Goal: Task Accomplishment & Management: Manage account settings

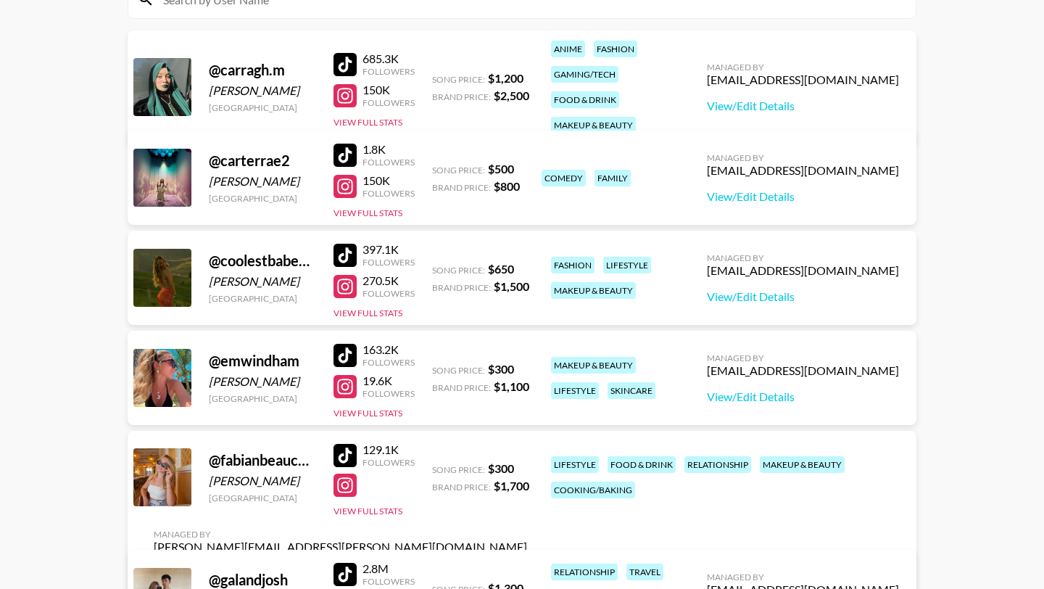
scroll to position [45, 0]
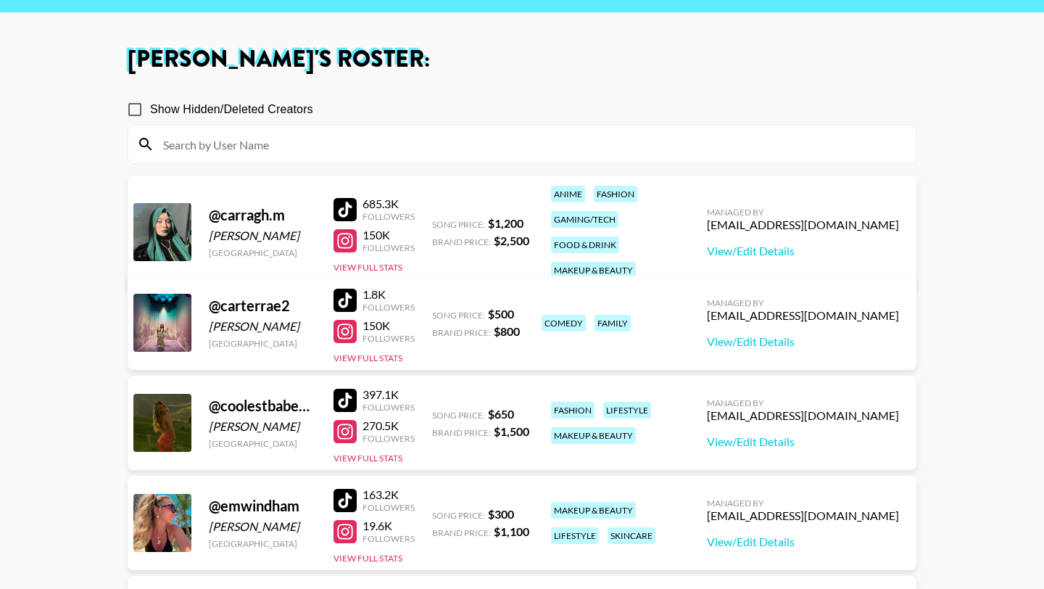
click at [345, 341] on div at bounding box center [344, 331] width 23 height 23
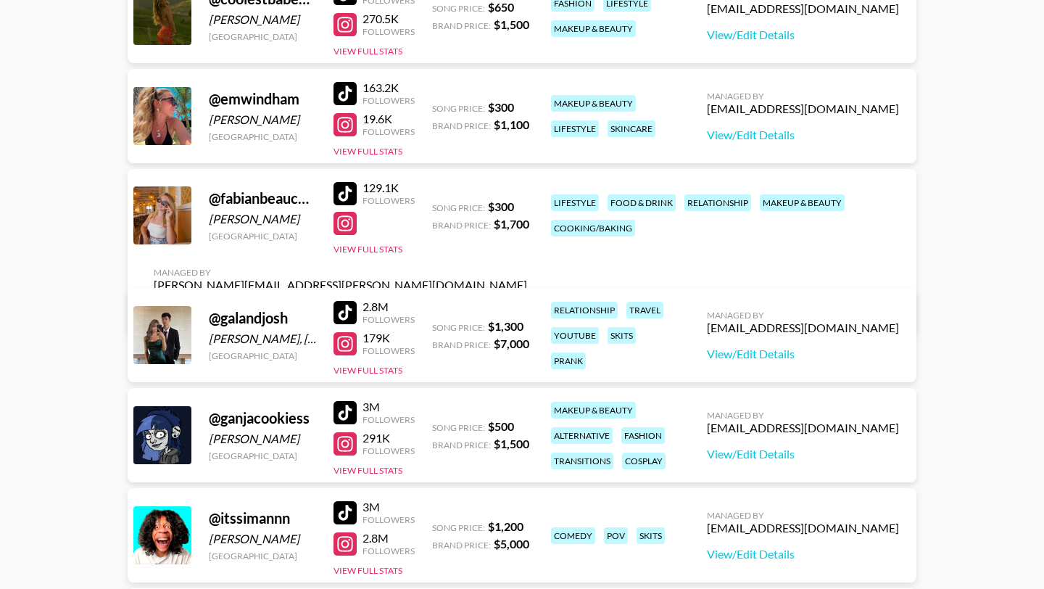
scroll to position [465, 0]
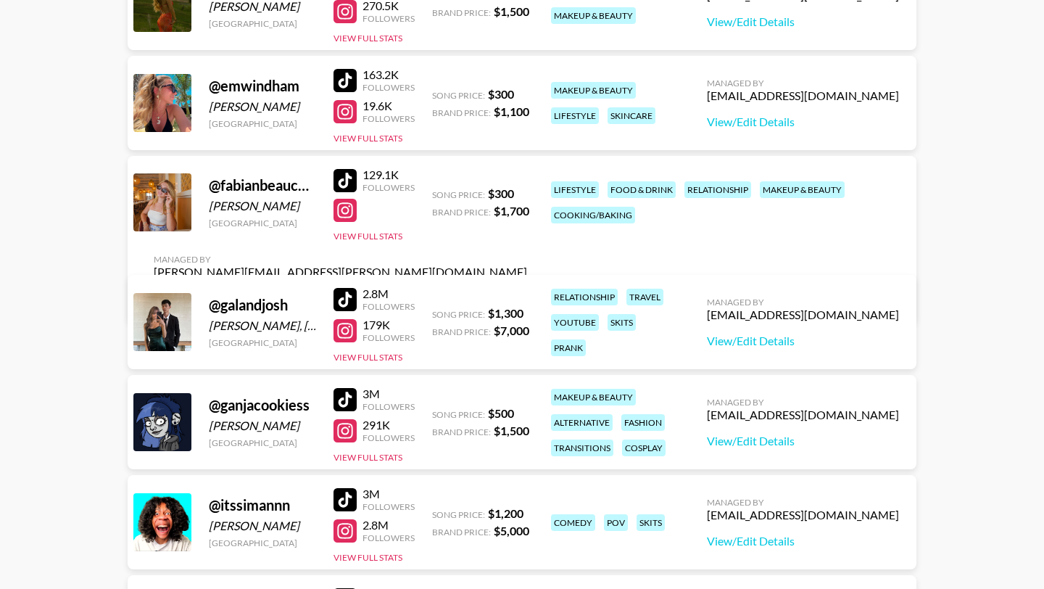
click at [347, 222] on div at bounding box center [344, 210] width 23 height 23
click at [527, 291] on link "View/Edit Details" at bounding box center [340, 298] width 373 height 14
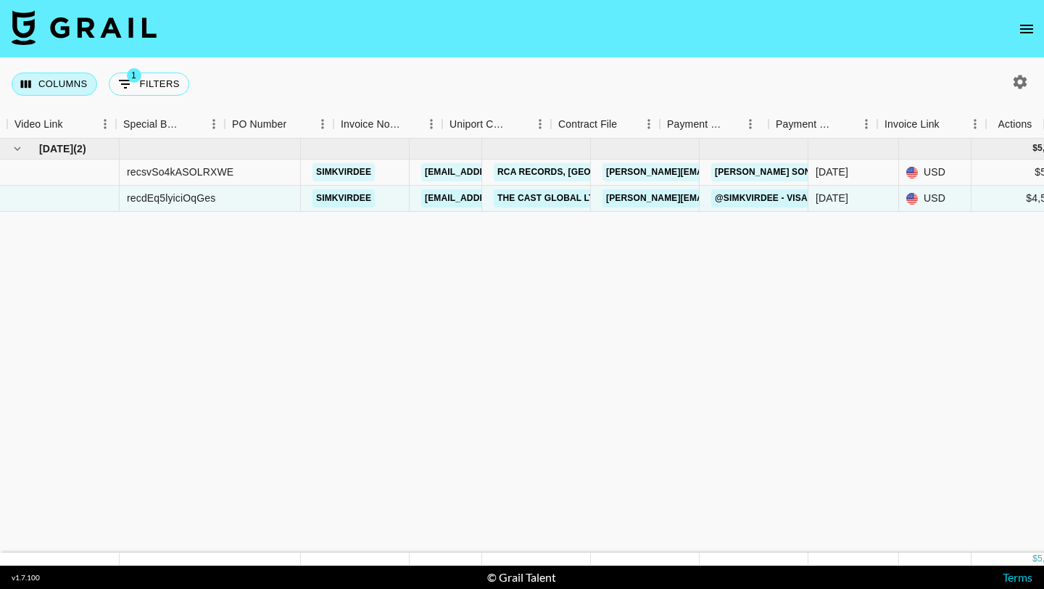
scroll to position [0, 1363]
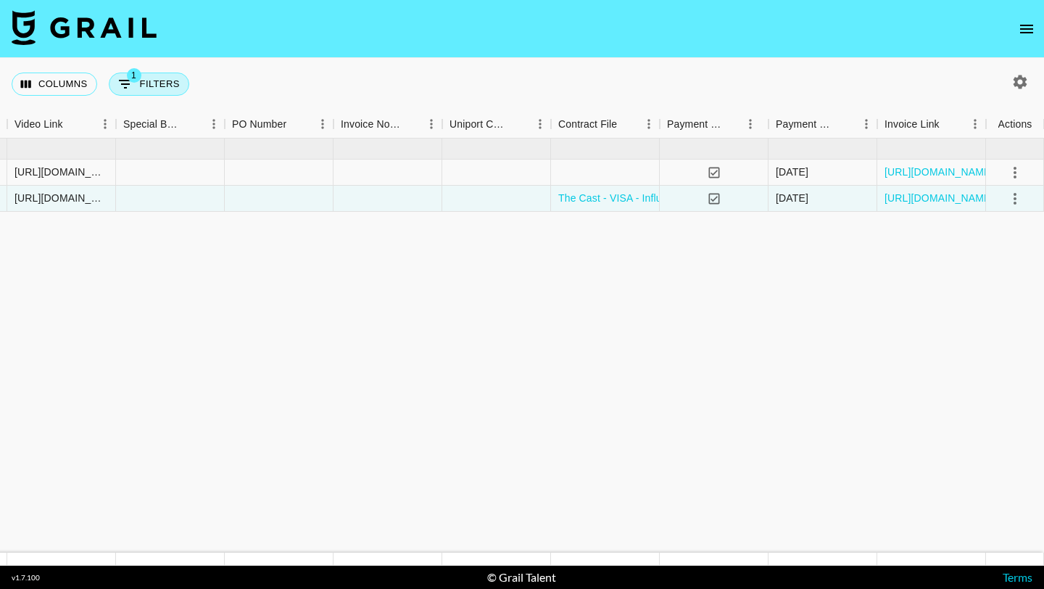
click at [142, 80] on button "1 Filters" at bounding box center [149, 83] width 80 height 23
select select "talentName"
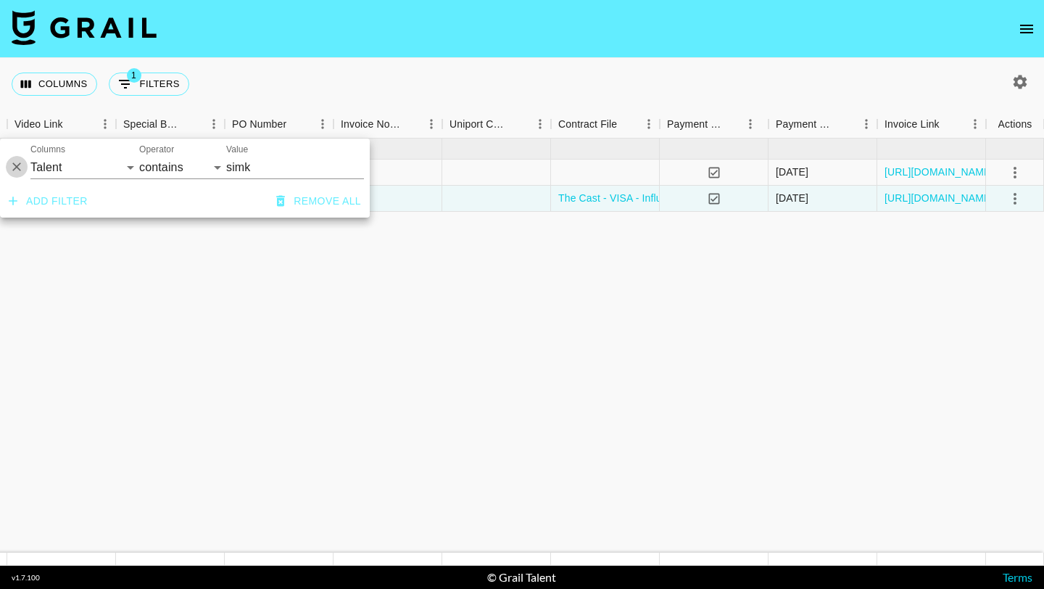
click at [16, 170] on icon "Delete" at bounding box center [16, 166] width 14 height 14
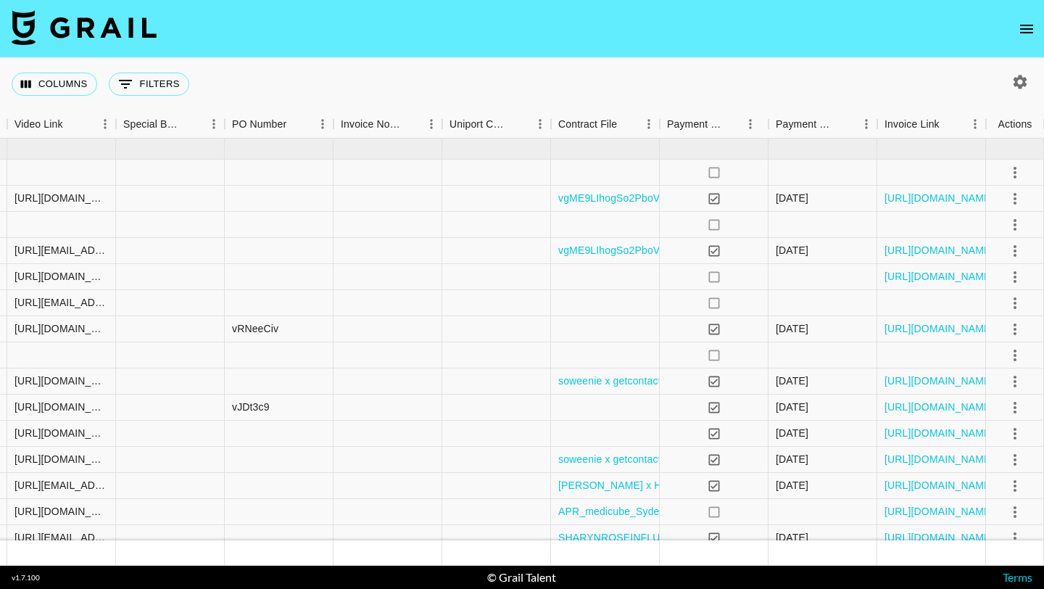
click at [1024, 84] on icon "button" at bounding box center [1020, 82] width 14 height 14
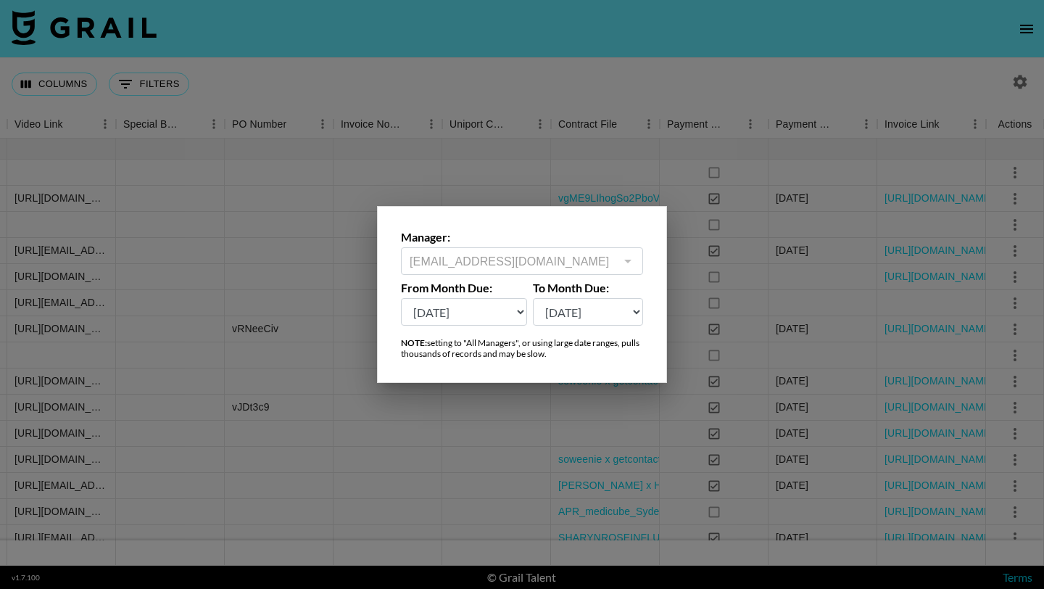
click at [489, 308] on select "Sep '26 Aug '26 Jul '26 Jun '26 May '26 Apr '26 Mar '26 Feb '26 Jan '26 Dec '25…" at bounding box center [464, 312] width 126 height 28
click at [485, 312] on select "Sep '26 Aug '26 Jul '26 Jun '26 May '26 Apr '26 Mar '26 Feb '26 Jan '26 Dec '25…" at bounding box center [464, 312] width 126 height 28
select select "Apr '25"
click at [401, 298] on select "Sep '26 Aug '26 Jul '26 Jun '26 May '26 Apr '26 Mar '26 Feb '26 Jan '26 Dec '25…" at bounding box center [464, 312] width 126 height 28
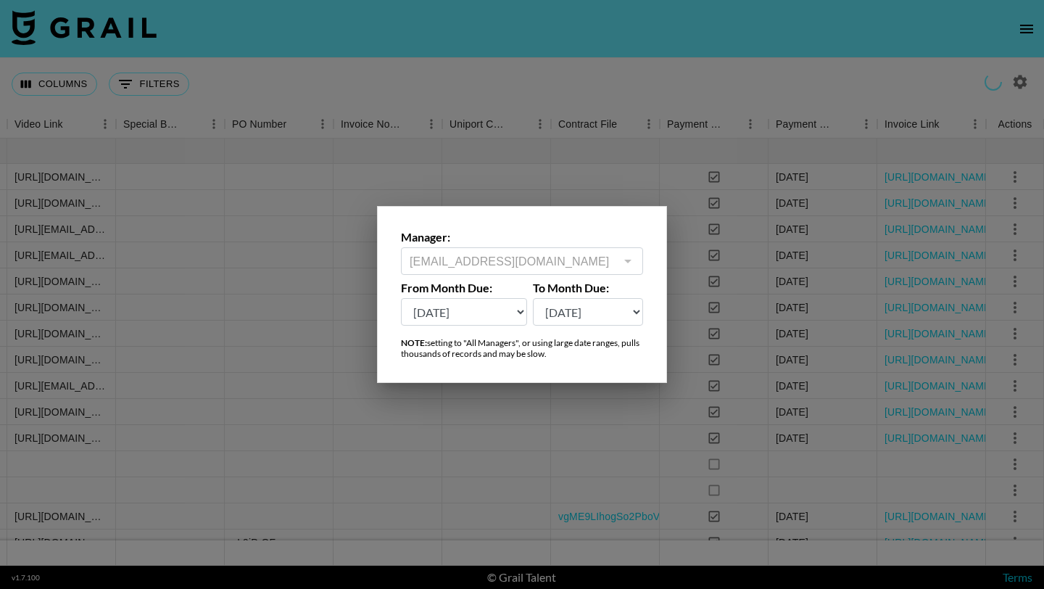
click at [561, 311] on select "Sep '26 Aug '26 Jul '26 Jun '26 May '26 Apr '26 Mar '26 Feb '26 Jan '26 Dec '25…" at bounding box center [588, 312] width 111 height 28
click at [556, 130] on div at bounding box center [522, 294] width 1044 height 589
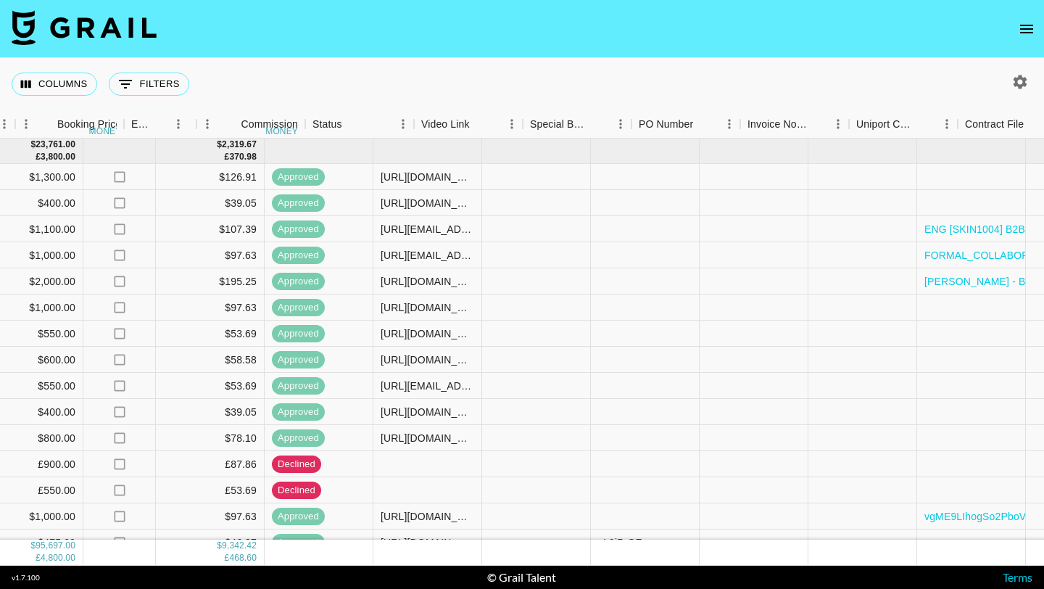
scroll to position [0, 956]
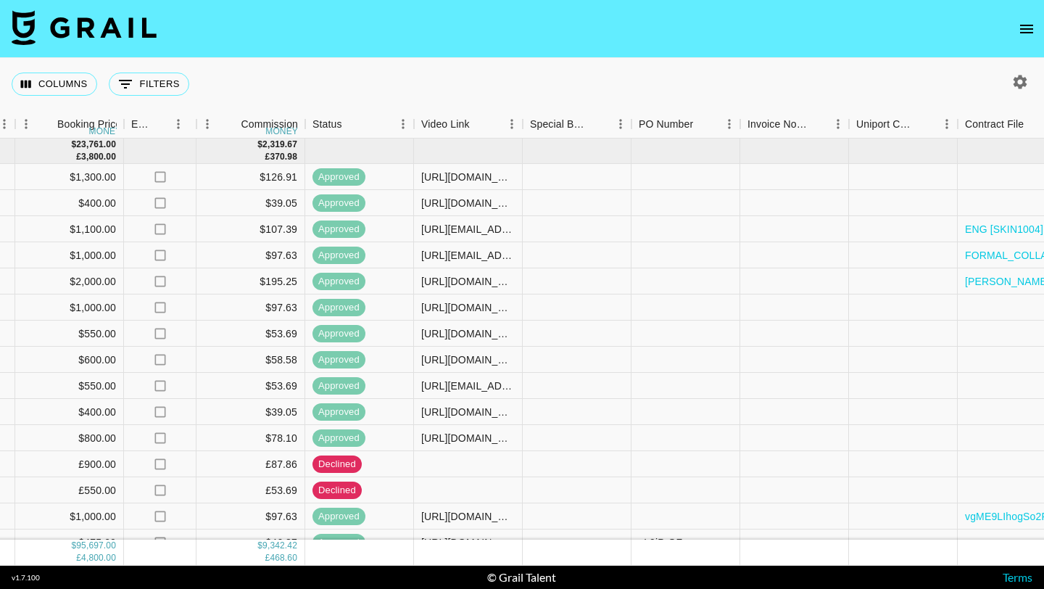
click at [146, 101] on div "Columns 0 Filters + Booking" at bounding box center [103, 84] width 183 height 52
click at [138, 85] on button "0 Filters" at bounding box center [149, 83] width 80 height 23
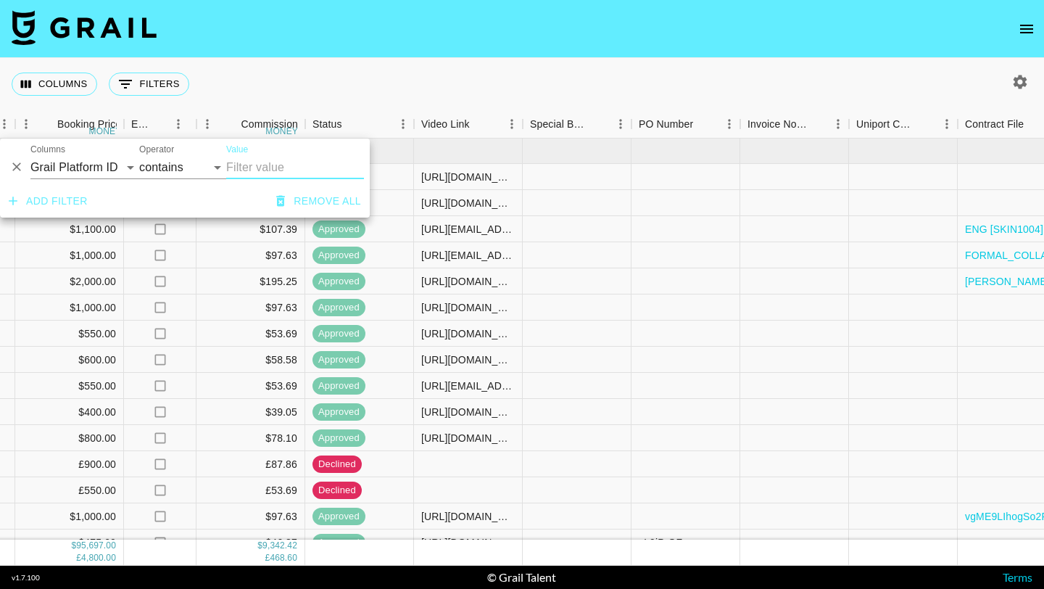
paste input "recfKtSHeps9U9FYP"
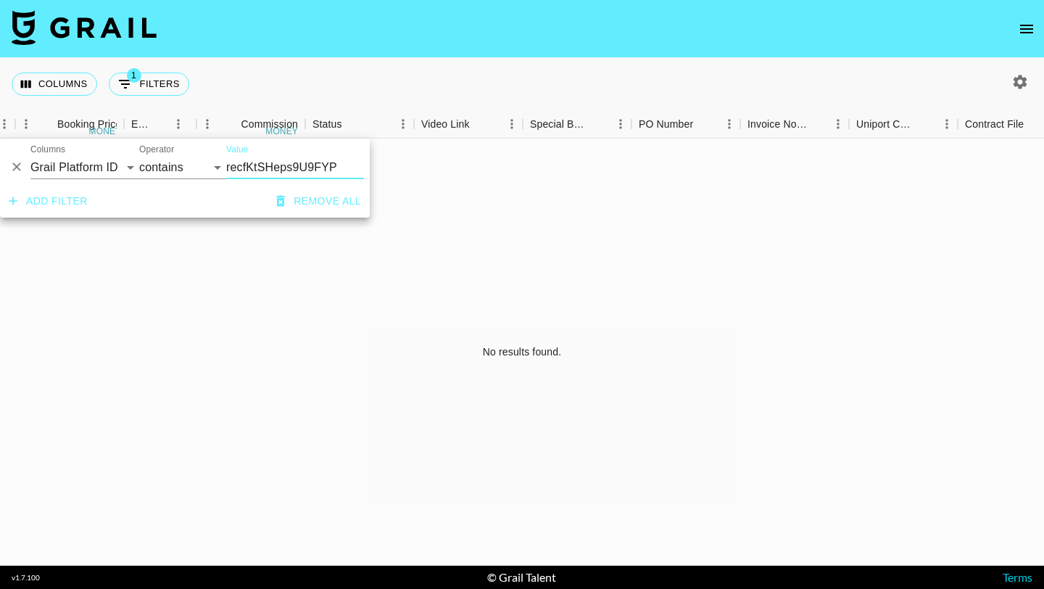
type input "recfKtSHeps9U9FYP"
click at [357, 306] on div "No results found." at bounding box center [522, 351] width 1044 height 427
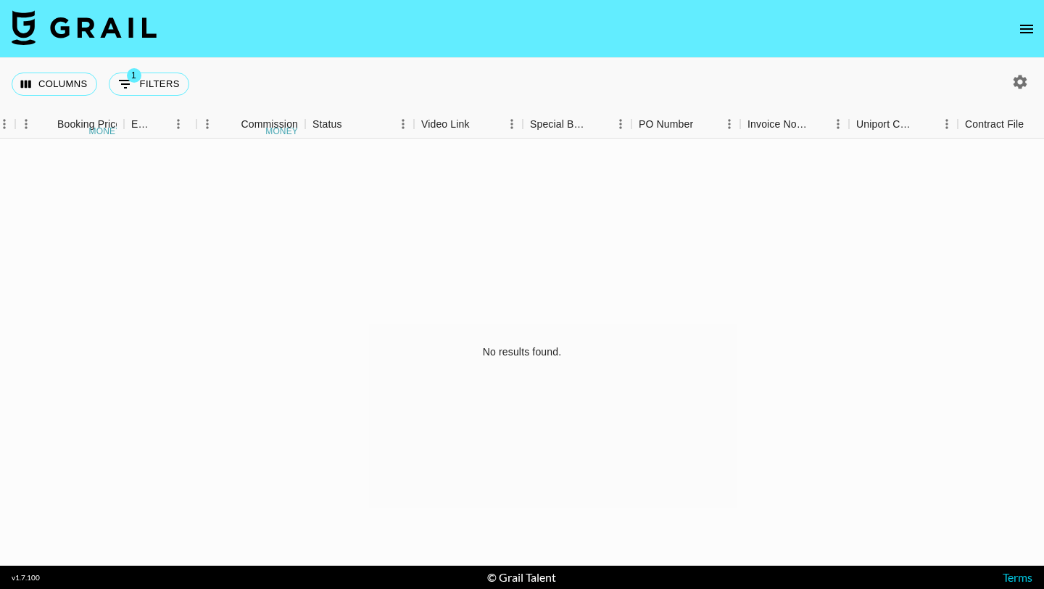
click at [1024, 97] on div "Columns 1 Filters + Booking" at bounding box center [522, 84] width 1044 height 52
click at [1023, 83] on icon "button" at bounding box center [1020, 82] width 14 height 14
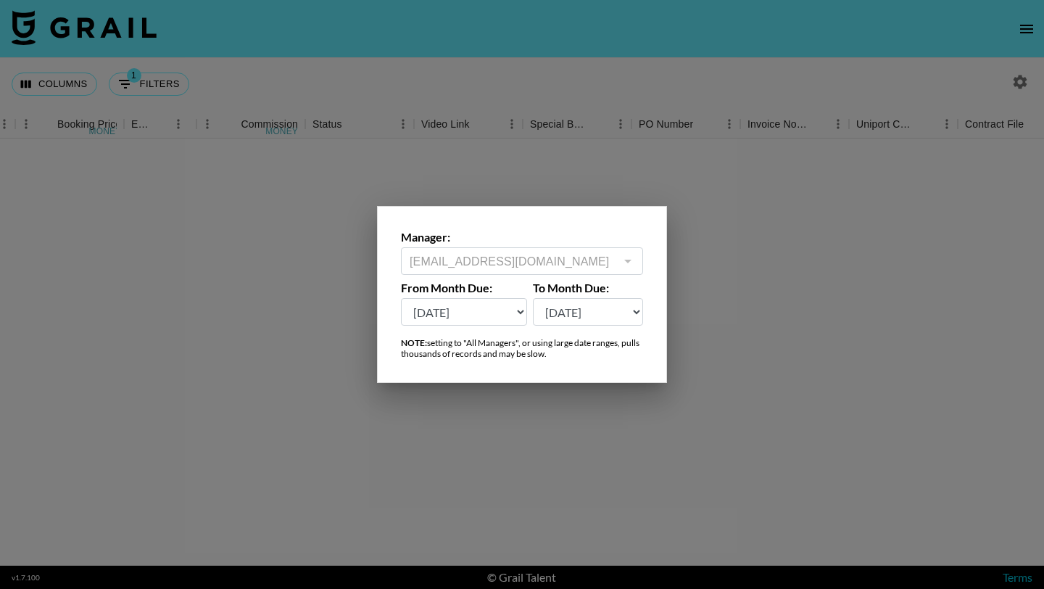
click at [476, 315] on select "Sep '26 Aug '26 Jul '26 Jun '26 May '26 Apr '26 Mar '26 Feb '26 Jan '26 Dec '25…" at bounding box center [464, 312] width 126 height 28
click at [401, 298] on select "Sep '26 Aug '26 Jul '26 Jun '26 May '26 Apr '26 Mar '26 Feb '26 Jan '26 Dec '25…" at bounding box center [464, 312] width 126 height 28
click at [494, 315] on select "Sep '26 Aug '26 Jul '26 Jun '26 May '26 Apr '26 Mar '26 Feb '26 Jan '26 Dec '25…" at bounding box center [464, 312] width 126 height 28
click at [401, 298] on select "Sep '26 Aug '26 Jul '26 Jun '26 May '26 Apr '26 Mar '26 Feb '26 Jan '26 Dec '25…" at bounding box center [464, 312] width 126 height 28
click at [481, 318] on select "Sep '26 Aug '26 Jul '26 Jun '26 May '26 Apr '26 Mar '26 Feb '26 Jan '26 Dec '25…" at bounding box center [464, 312] width 126 height 28
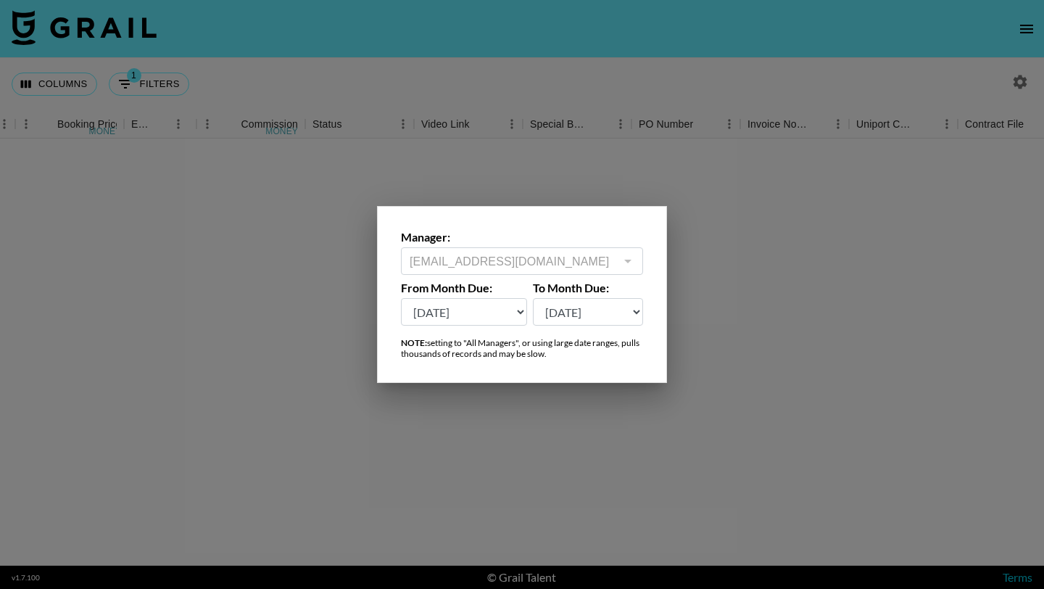
select select "Mar '25"
click at [401, 298] on select "Sep '26 Aug '26 Jul '26 Jun '26 May '26 Apr '26 Mar '26 Feb '26 Jan '26 Dec '25…" at bounding box center [464, 312] width 126 height 28
click at [558, 318] on select "Sep '26 Aug '26 Jul '26 Jun '26 May '26 Apr '26 Mar '26 Feb '26 Jan '26 Dec '25…" at bounding box center [588, 312] width 111 height 28
click at [533, 298] on select "Sep '26 Aug '26 Jul '26 Jun '26 May '26 Apr '26 Mar '26 Feb '26 Jan '26 Dec '25…" at bounding box center [588, 312] width 111 height 28
click at [330, 207] on div at bounding box center [522, 294] width 1044 height 589
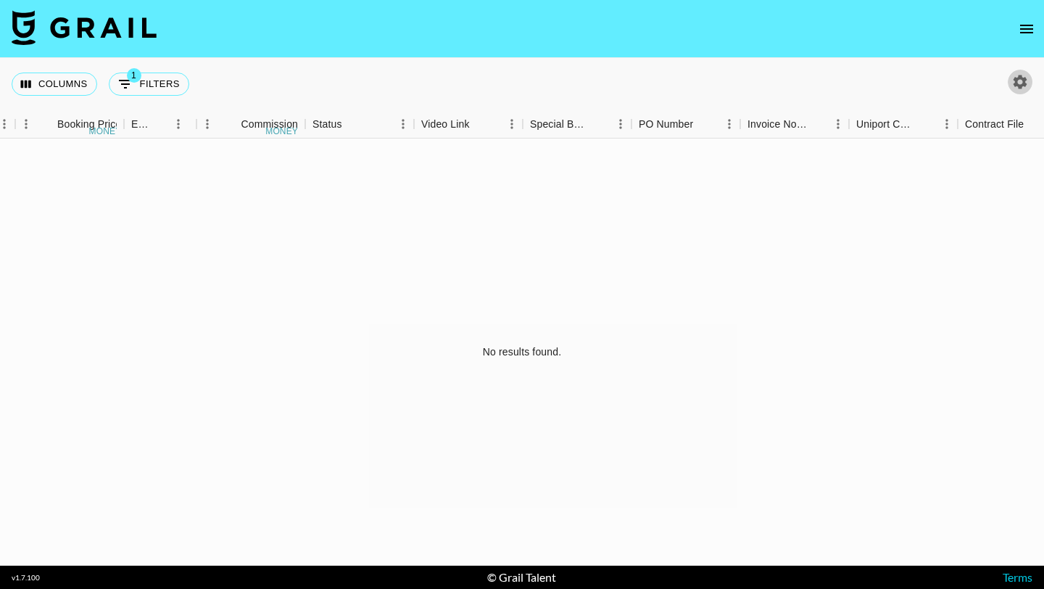
click at [1026, 74] on icon "button" at bounding box center [1019, 81] width 17 height 17
select select "Mar '25"
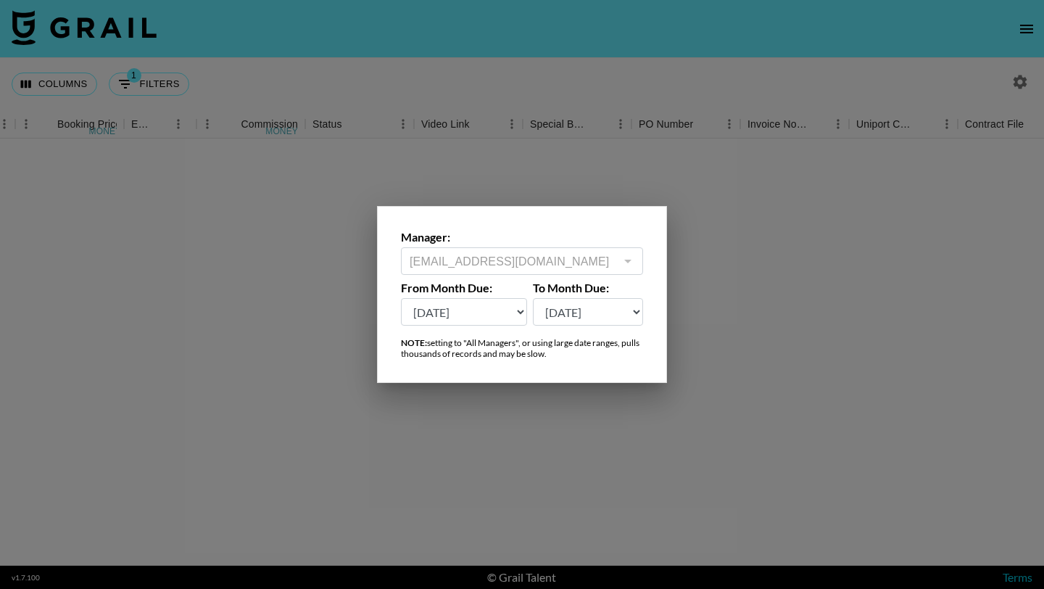
click at [564, 314] on select "Sep '26 Aug '26 Jul '26 Jun '26 May '26 Apr '26 Mar '26 Feb '26 Jan '26 Dec '25…" at bounding box center [588, 312] width 111 height 28
select select "Sep '26"
click at [533, 298] on select "Sep '26 Aug '26 Jul '26 Jun '26 May '26 Apr '26 Mar '26 Feb '26 Jan '26 Dec '25…" at bounding box center [588, 312] width 111 height 28
click at [230, 158] on div at bounding box center [522, 294] width 1044 height 589
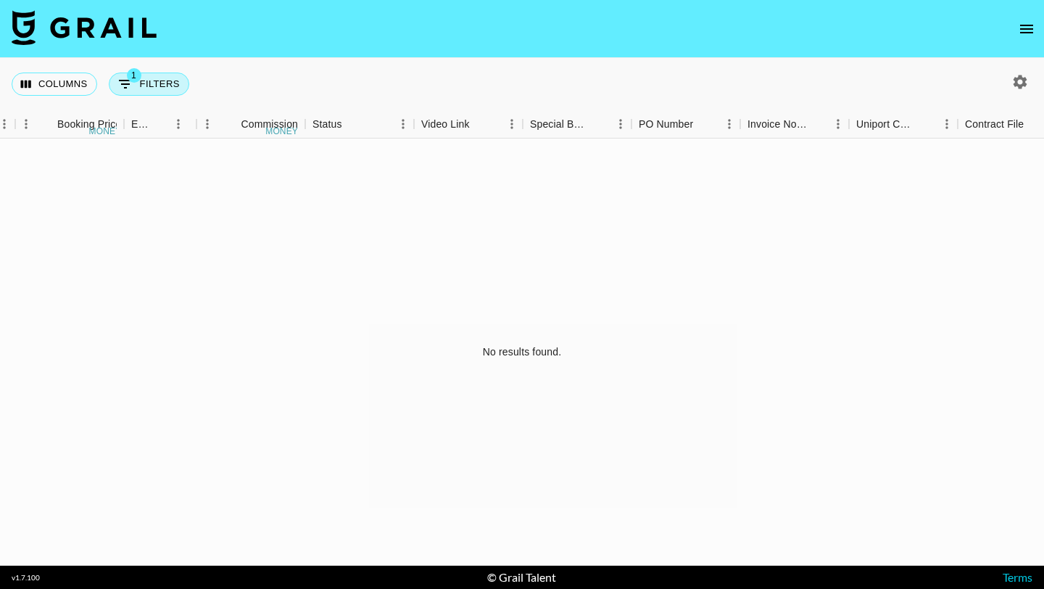
click at [154, 72] on button "1 Filters" at bounding box center [149, 83] width 80 height 23
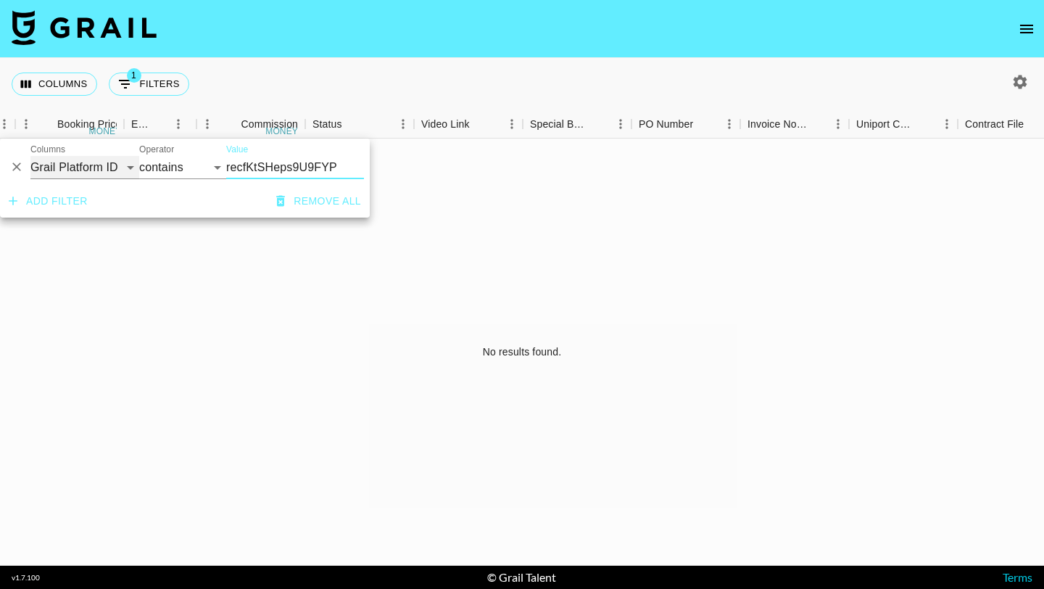
click at [50, 170] on select "Grail Platform ID Airtable ID Talent Manager Client Booker Campaign (Type) Date…" at bounding box center [84, 167] width 109 height 23
select select "airtableId"
click at [30, 156] on select "Grail Platform ID Airtable ID Talent Manager Client Booker Campaign (Type) Date…" at bounding box center [84, 167] width 109 height 23
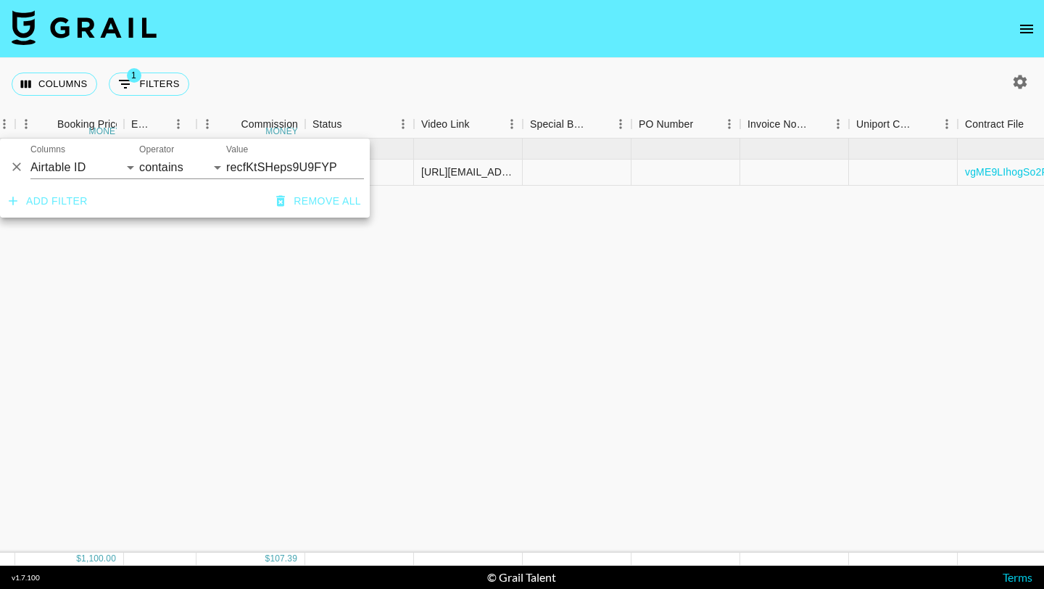
click at [133, 305] on div "Apr '25 ( 1 ) $ 1,100.00 $ 107.39 recfKtSHeps9U9FYP sharyn.rose taz@grail-talen…" at bounding box center [247, 345] width 2407 height 414
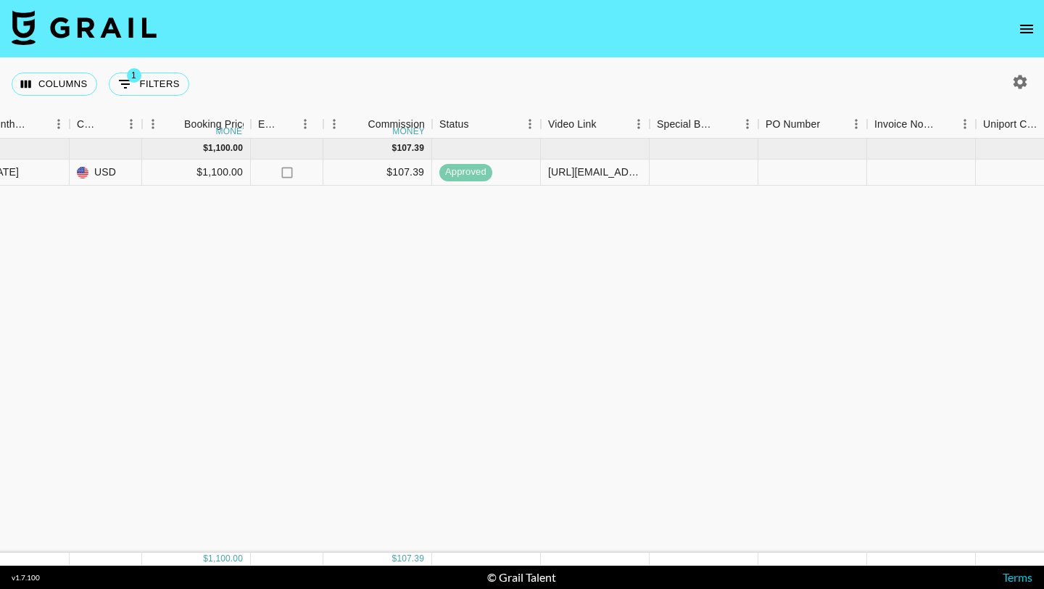
scroll to position [0, 1363]
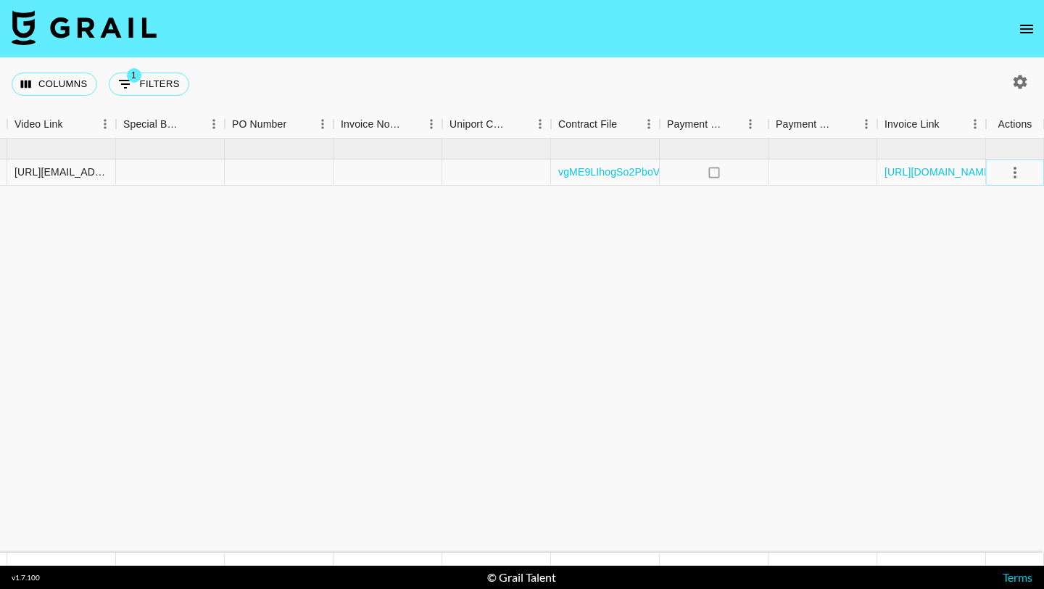
click at [1007, 173] on icon "select merge strategy" at bounding box center [1014, 172] width 17 height 17
click at [1005, 285] on li "Cancel" at bounding box center [997, 282] width 94 height 26
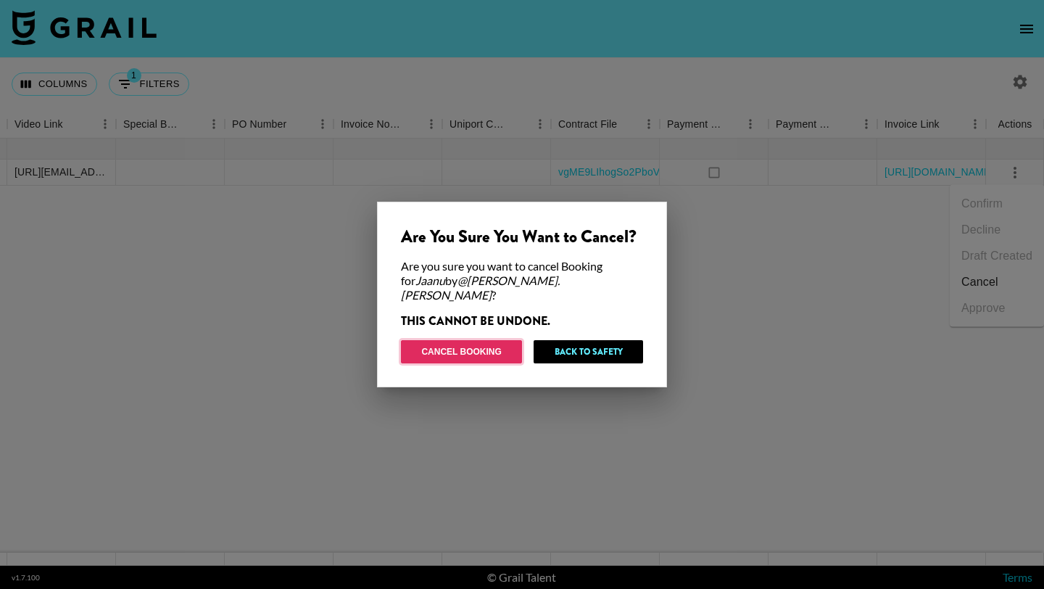
click at [508, 343] on button "Cancel Booking" at bounding box center [461, 351] width 121 height 23
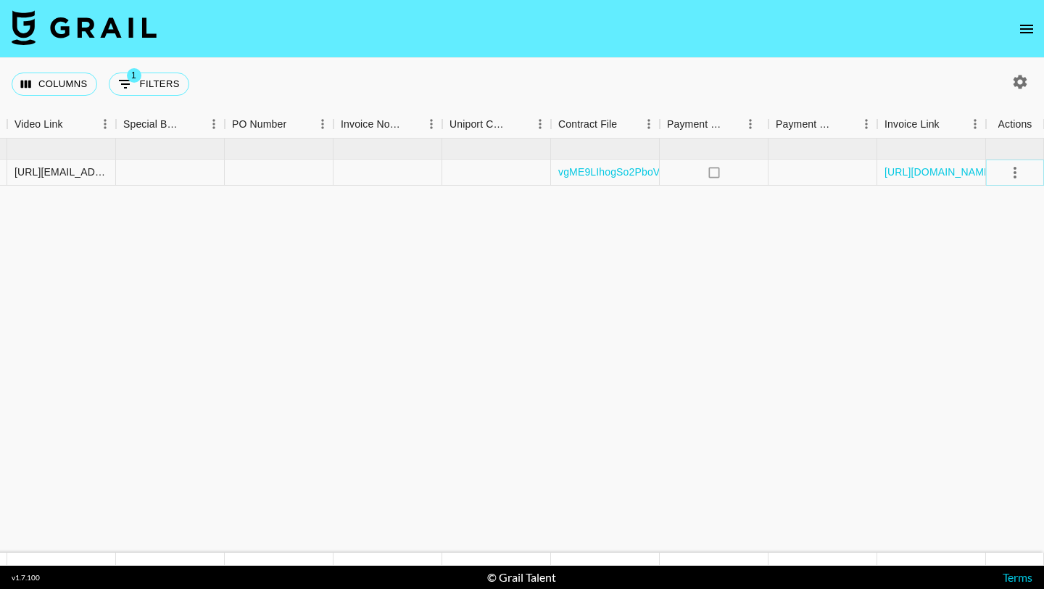
click at [1012, 181] on button "select merge strategy" at bounding box center [1015, 172] width 25 height 25
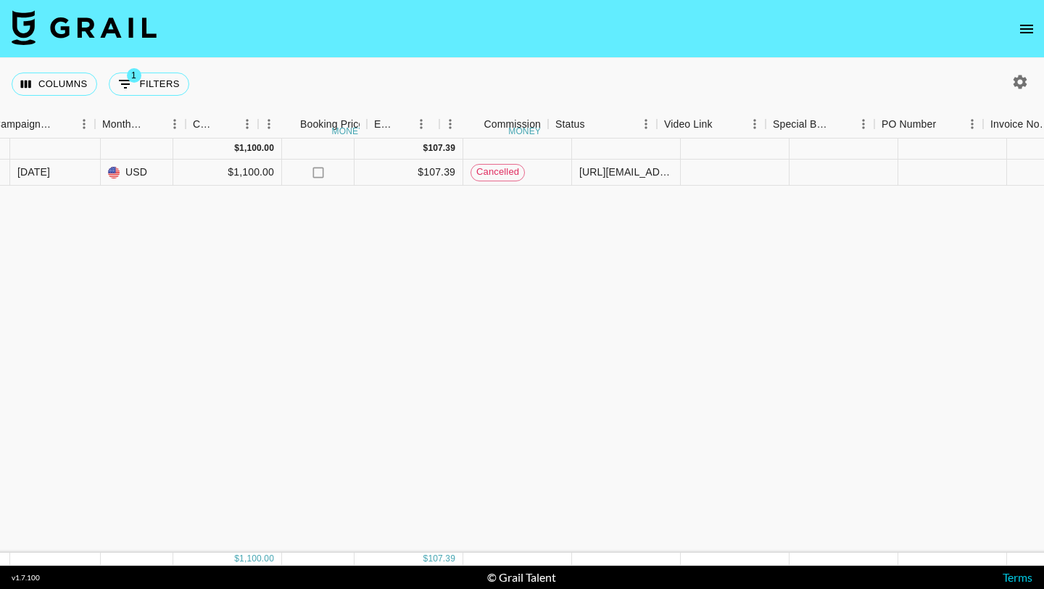
scroll to position [0, 713]
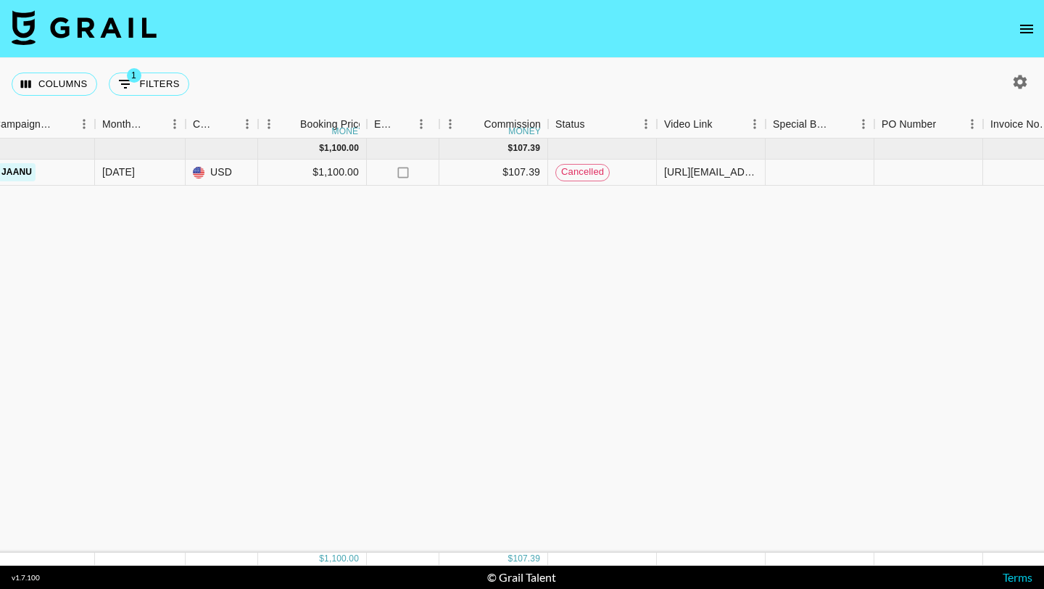
click at [157, 100] on div "Columns 1 Filters + Booking" at bounding box center [103, 84] width 183 height 52
click at [153, 85] on button "1 Filters" at bounding box center [149, 83] width 80 height 23
select select "airtableId"
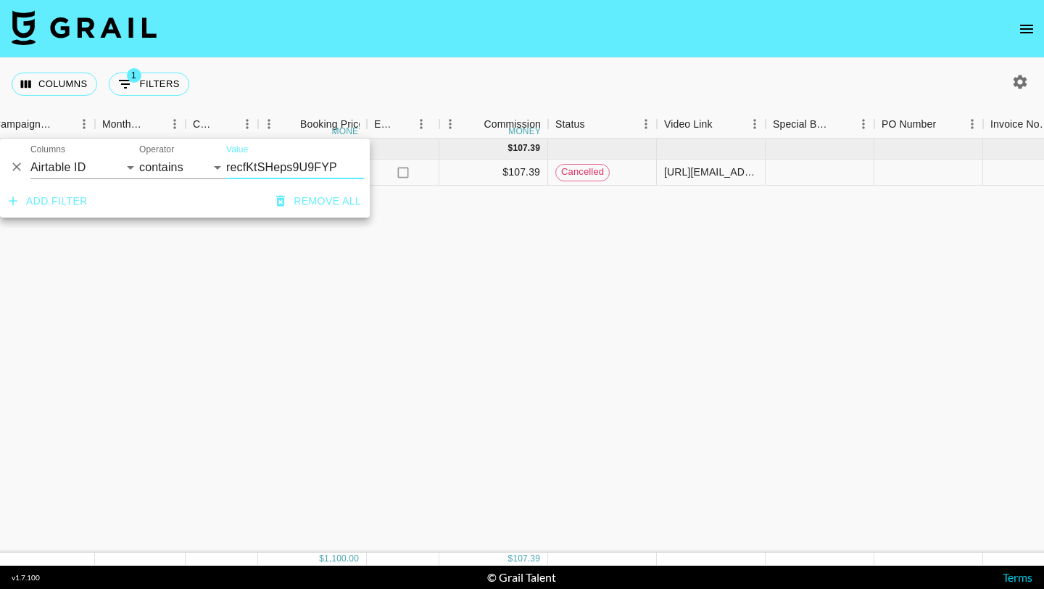
click at [13, 166] on icon "Delete" at bounding box center [16, 166] width 14 height 14
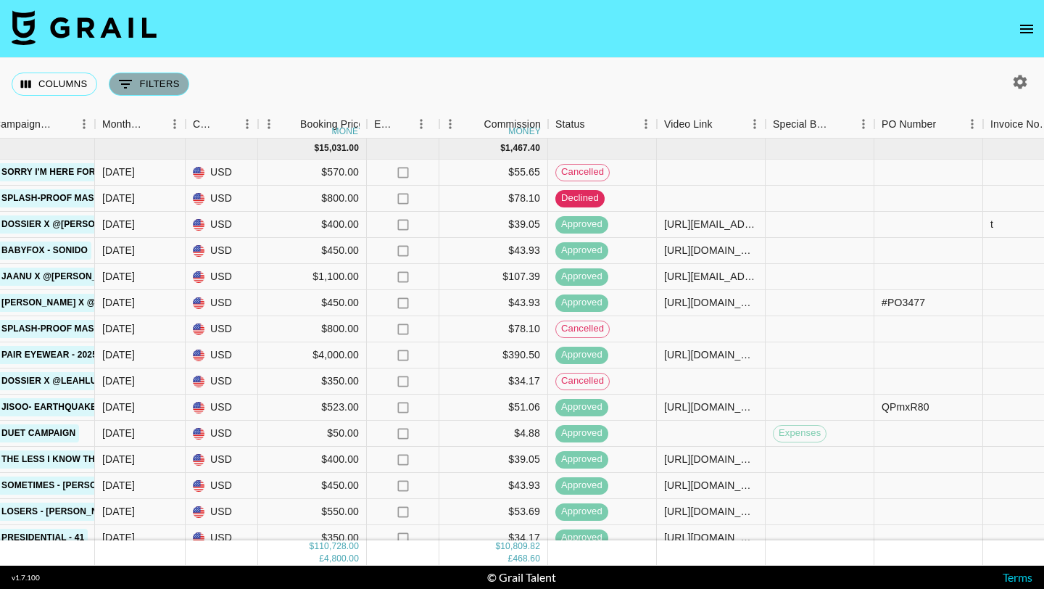
click at [151, 87] on button "0 Filters" at bounding box center [149, 83] width 80 height 23
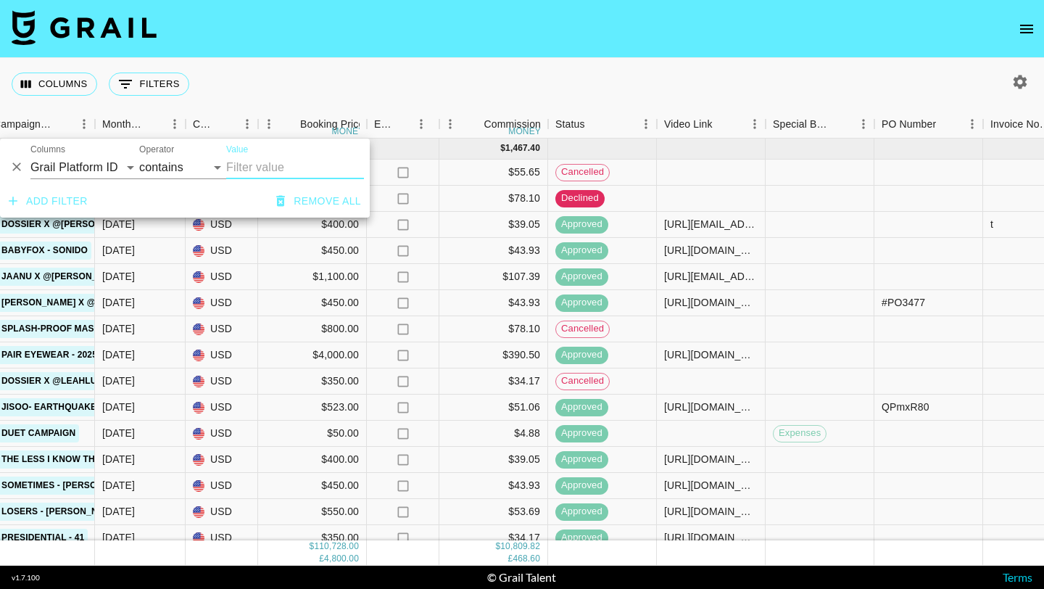
click at [284, 159] on input "Value" at bounding box center [295, 167] width 138 height 23
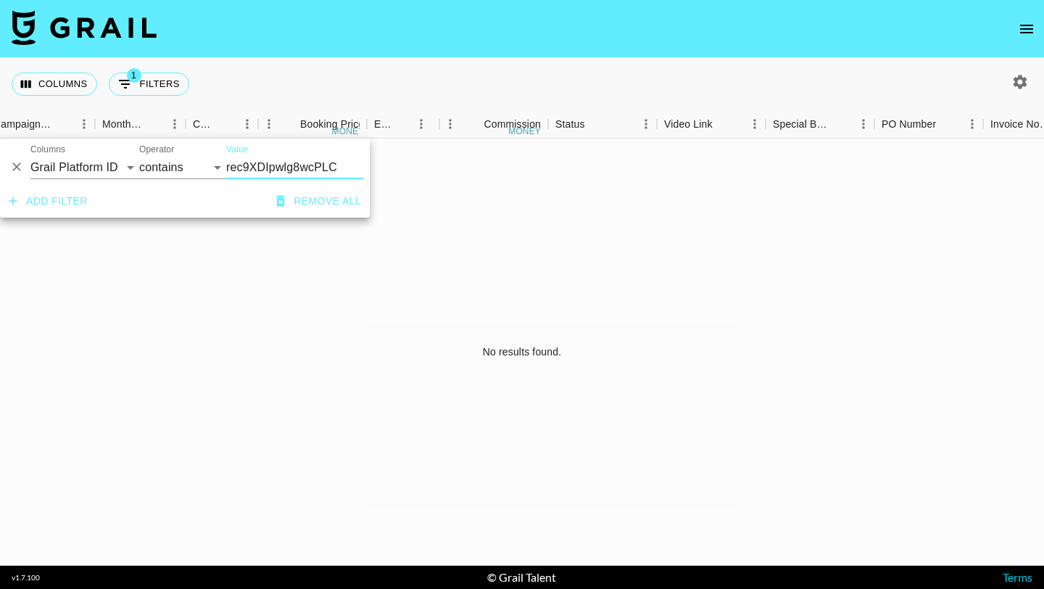
type input "rec9XDIpwlg8wcPLC"
click at [360, 250] on div "No results found." at bounding box center [522, 351] width 1044 height 427
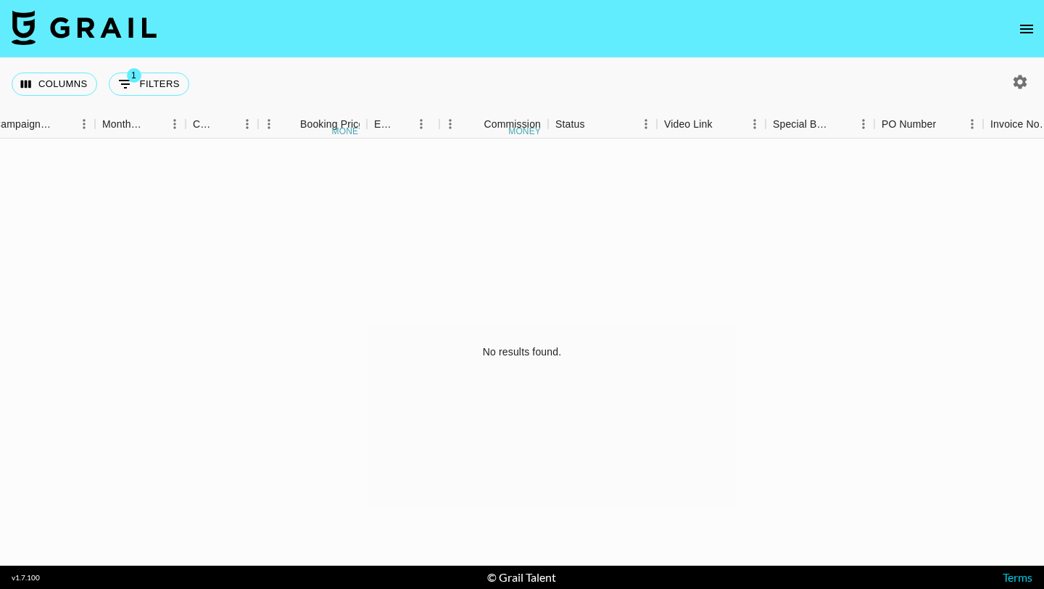
click at [1021, 30] on icon "open drawer" at bounding box center [1026, 28] width 17 height 17
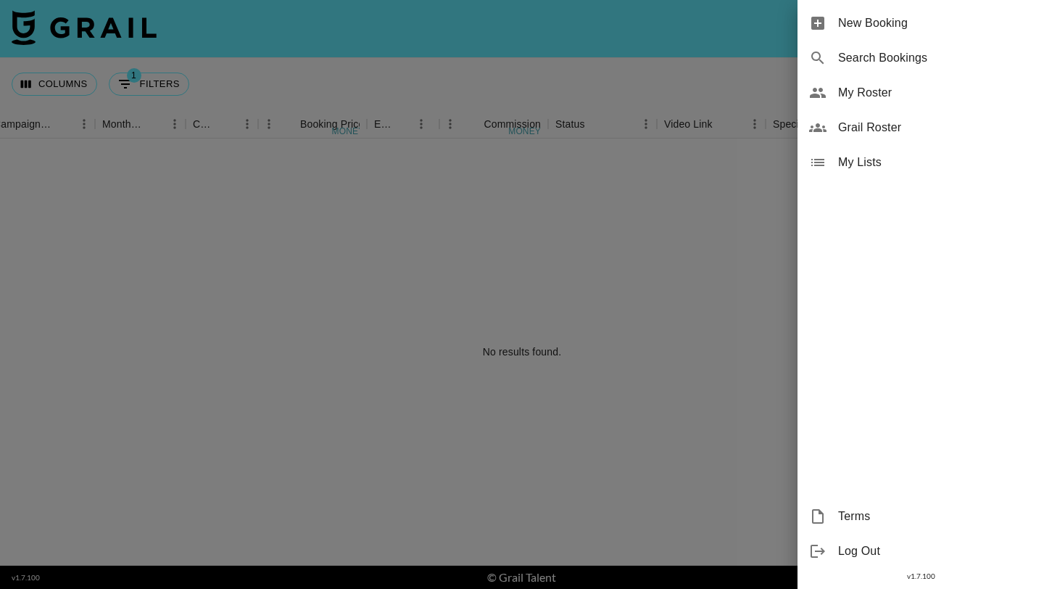
click at [723, 171] on div at bounding box center [522, 294] width 1044 height 589
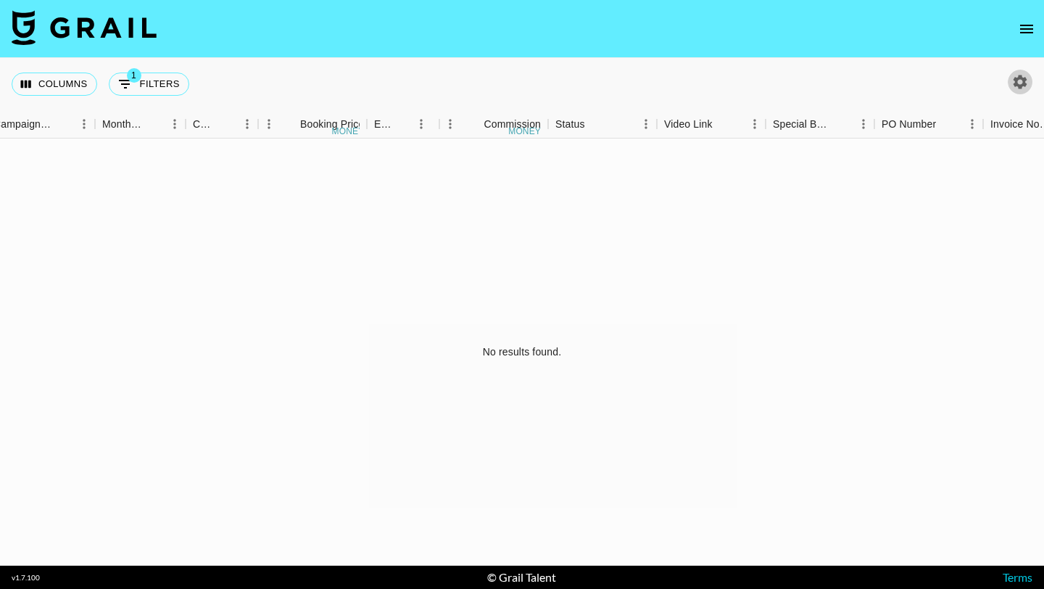
click at [1011, 78] on button "button" at bounding box center [1020, 82] width 25 height 25
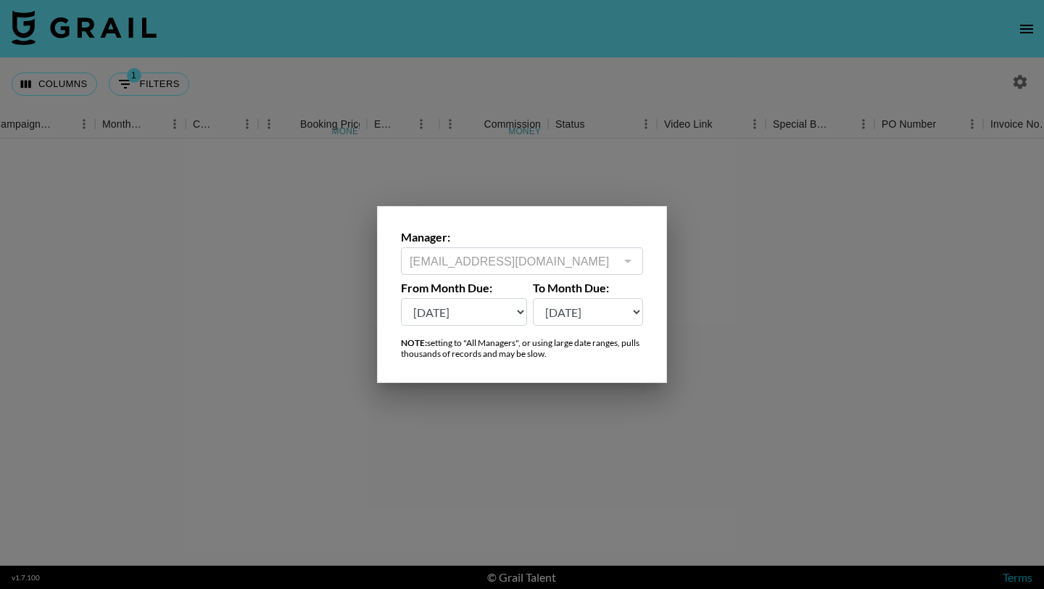
click at [499, 315] on select "Sep '26 Aug '26 Jul '26 Jun '26 May '26 Apr '26 Mar '26 Feb '26 Jan '26 Dec '25…" at bounding box center [464, 312] width 126 height 28
select select "Dec '24"
click at [401, 298] on select "Sep '26 Aug '26 Jul '26 Jun '26 May '26 Apr '26 Mar '26 Feb '26 Jan '26 Dec '25…" at bounding box center [464, 312] width 126 height 28
click at [583, 311] on select "Sep '26 Aug '26 Jul '26 Jun '26 May '26 Apr '26 Mar '26 Feb '26 Jan '26 Dec '25…" at bounding box center [588, 312] width 111 height 28
click at [533, 298] on select "Sep '26 Aug '26 Jul '26 Jun '26 May '26 Apr '26 Mar '26 Feb '26 Jan '26 Dec '25…" at bounding box center [588, 312] width 111 height 28
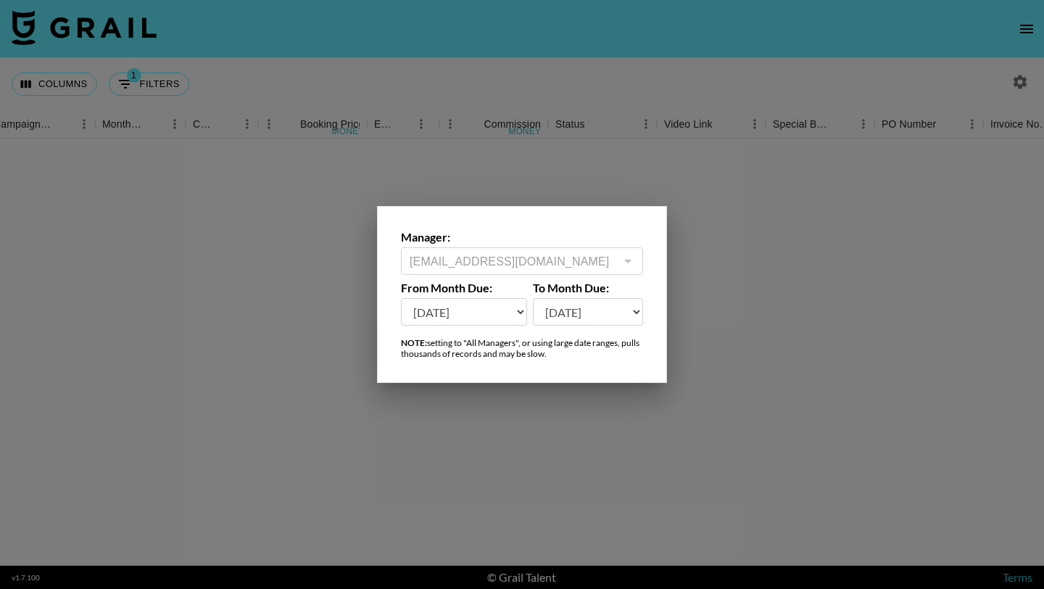
click at [556, 158] on div at bounding box center [522, 294] width 1044 height 589
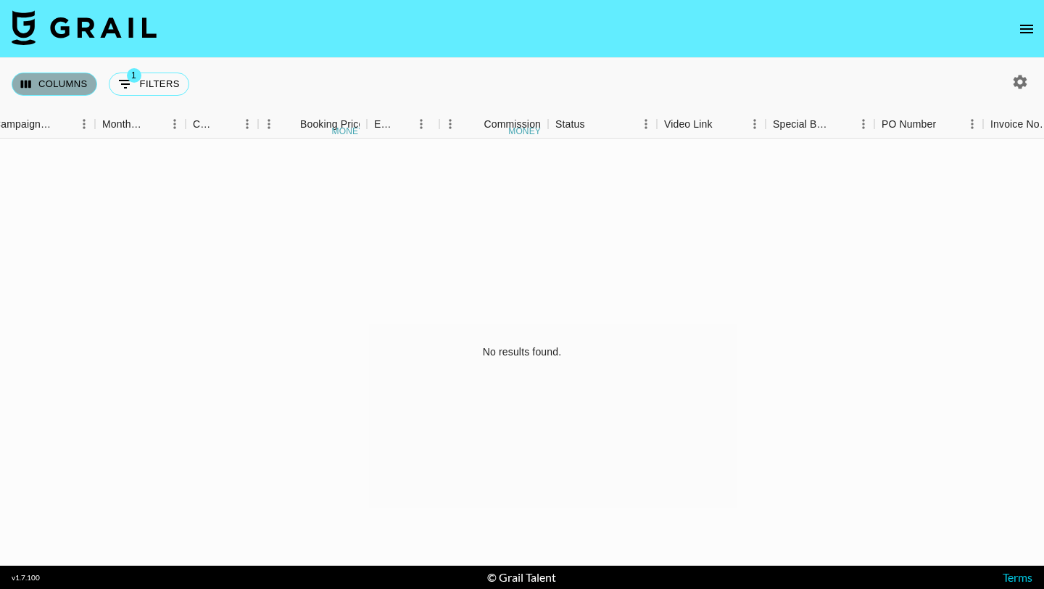
click at [83, 83] on button "Columns" at bounding box center [55, 83] width 86 height 23
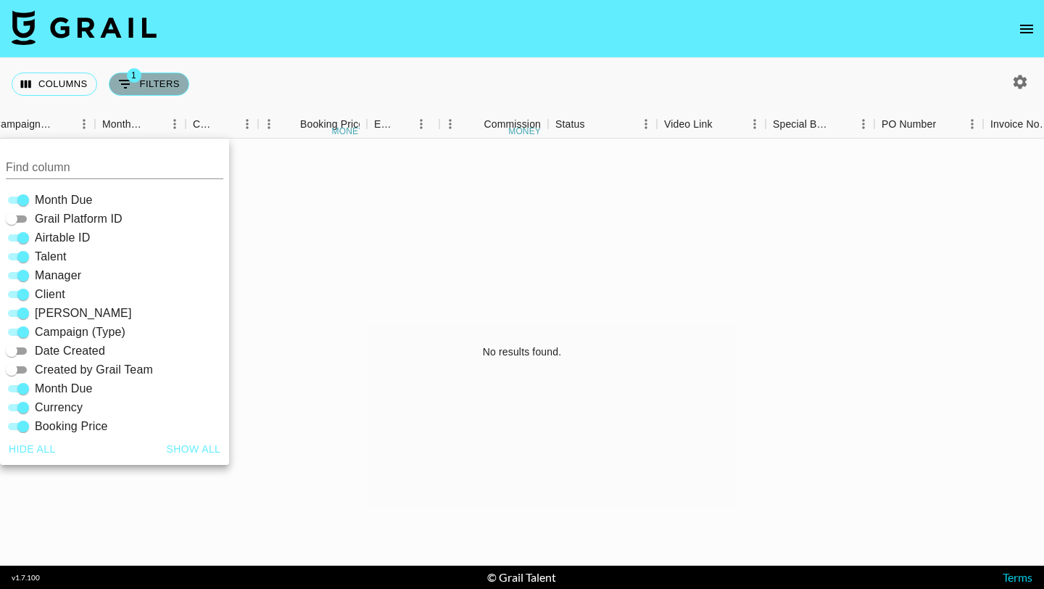
click at [149, 86] on button "1 Filters" at bounding box center [149, 83] width 80 height 23
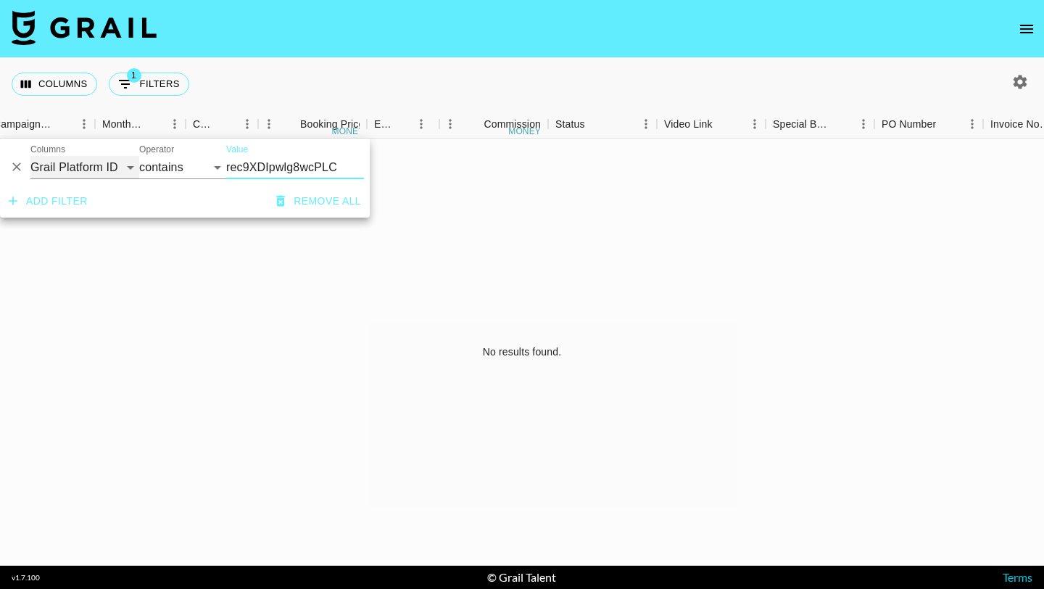
click at [86, 165] on select "Grail Platform ID Airtable ID Talent Manager Client Booker Campaign (Type) Date…" at bounding box center [84, 167] width 109 height 23
select select "airtableId"
click at [30, 156] on select "Grail Platform ID Airtable ID Talent Manager Client Booker Campaign (Type) Date…" at bounding box center [84, 167] width 109 height 23
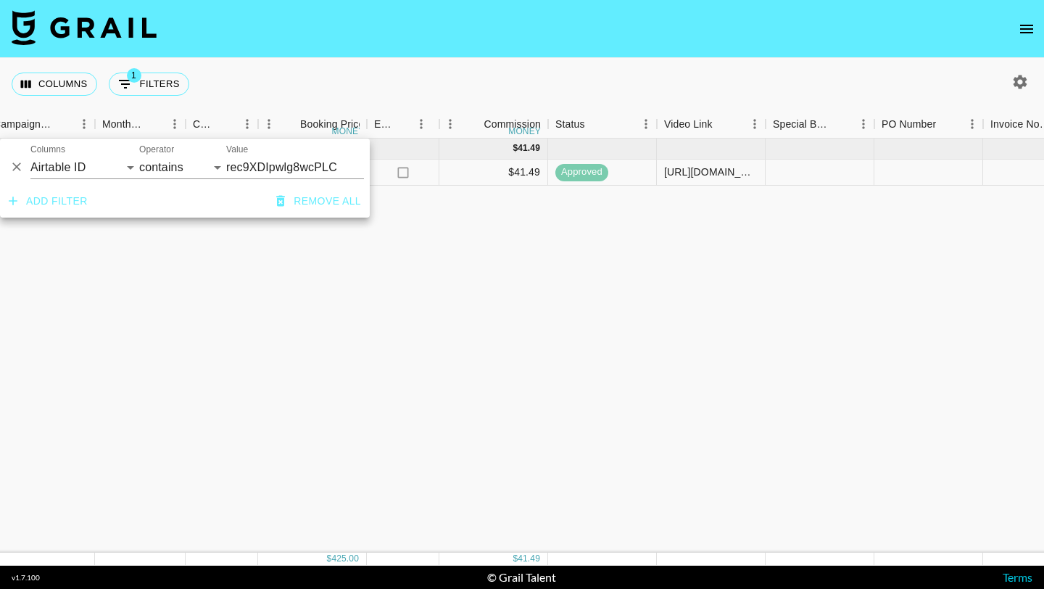
click at [312, 260] on div "Apr '25 ( 1 ) $ 425.00 $ 41.49 rec9XDIpwlg8wcPLC marbellabb taz@grail-talent.co…" at bounding box center [490, 345] width 2407 height 414
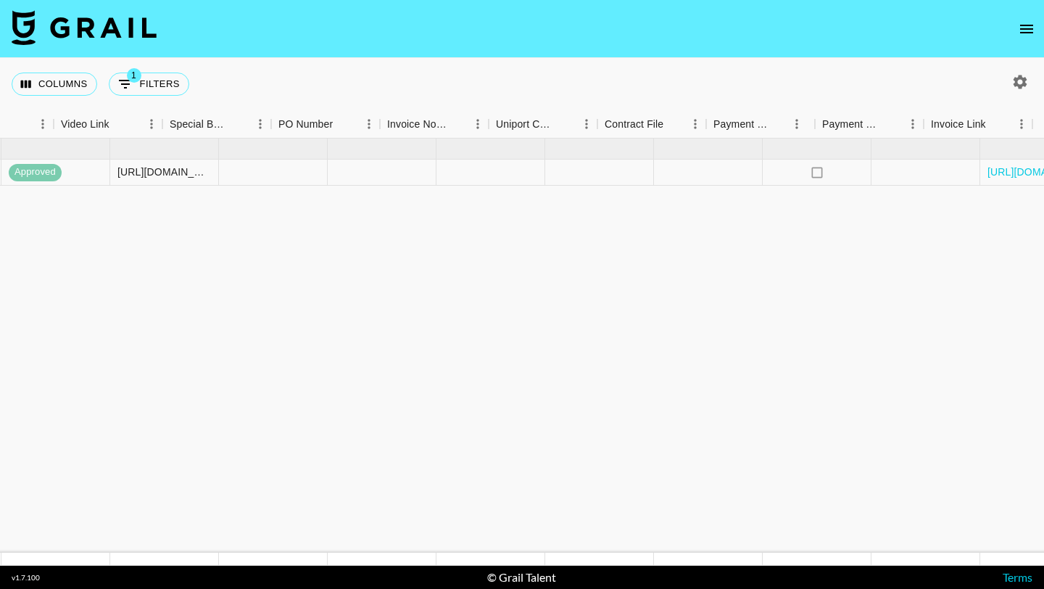
scroll to position [0, 1363]
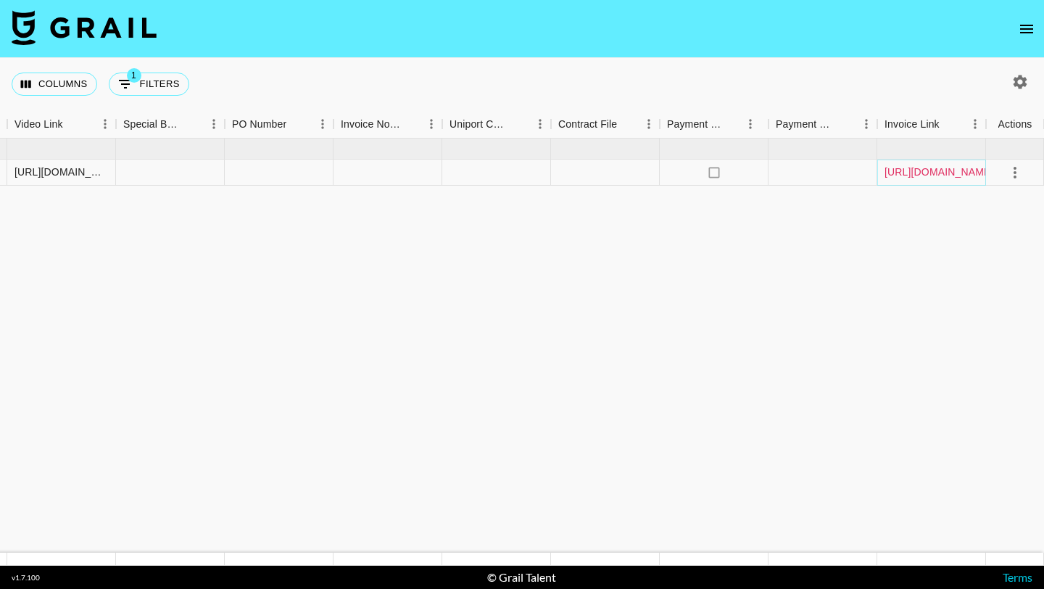
click at [916, 174] on link "https://in.xero.com/LD1zV406lru3UysNfxODo1AOGOnV7zF4Mh5XJRyw" at bounding box center [938, 172] width 109 height 14
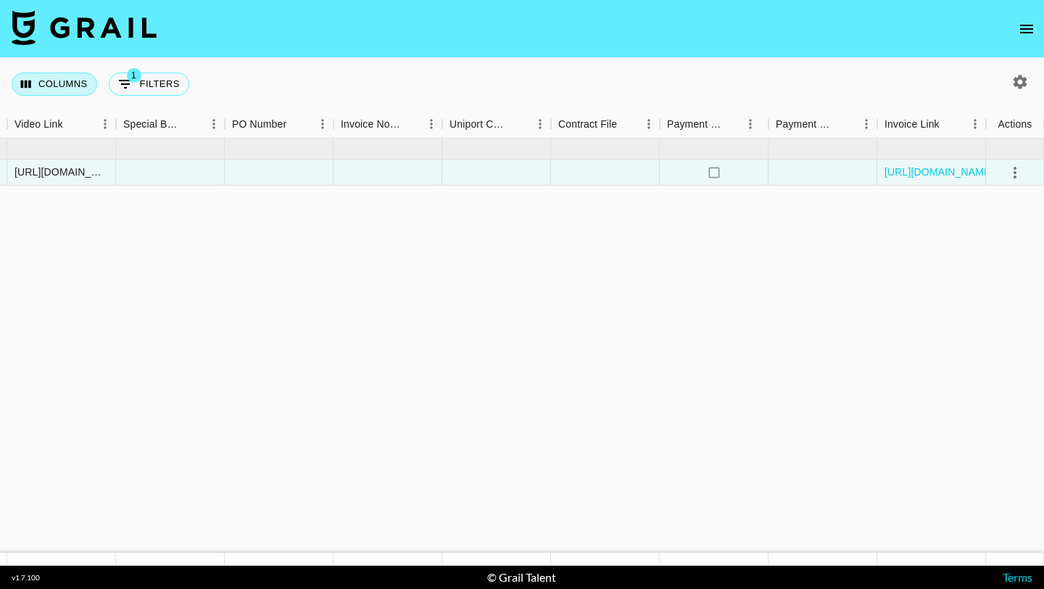
click at [65, 91] on button "Columns" at bounding box center [55, 83] width 86 height 23
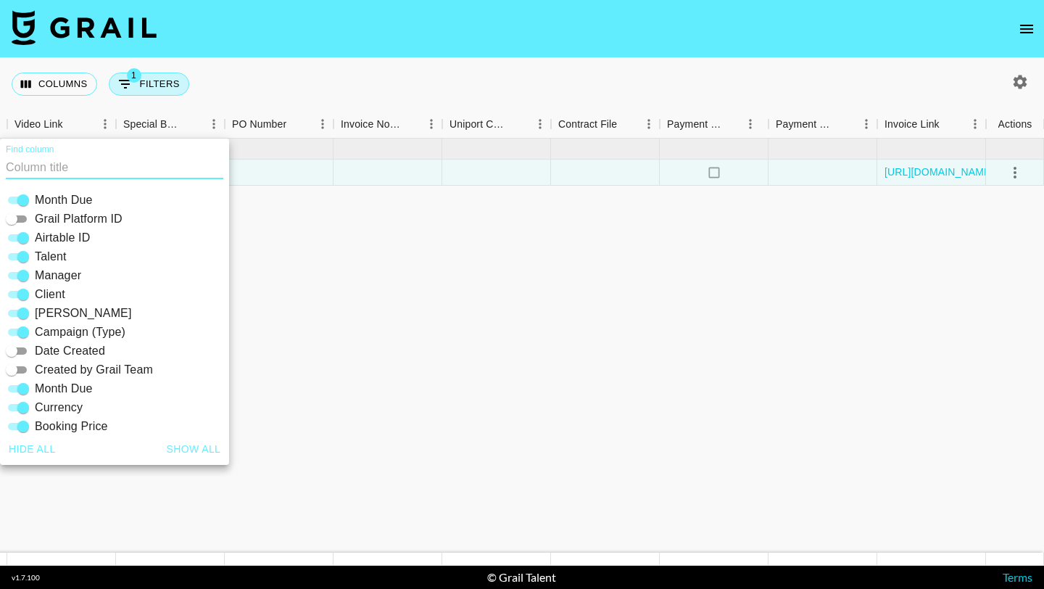
click at [144, 83] on button "1 Filters" at bounding box center [149, 83] width 80 height 23
select select "airtableId"
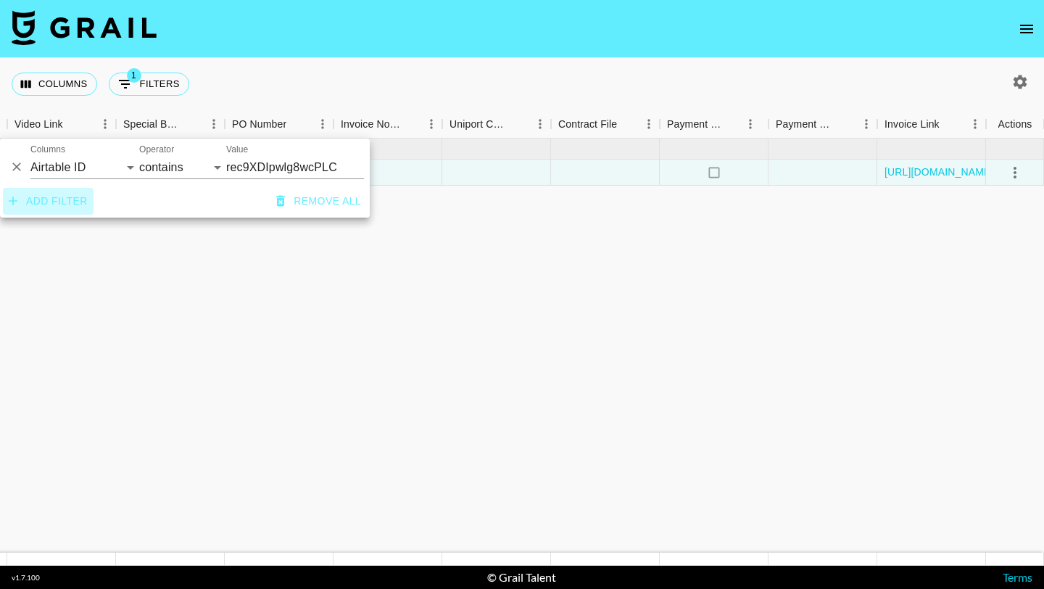
click at [71, 193] on button "Add filter" at bounding box center [48, 201] width 91 height 27
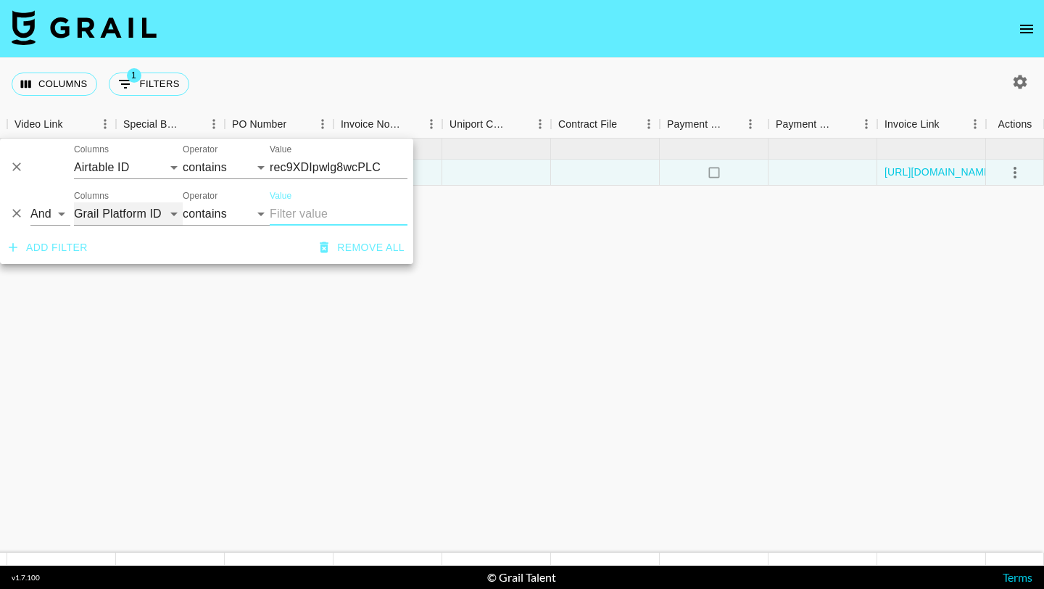
click at [116, 204] on select "Grail Platform ID Airtable ID Talent Manager Client Booker Campaign (Type) Date…" at bounding box center [128, 213] width 109 height 23
select select "clientId"
click at [74, 202] on select "Grail Platform ID Airtable ID Talent Manager Client Booker Campaign (Type) Date…" at bounding box center [128, 213] width 109 height 23
select select "is"
click at [130, 215] on select "Grail Platform ID Airtable ID Talent Manager Client Booker Campaign (Type) Date…" at bounding box center [128, 213] width 109 height 23
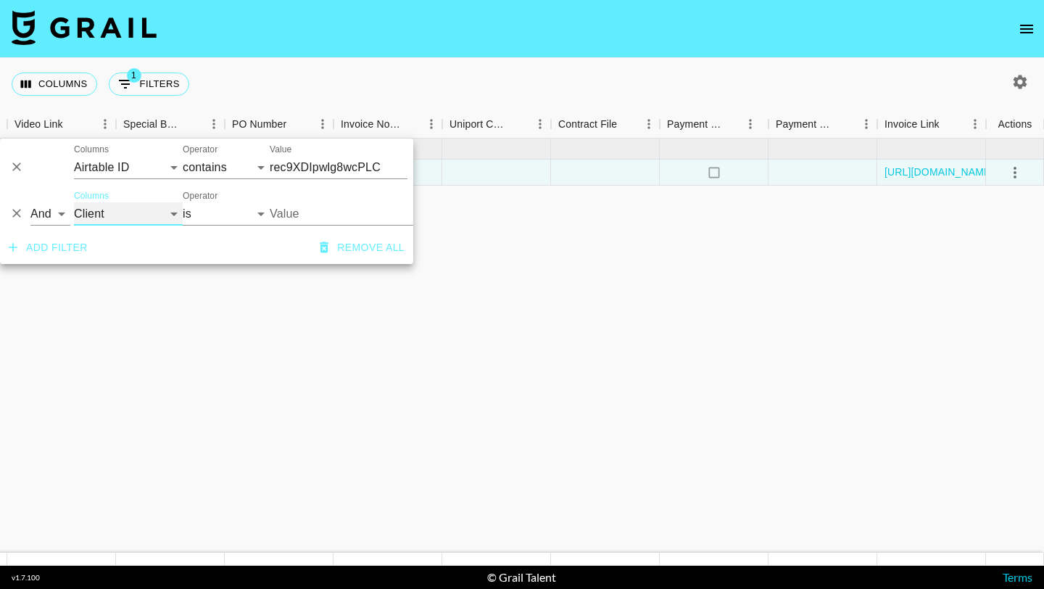
select select "bookerId"
click at [74, 202] on select "Grail Platform ID Airtable ID Talent Manager Client Booker Campaign (Type) Date…" at bounding box center [128, 213] width 109 height 23
click at [315, 213] on input "Value" at bounding box center [368, 213] width 196 height 22
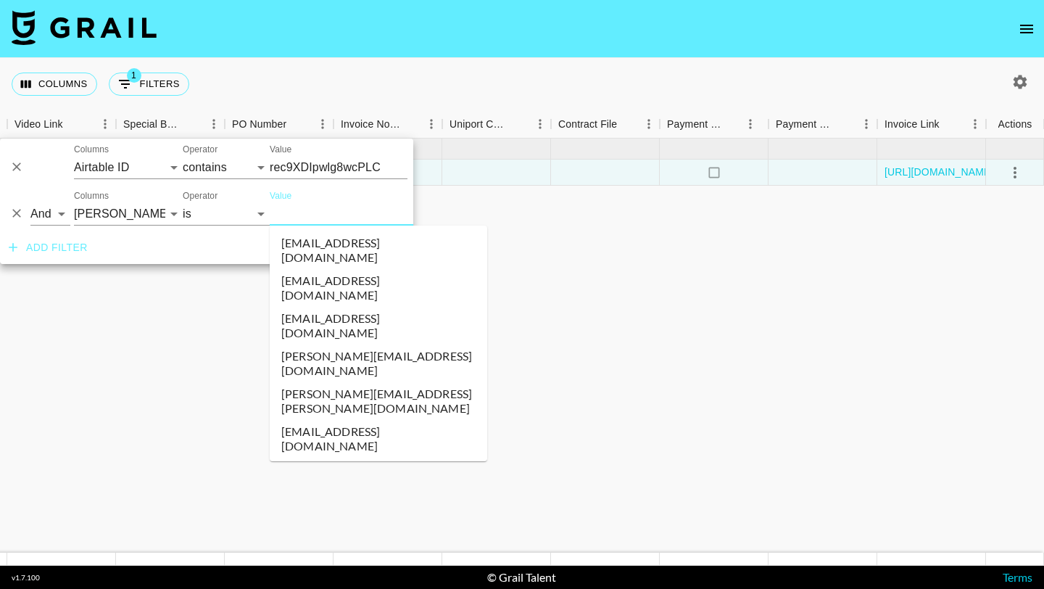
type input "t"
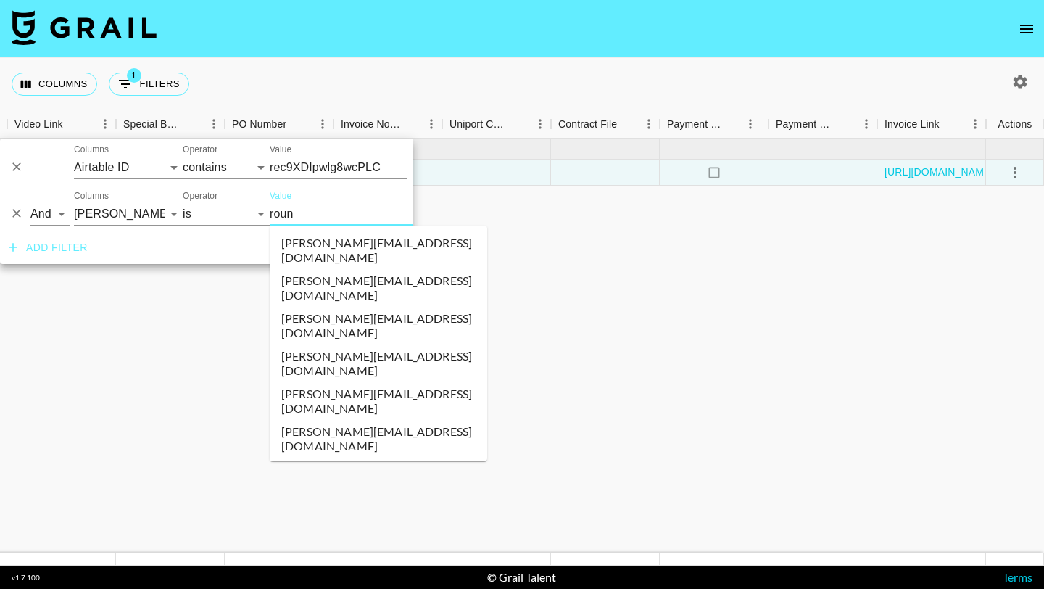
click at [336, 246] on li "daniel@thisisround.com" at bounding box center [378, 250] width 217 height 38
type input "daniel@thisisround.com"
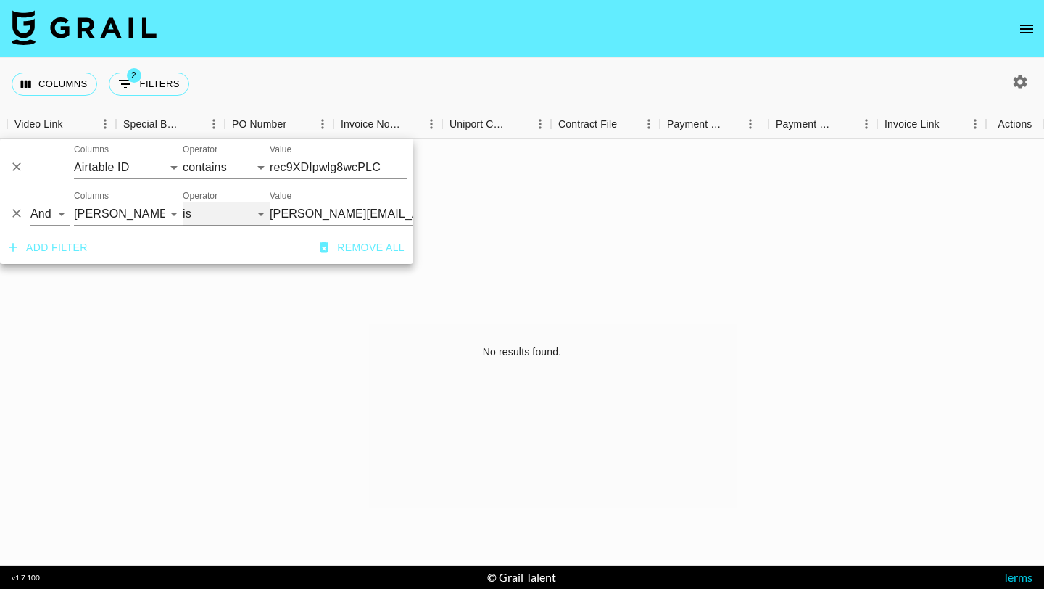
click at [262, 218] on select "is is not is any of is not any of" at bounding box center [226, 213] width 87 height 23
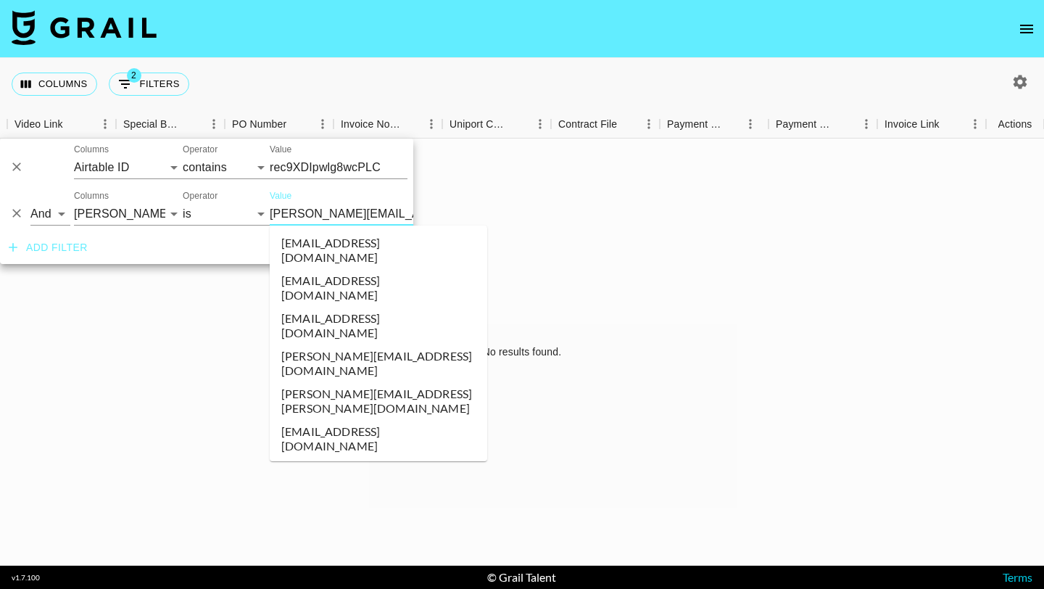
click at [297, 217] on input "daniel@thisisround.com" at bounding box center [358, 213] width 177 height 22
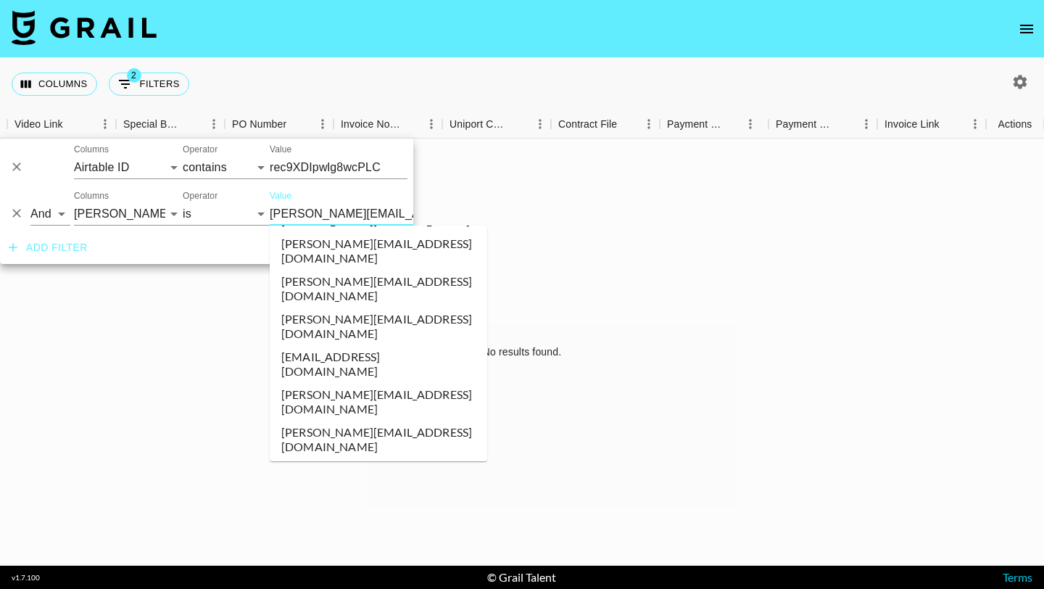
click at [328, 209] on input "daniel@thisisround.com" at bounding box center [358, 213] width 177 height 22
drag, startPoint x: 300, startPoint y: 215, endPoint x: 262, endPoint y: 215, distance: 38.4
click at [262, 215] on div "And Or Columns Grail Platform ID Airtable ID Talent Manager Client Booker Campa…" at bounding box center [206, 208] width 413 height 46
type input "@thisisround.com"
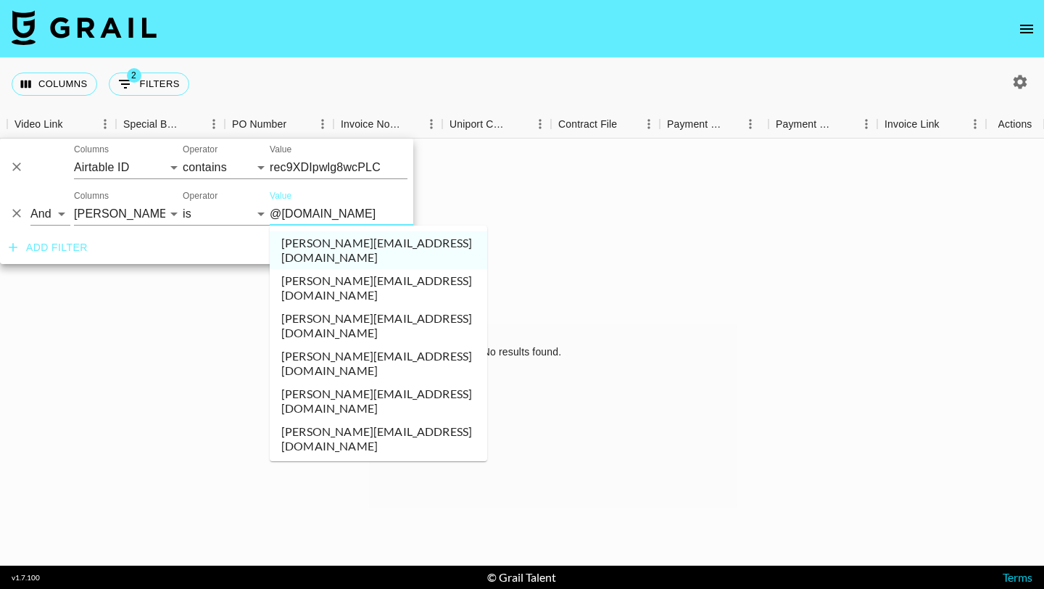
click at [328, 382] on li "tanvi@thisisround.com" at bounding box center [378, 401] width 217 height 38
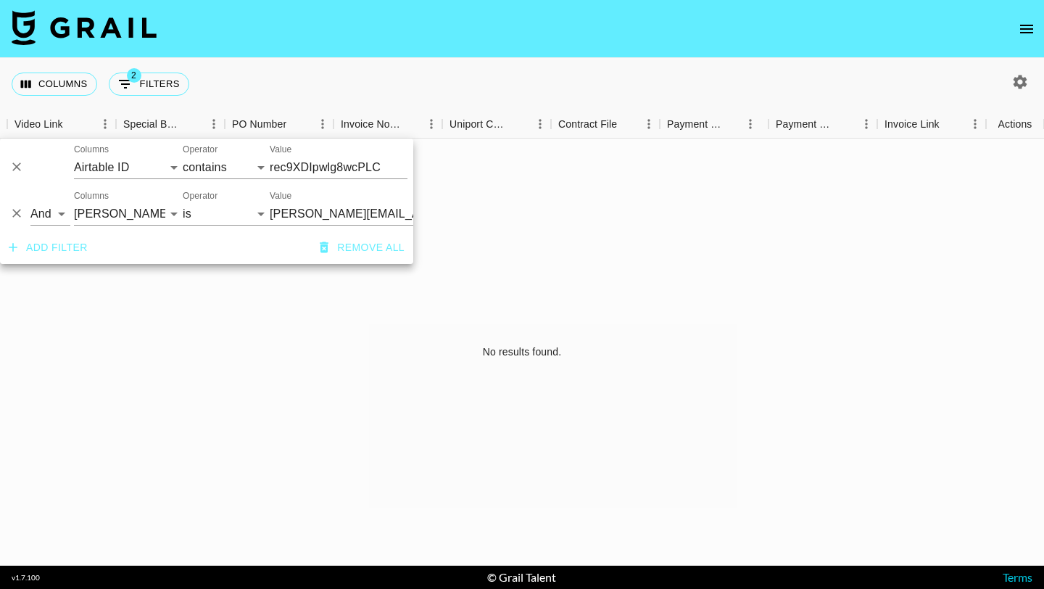
click at [358, 283] on div "No results found." at bounding box center [522, 351] width 1044 height 427
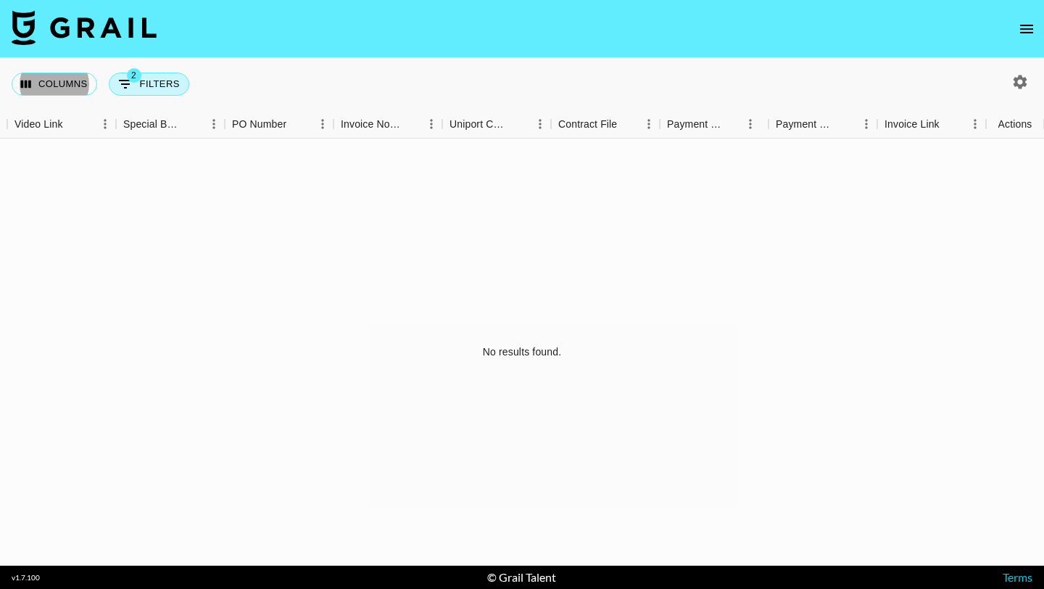
click at [157, 81] on button "2 Filters" at bounding box center [149, 83] width 80 height 23
select select "airtableId"
select select "bookerId"
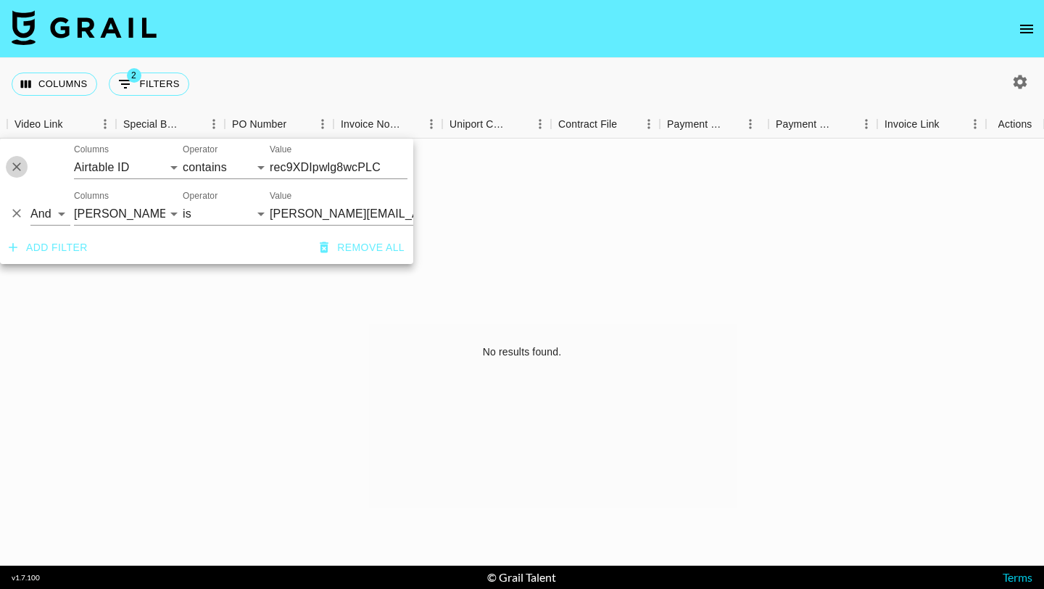
click at [12, 172] on icon "Delete" at bounding box center [16, 166] width 14 height 14
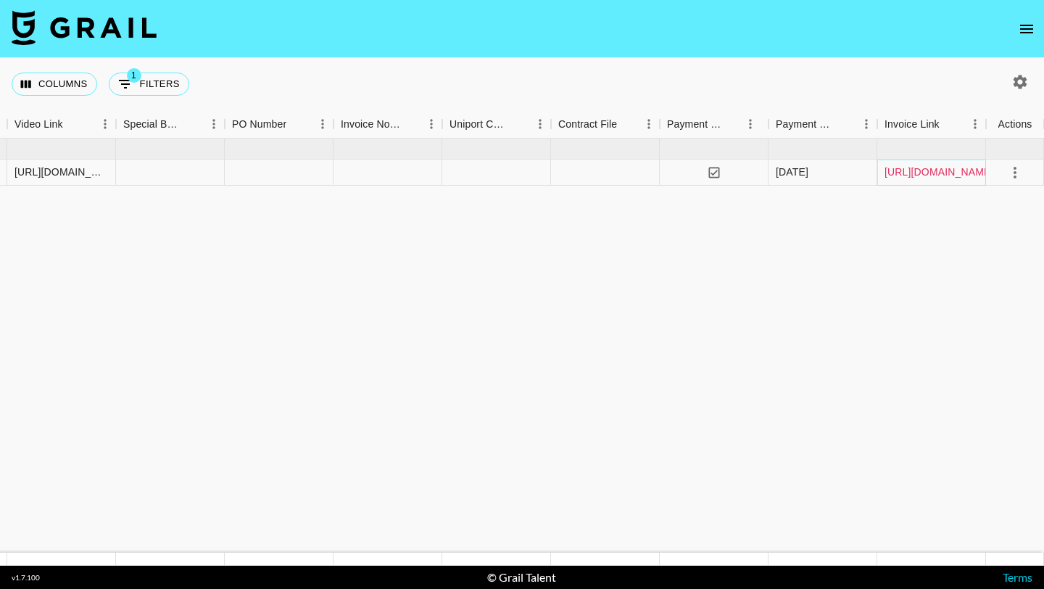
click at [929, 174] on link "https://in.xero.com/yJJr7l7VcMUzyF9DnGrRSyqze6suDSFcZChUVPVM" at bounding box center [938, 172] width 109 height 14
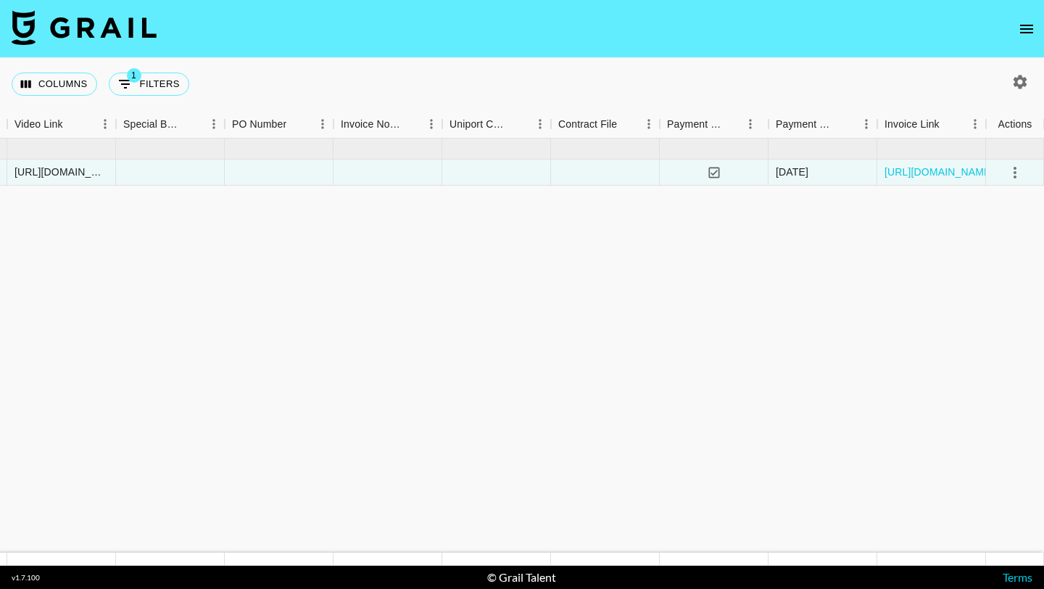
click at [153, 96] on div "Columns 1 Filters + Booking" at bounding box center [103, 84] width 183 height 52
click at [150, 82] on button "1 Filters" at bounding box center [149, 83] width 80 height 23
select select "bookerId"
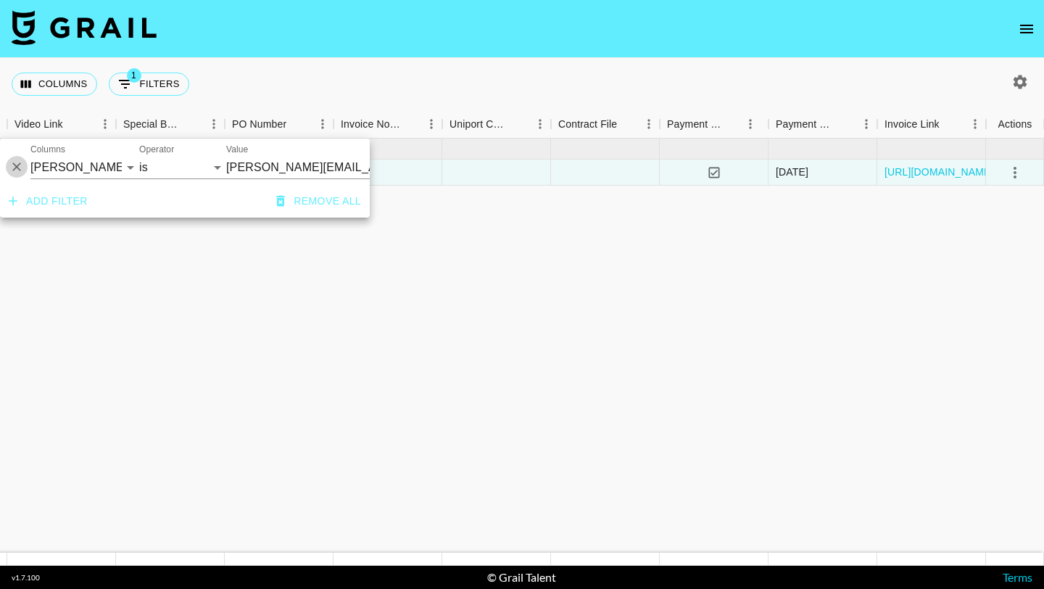
click at [14, 165] on icon "Delete" at bounding box center [16, 167] width 9 height 9
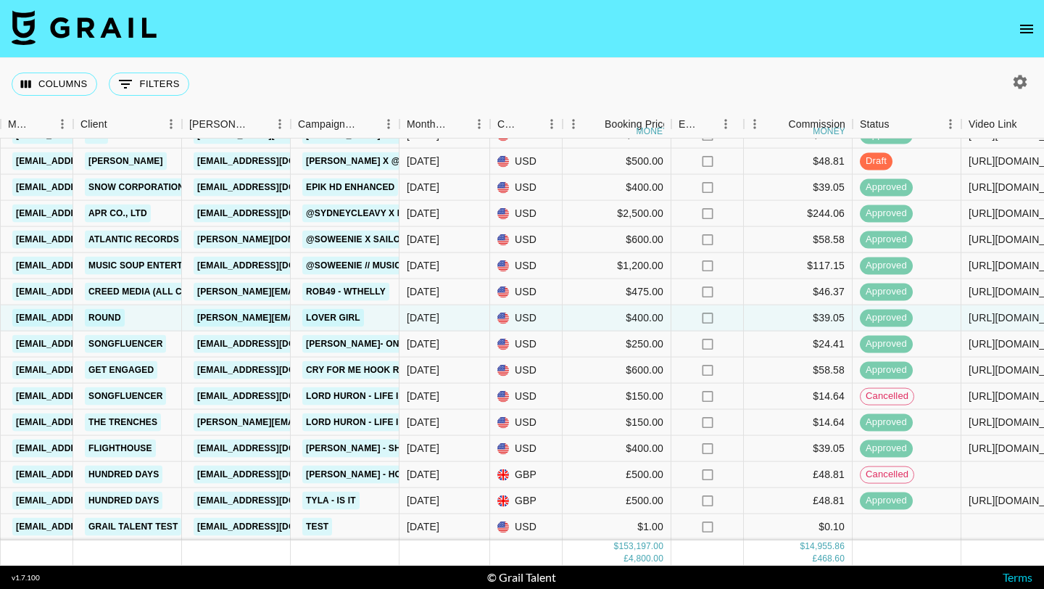
scroll to position [5042, 410]
click at [1031, 26] on icon "open drawer" at bounding box center [1026, 28] width 17 height 17
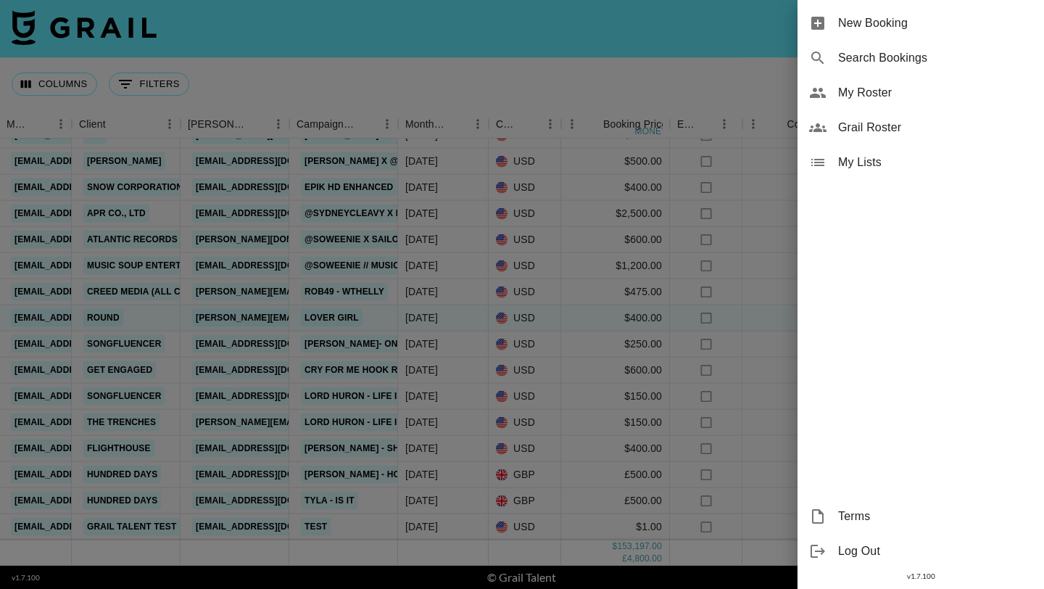
click at [788, 67] on div at bounding box center [522, 294] width 1044 height 589
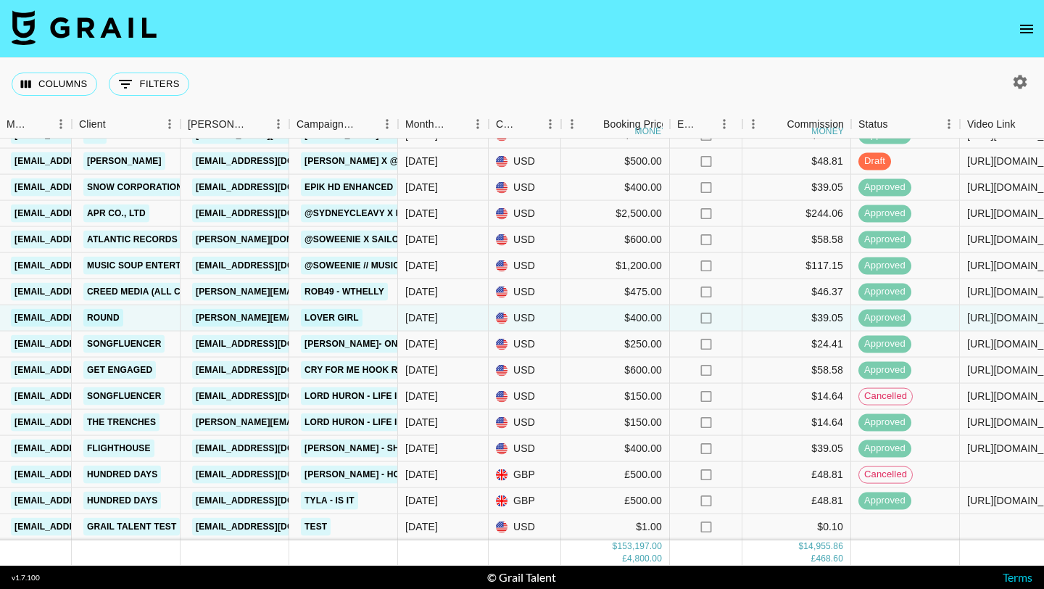
click at [1021, 88] on icon "button" at bounding box center [1020, 82] width 14 height 14
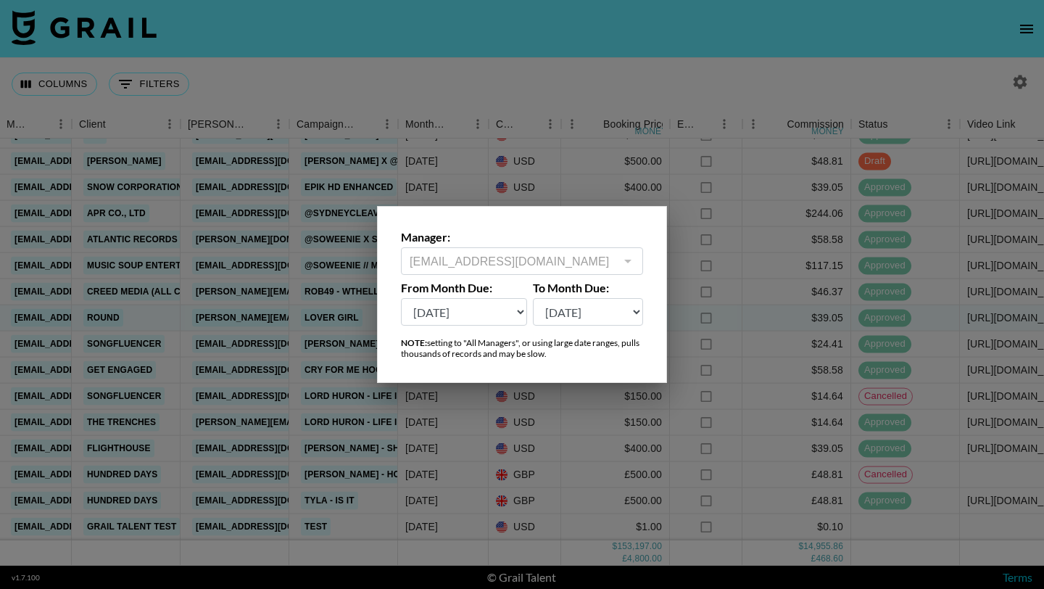
click at [463, 309] on select "Sep '26 Aug '26 Jul '26 Jun '26 May '26 Apr '26 Mar '26 Feb '26 Jan '26 Dec '25…" at bounding box center [464, 312] width 126 height 28
select select "Sep '24"
click at [401, 298] on select "Sep '26 Aug '26 Jul '26 Jun '26 May '26 Apr '26 Mar '26 Feb '26 Jan '26 Dec '25…" at bounding box center [464, 312] width 126 height 28
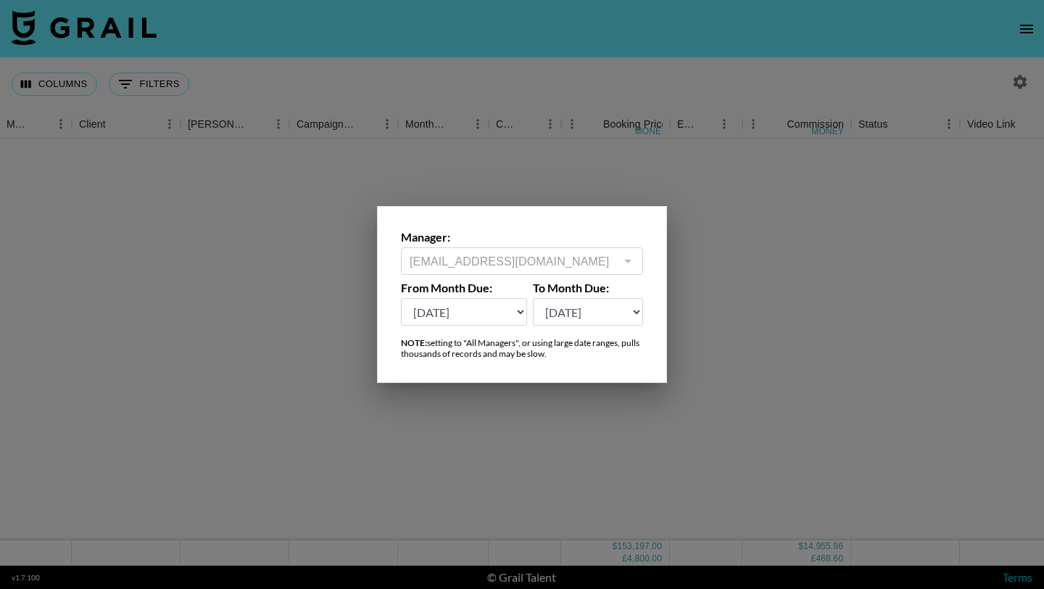
scroll to position [0, 410]
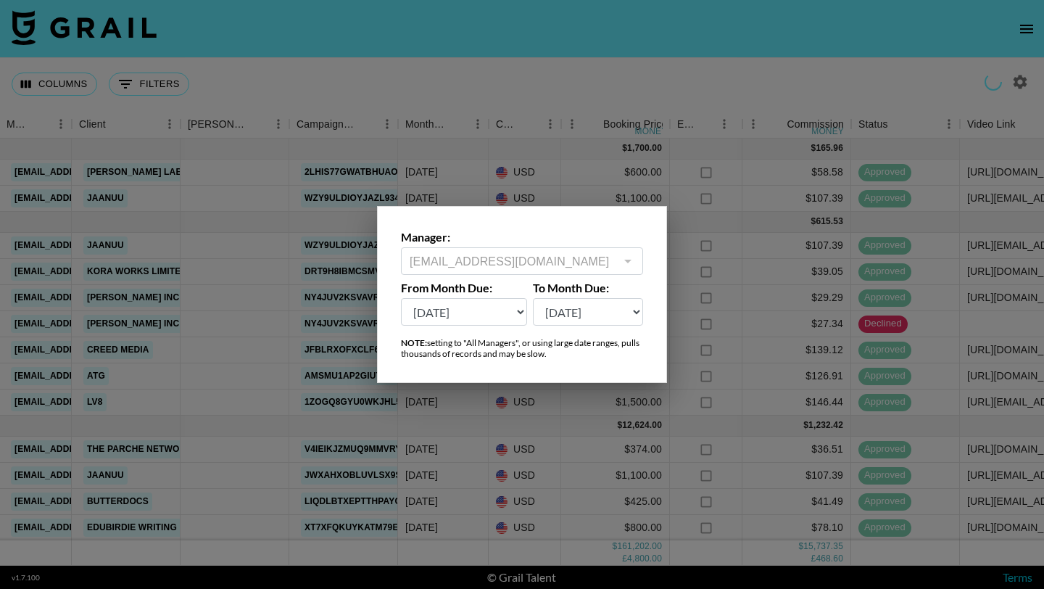
click at [452, 166] on div at bounding box center [522, 294] width 1044 height 589
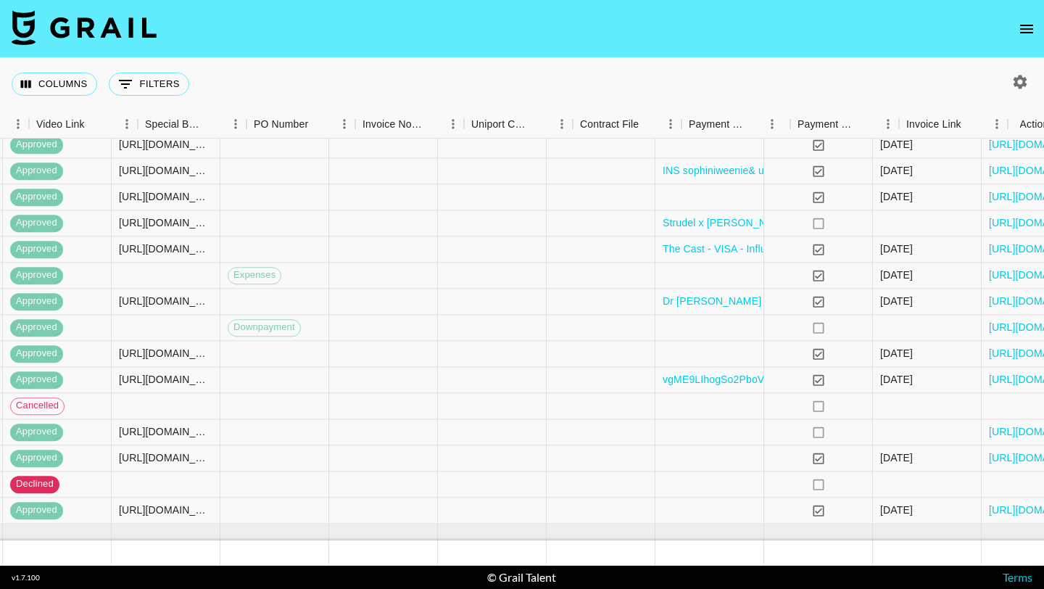
scroll to position [4814, 1363]
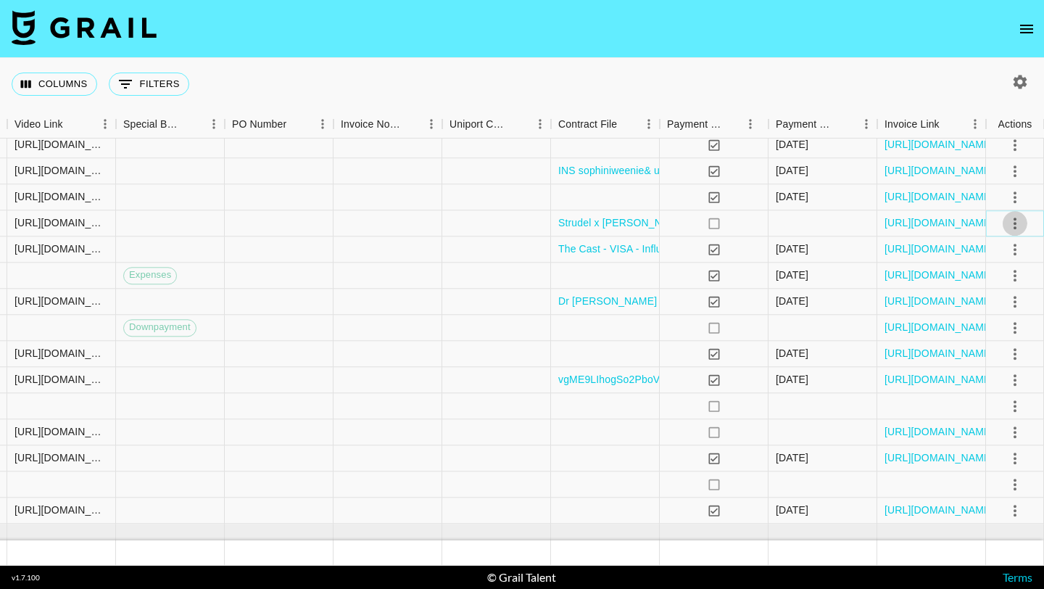
click at [1013, 220] on icon "select merge strategy" at bounding box center [1014, 223] width 3 height 12
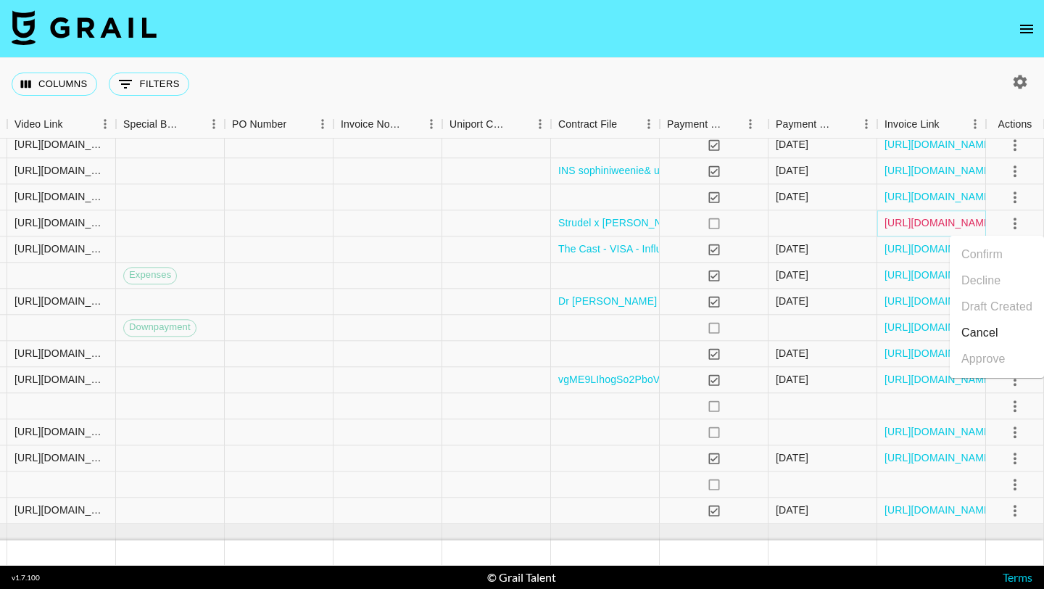
click at [957, 228] on link "https://in.xero.com/To4KdtxPbo75fDdts9gyXQE8AaDGAA7UHk6eshOS" at bounding box center [938, 223] width 109 height 14
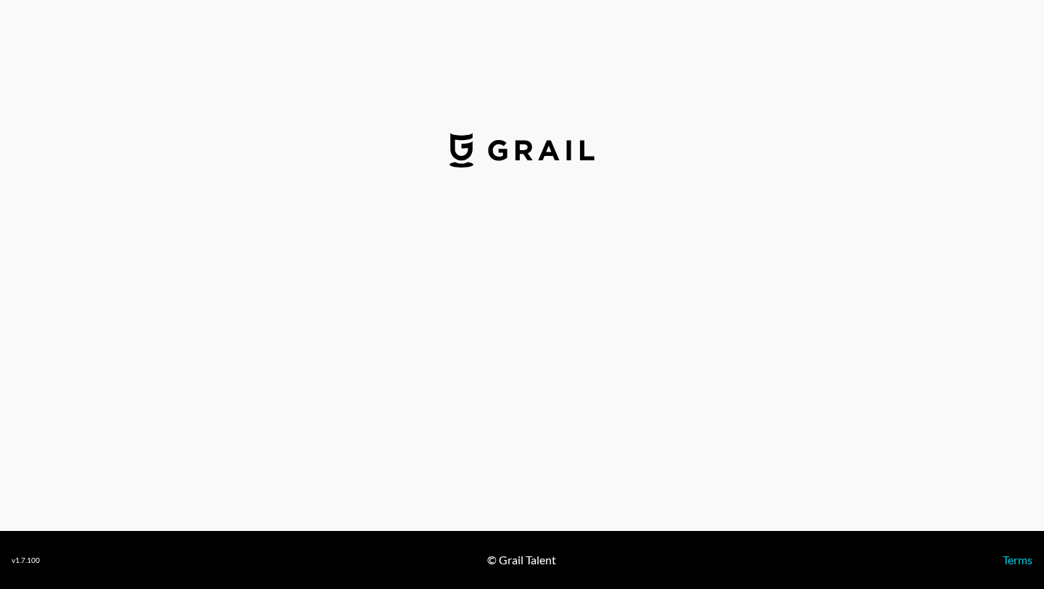
select select "USD"
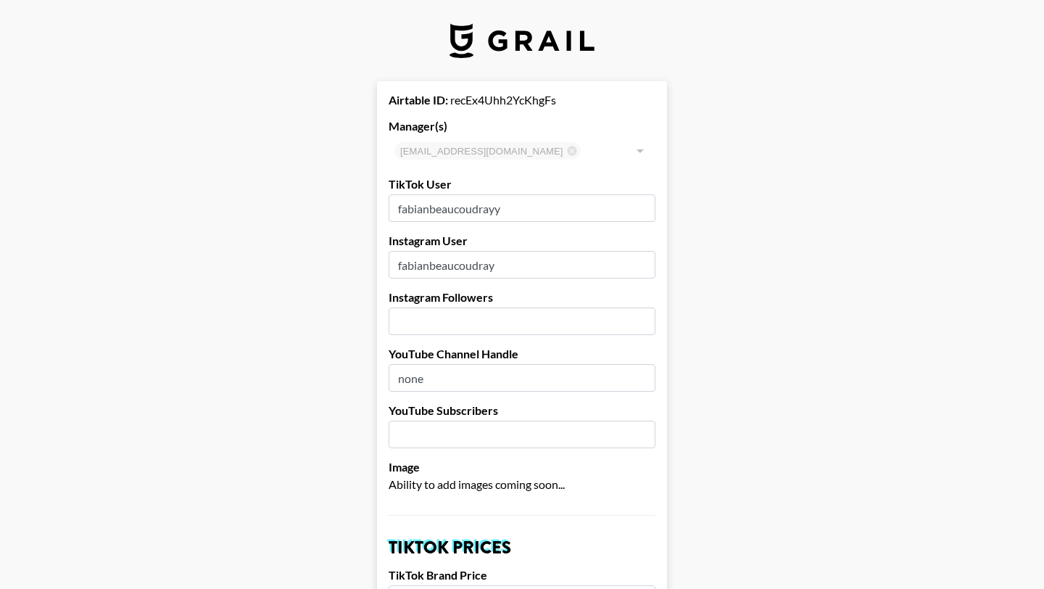
scroll to position [67, 0]
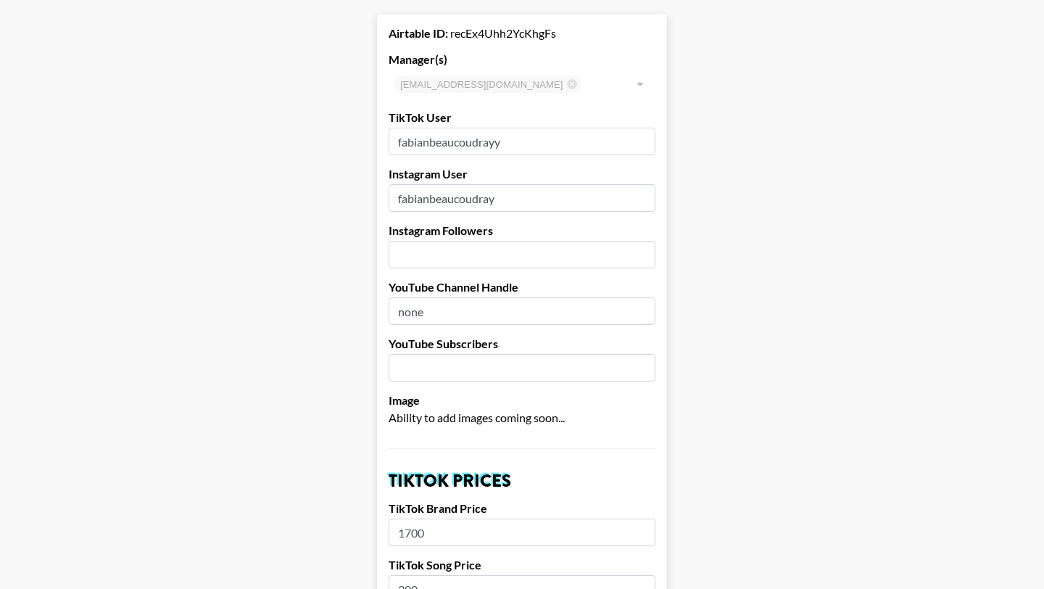
click at [476, 262] on input "number" at bounding box center [522, 255] width 267 height 28
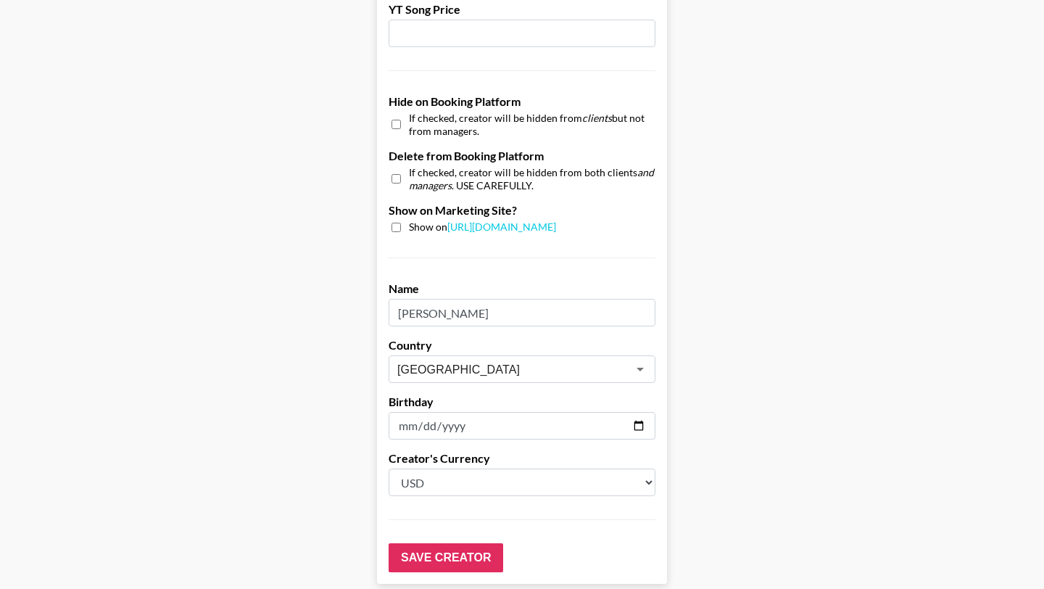
scroll to position [1335, 0]
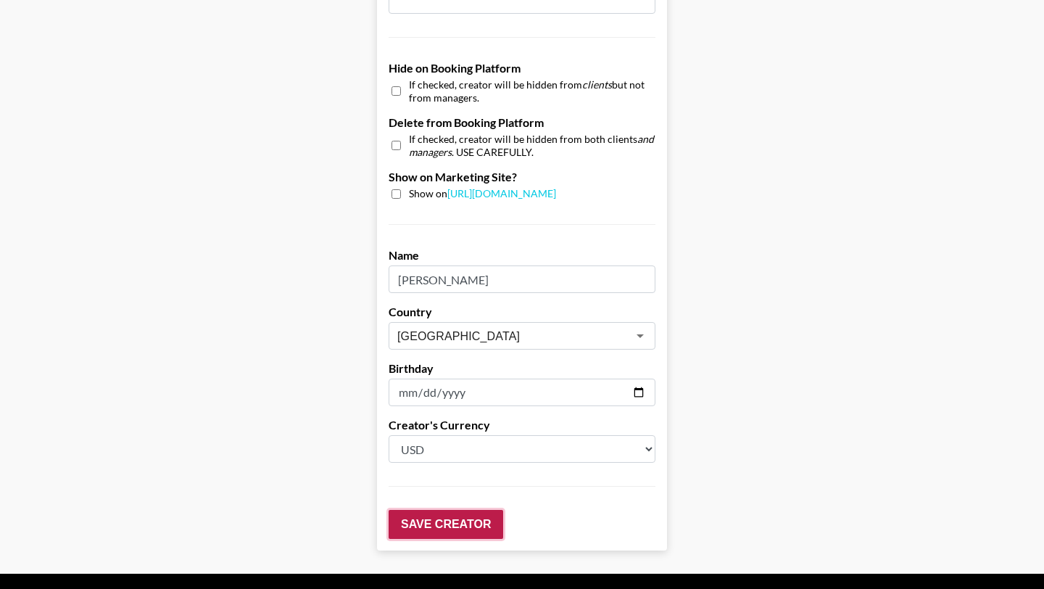
click at [455, 529] on input "Save Creator" at bounding box center [446, 524] width 115 height 29
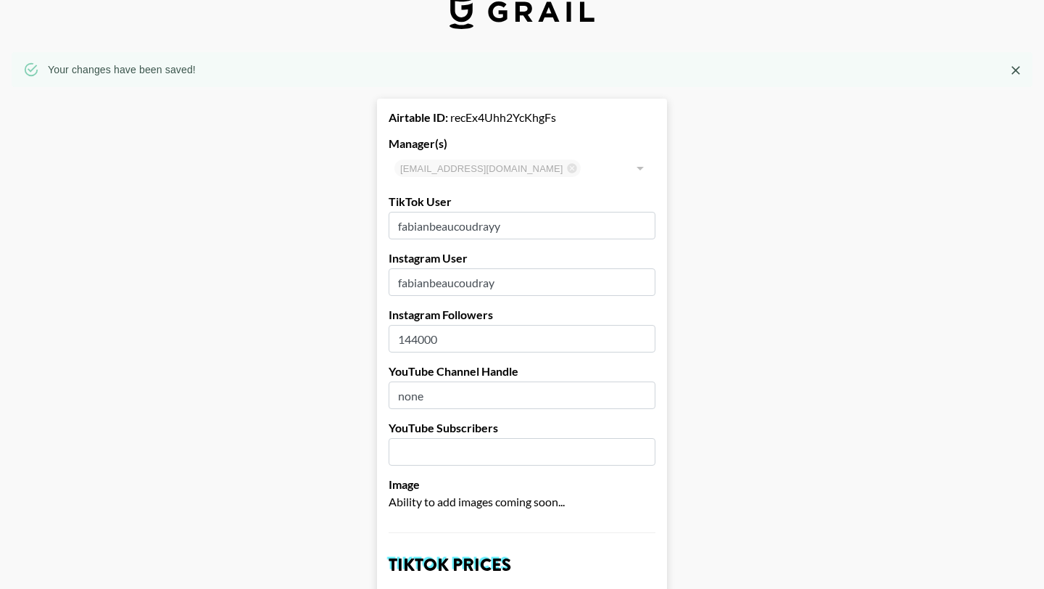
scroll to position [22, 0]
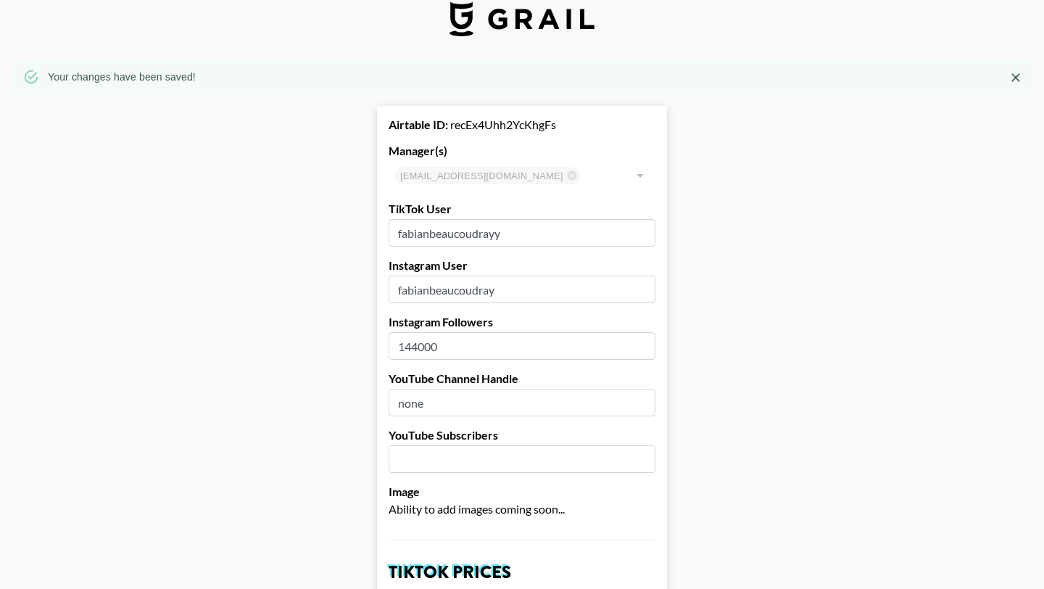
click at [443, 352] on input "144000" at bounding box center [522, 346] width 267 height 28
type input "14400"
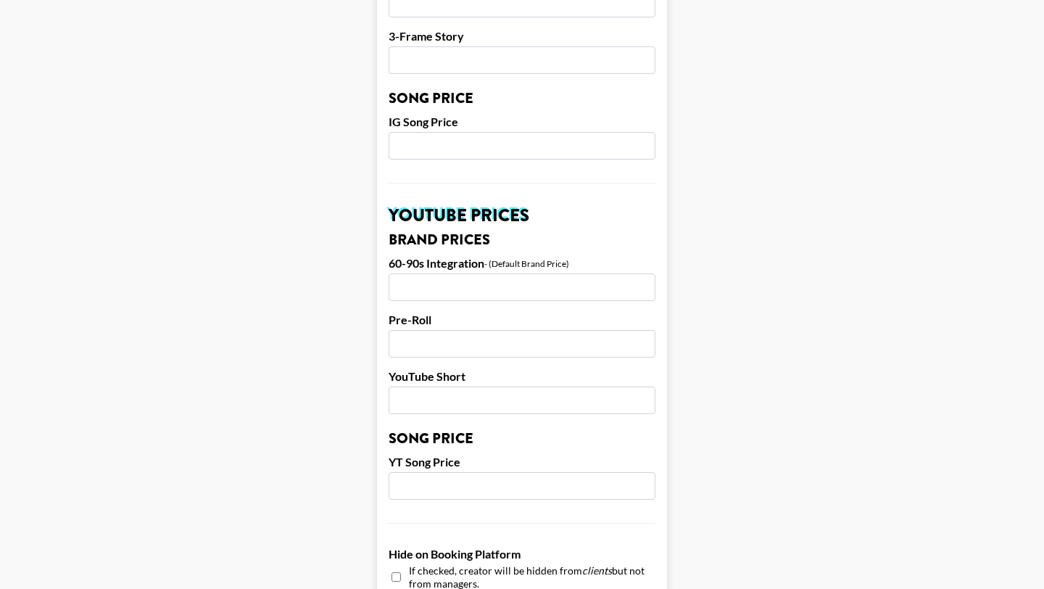
scroll to position [1424, 0]
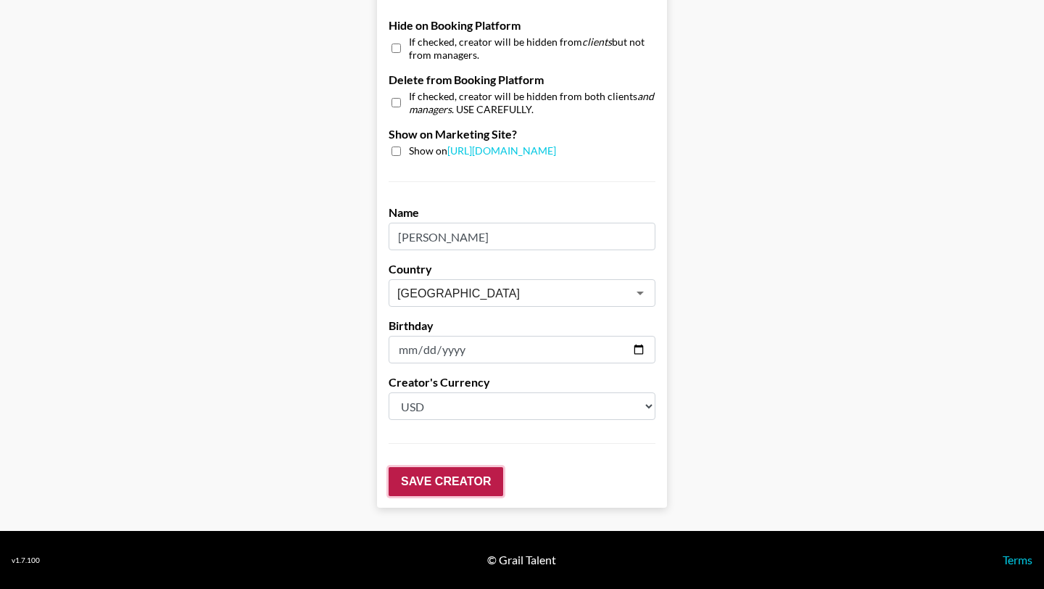
click at [440, 477] on input "Save Creator" at bounding box center [446, 481] width 115 height 29
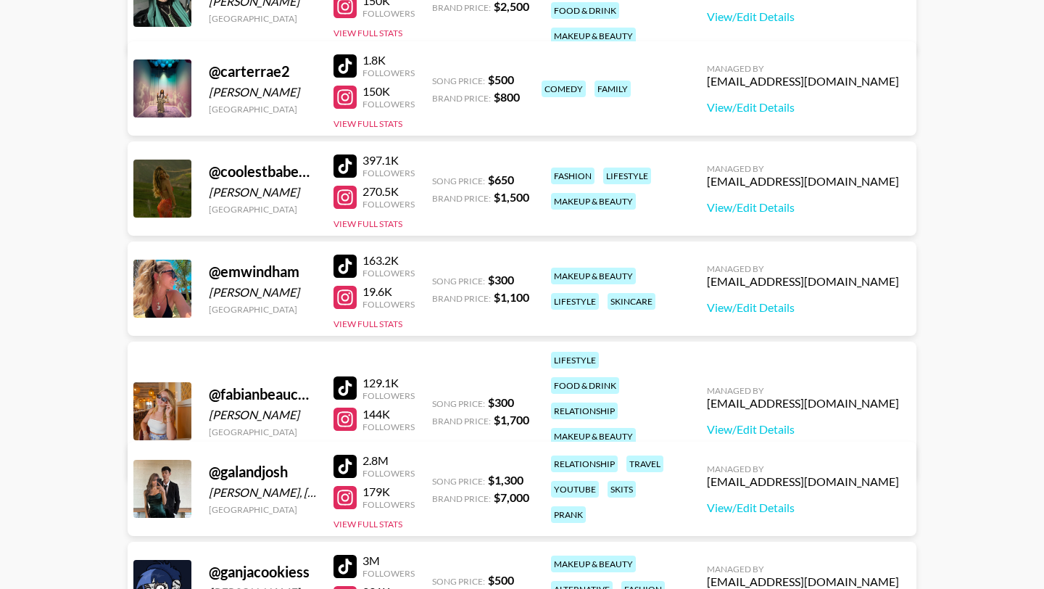
scroll to position [282, 0]
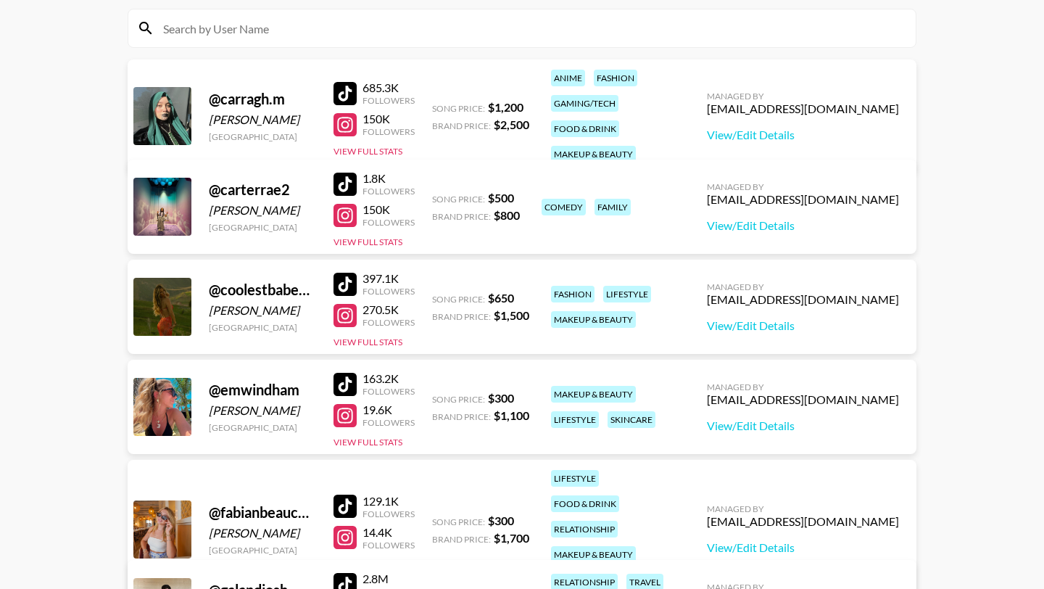
scroll to position [163, 0]
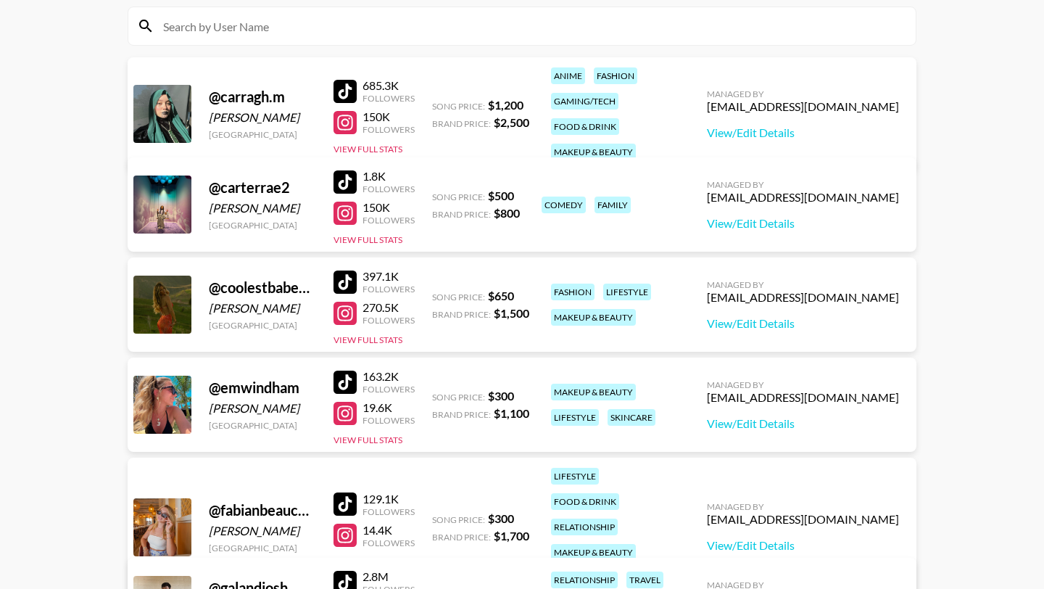
click at [351, 72] on div "685.3K Followers 150K Followers View Full Stats" at bounding box center [373, 113] width 81 height 83
click at [350, 80] on div at bounding box center [344, 91] width 23 height 23
click at [340, 111] on div at bounding box center [344, 122] width 23 height 23
click at [831, 125] on link "View/Edit Details" at bounding box center [803, 132] width 192 height 14
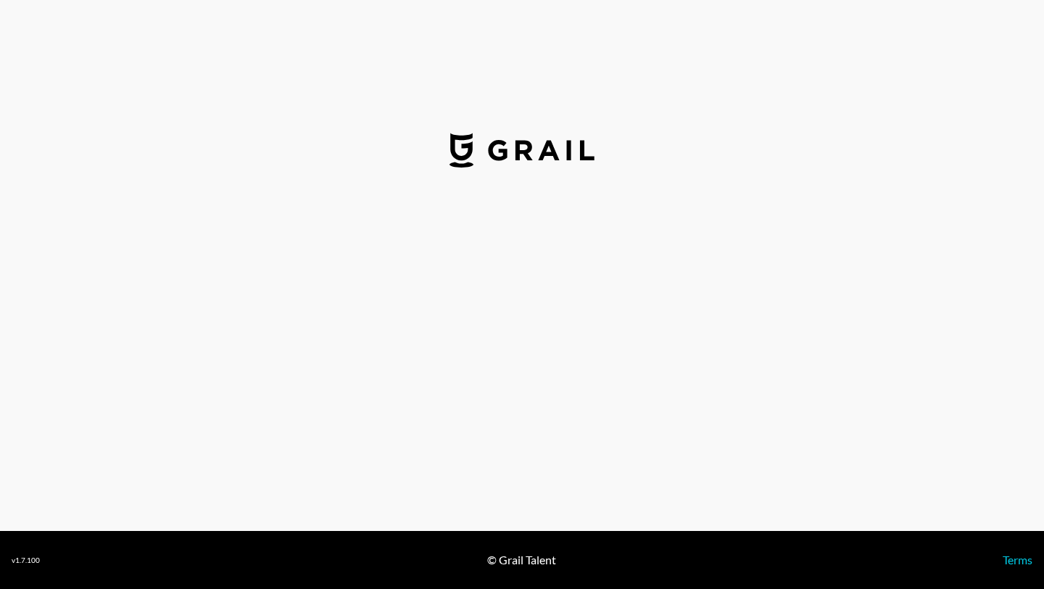
select select "USD"
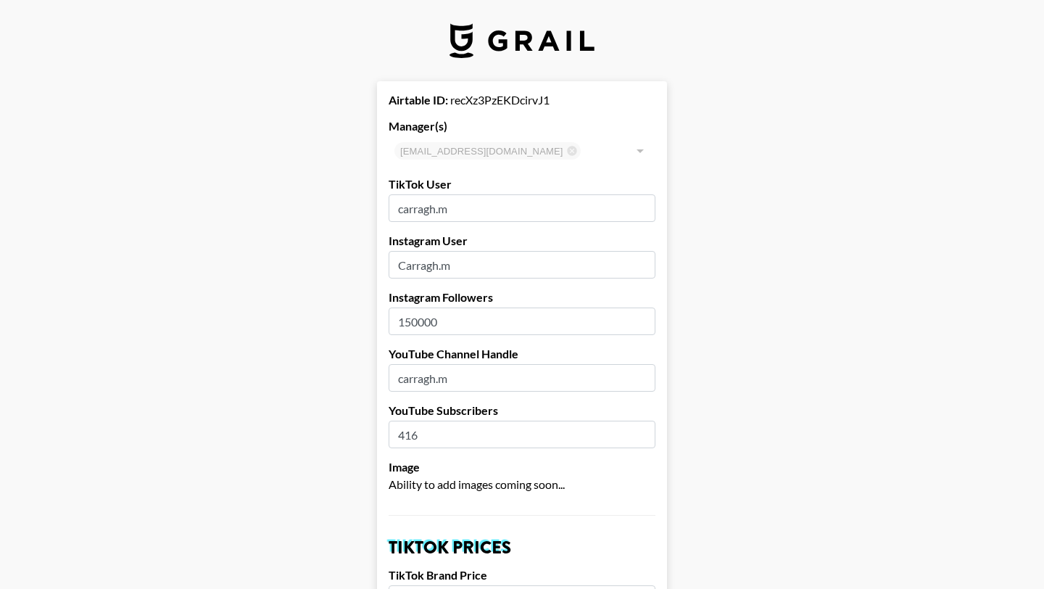
drag, startPoint x: 450, startPoint y: 320, endPoint x: 353, endPoint y: 295, distance: 100.2
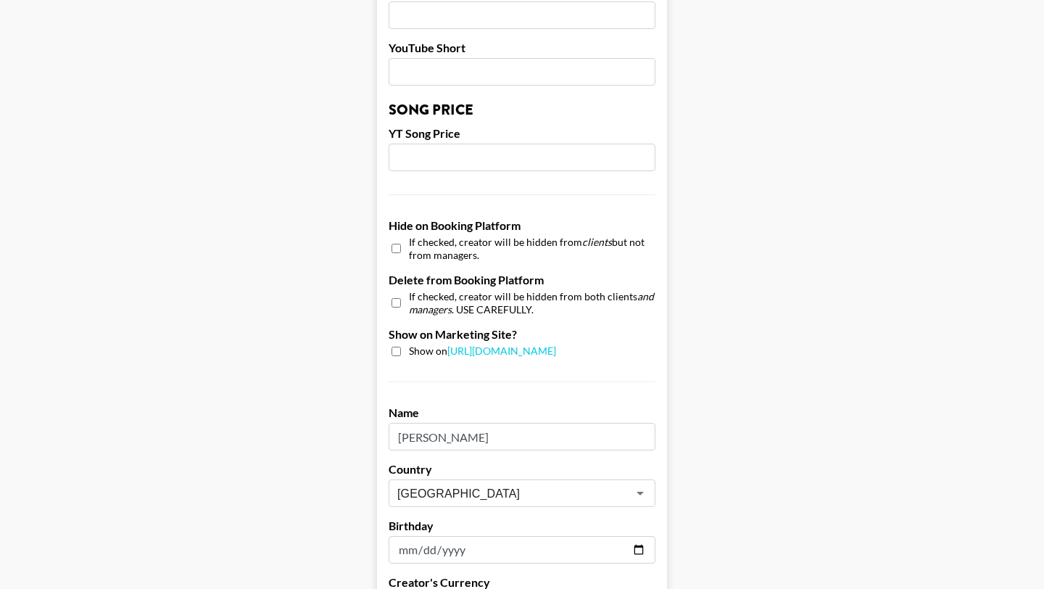
scroll to position [1378, 0]
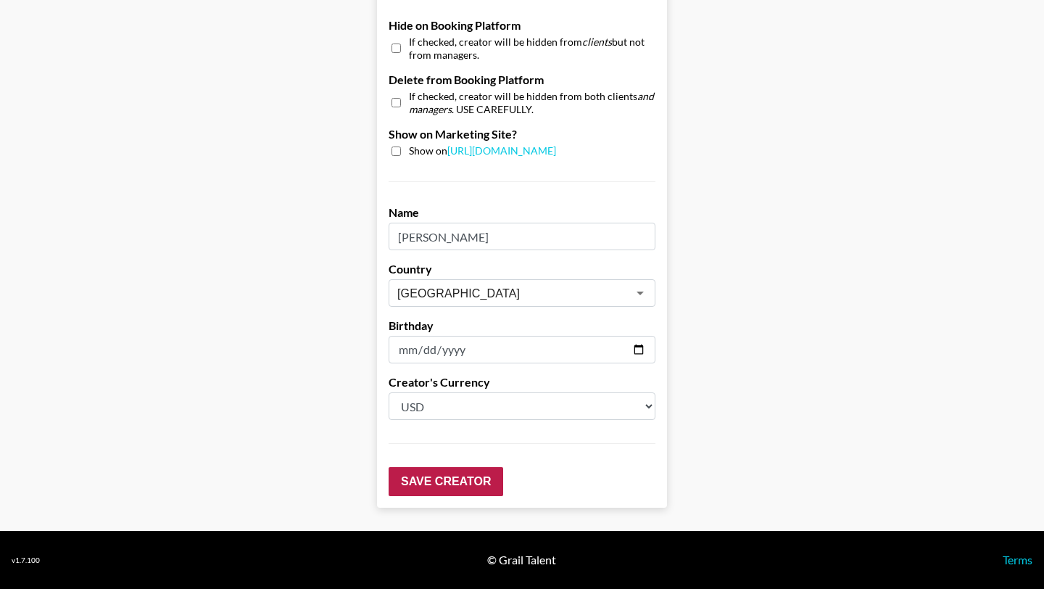
type input "270000"
click at [444, 481] on input "Save Creator" at bounding box center [446, 481] width 115 height 29
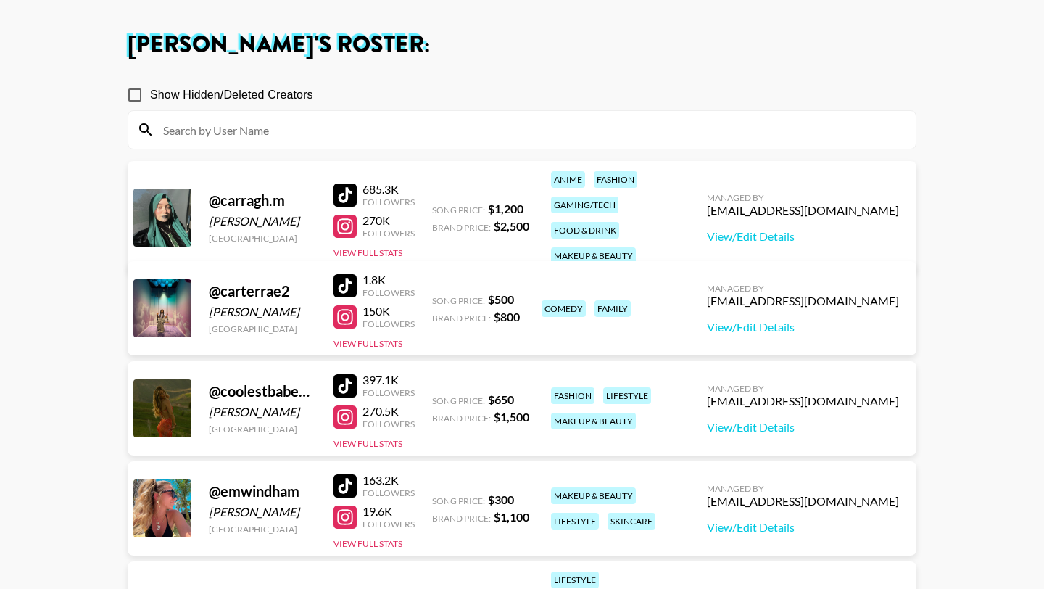
scroll to position [70, 0]
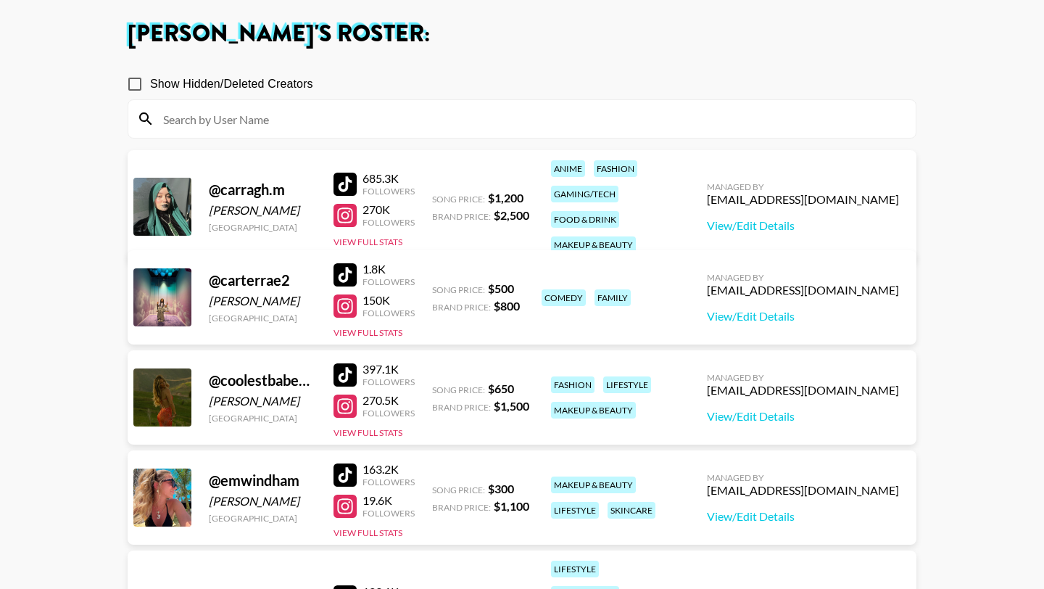
click at [342, 267] on div at bounding box center [344, 274] width 23 height 23
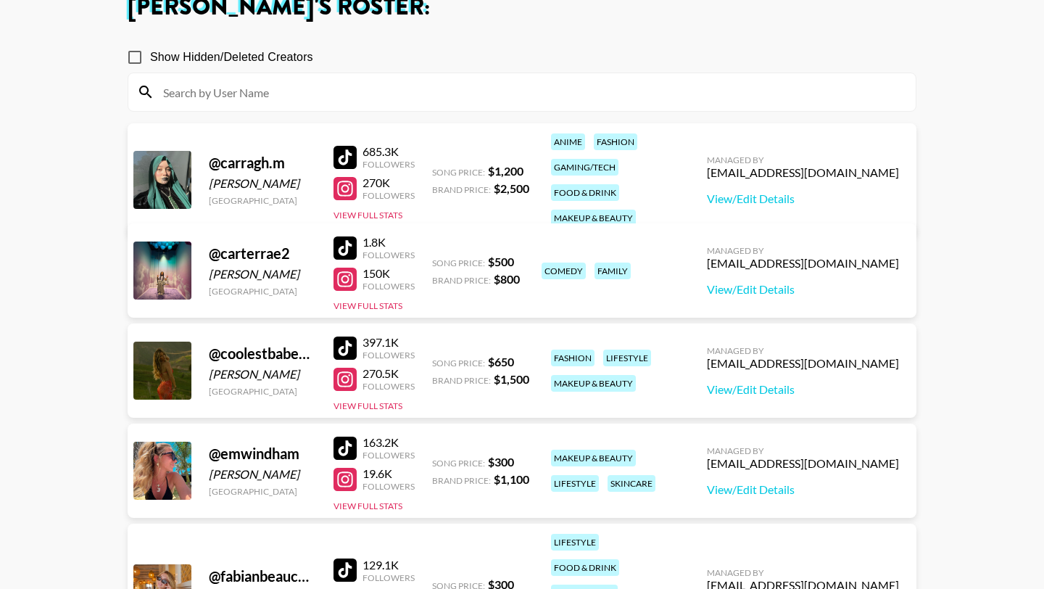
scroll to position [99, 0]
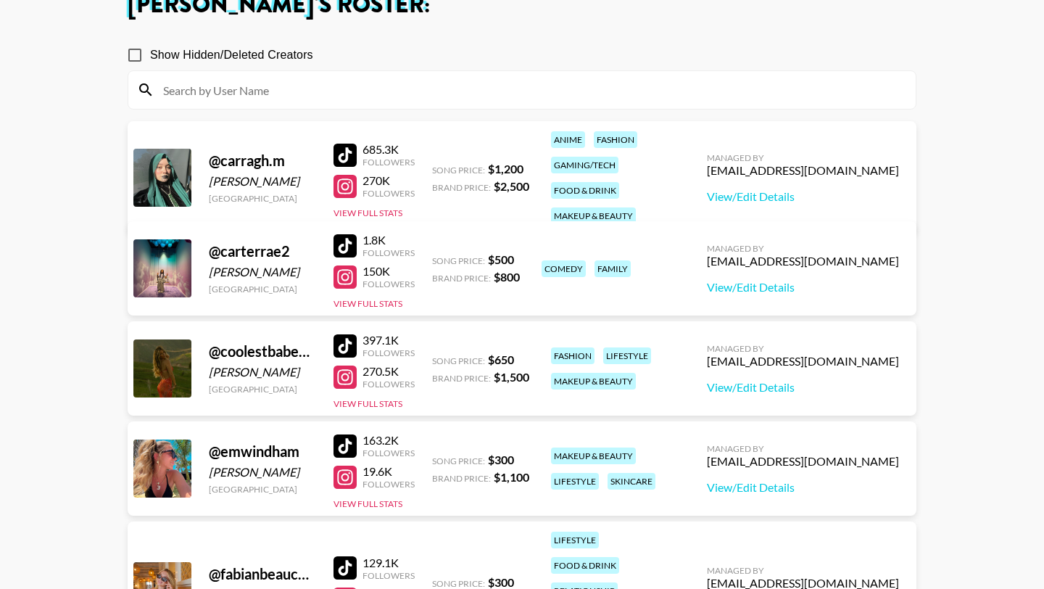
click at [347, 275] on div at bounding box center [344, 276] width 23 height 23
click at [832, 291] on link "View/Edit Details" at bounding box center [803, 287] width 192 height 14
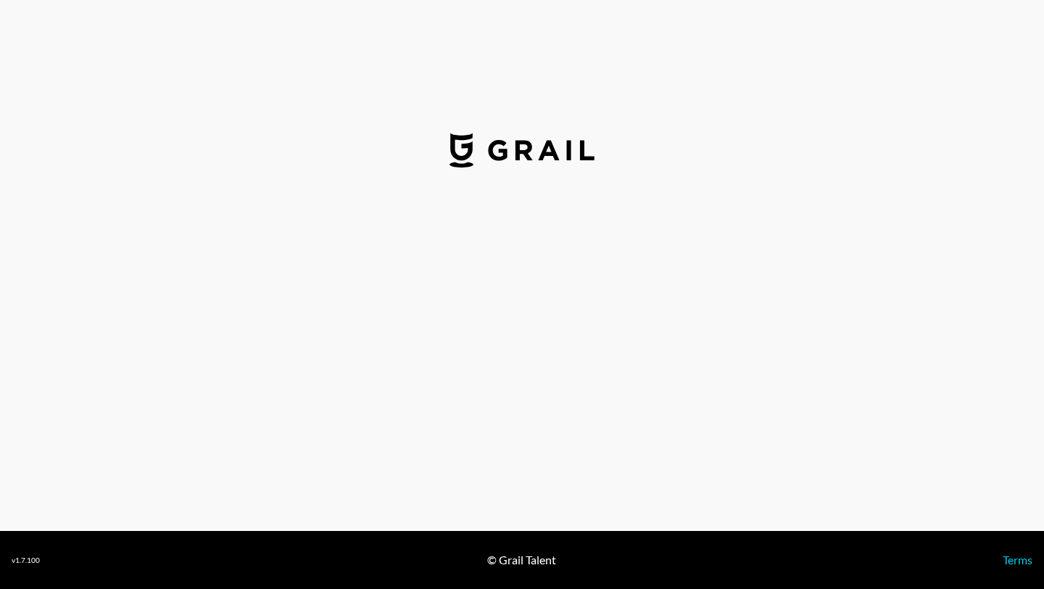
select select "USD"
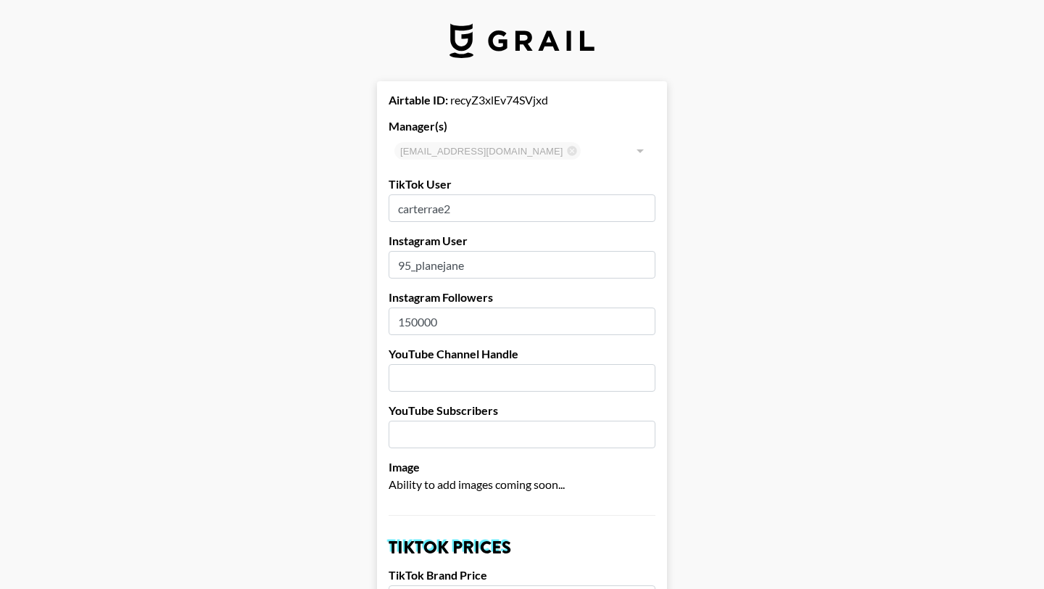
click at [453, 317] on input "150000" at bounding box center [522, 321] width 267 height 28
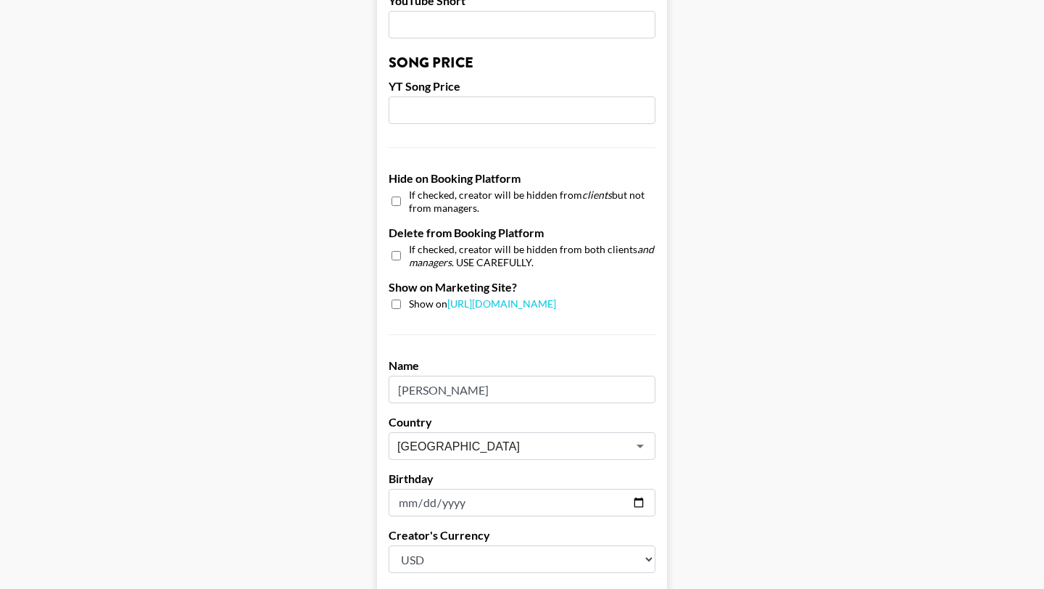
scroll to position [1378, 0]
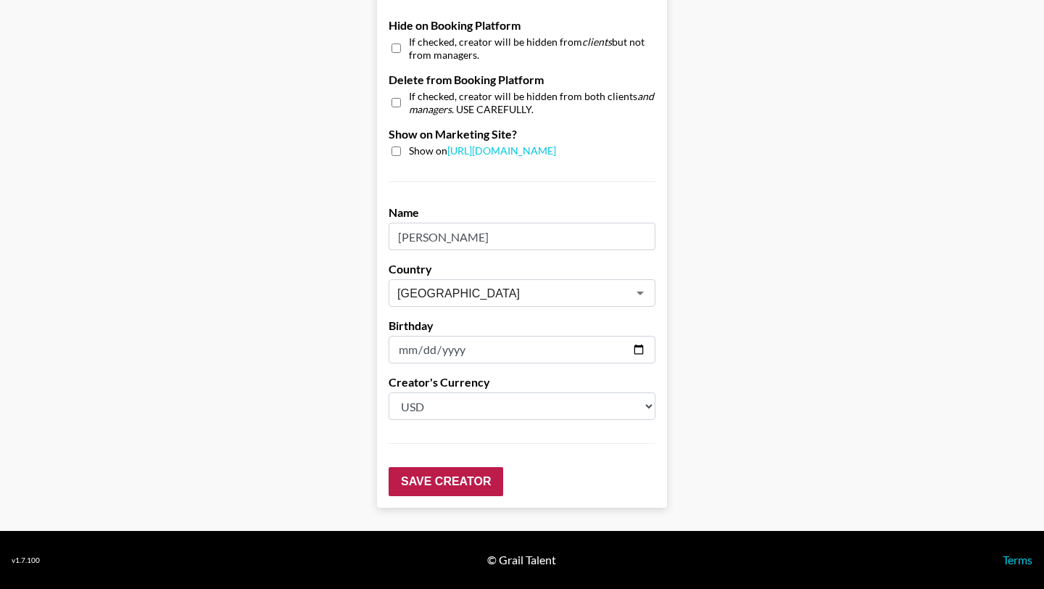
type input "198000"
click at [432, 473] on input "Save Creator" at bounding box center [446, 481] width 115 height 29
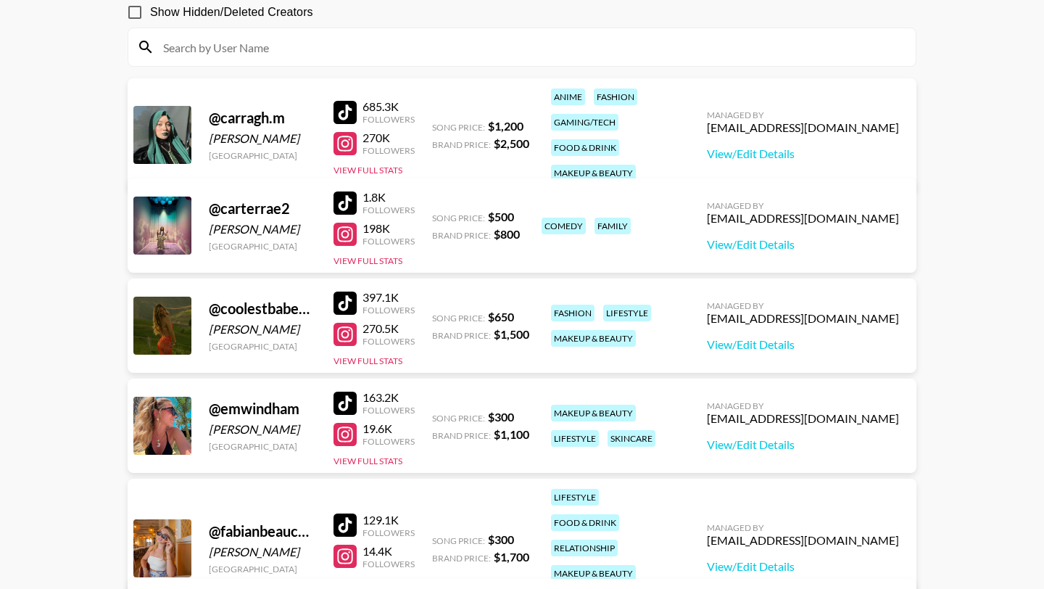
scroll to position [163, 0]
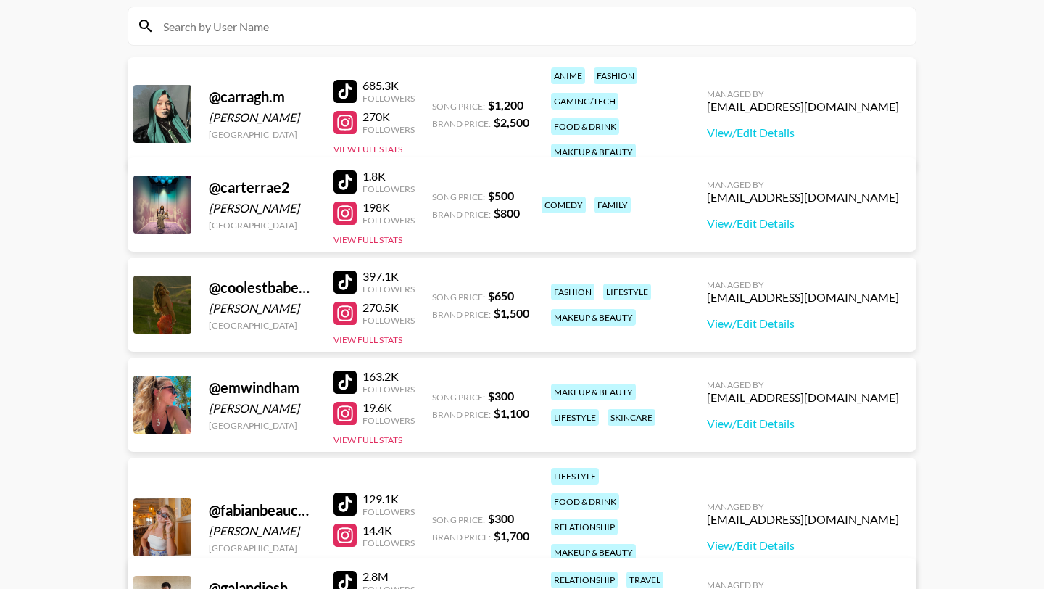
click at [341, 281] on div at bounding box center [344, 281] width 23 height 23
click at [842, 320] on link "View/Edit Details" at bounding box center [803, 323] width 192 height 14
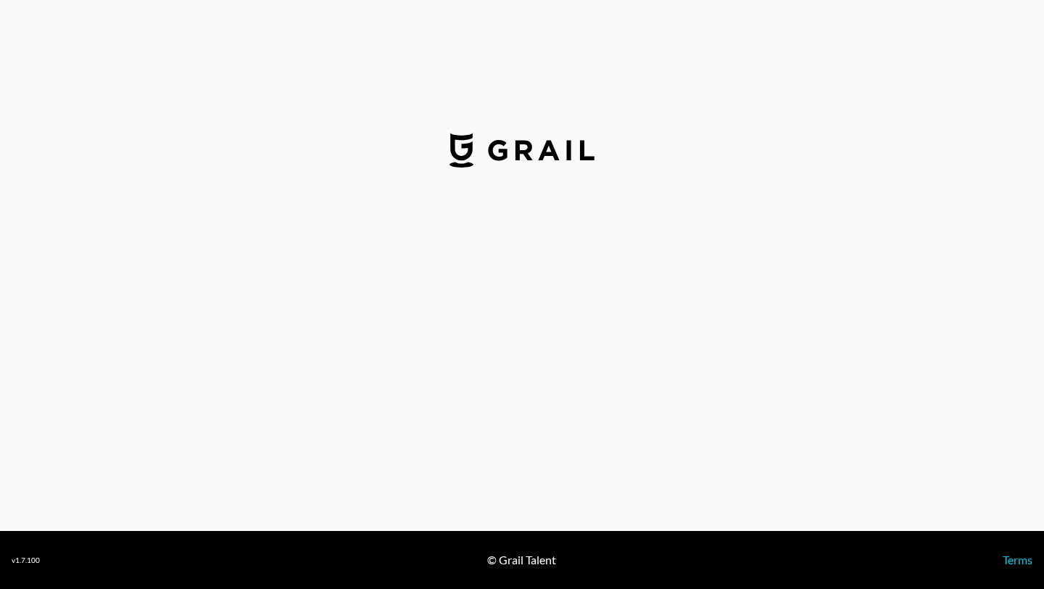
select select "USD"
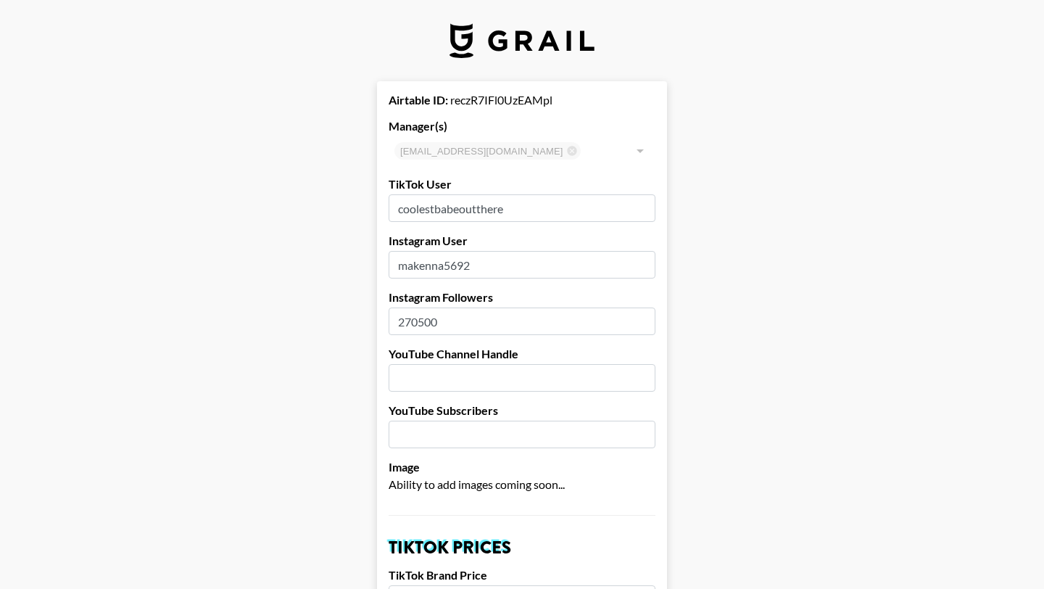
drag, startPoint x: 446, startPoint y: 322, endPoint x: 270, endPoint y: 306, distance: 176.9
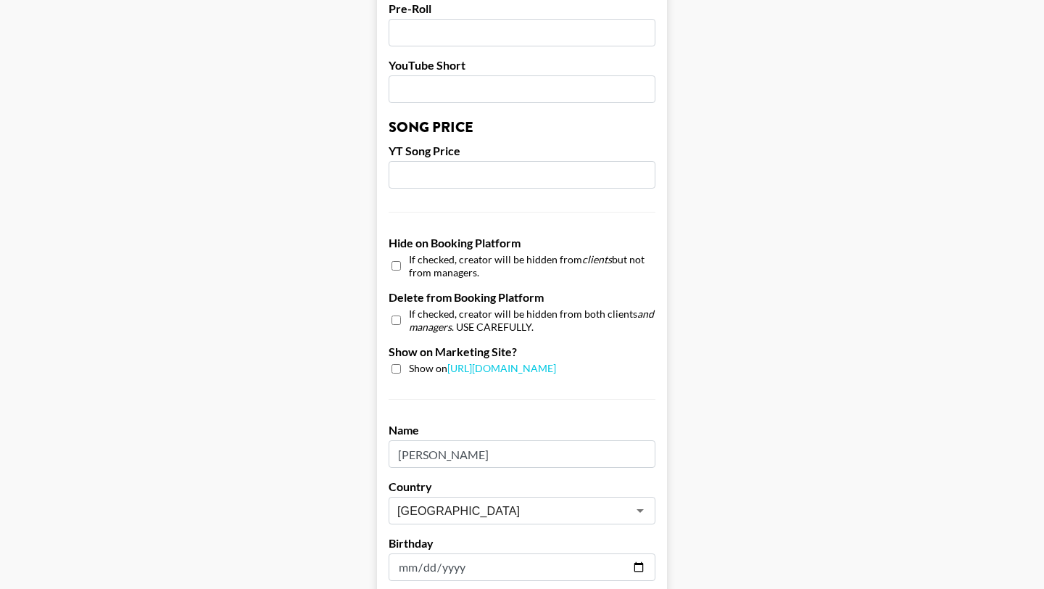
scroll to position [1378, 0]
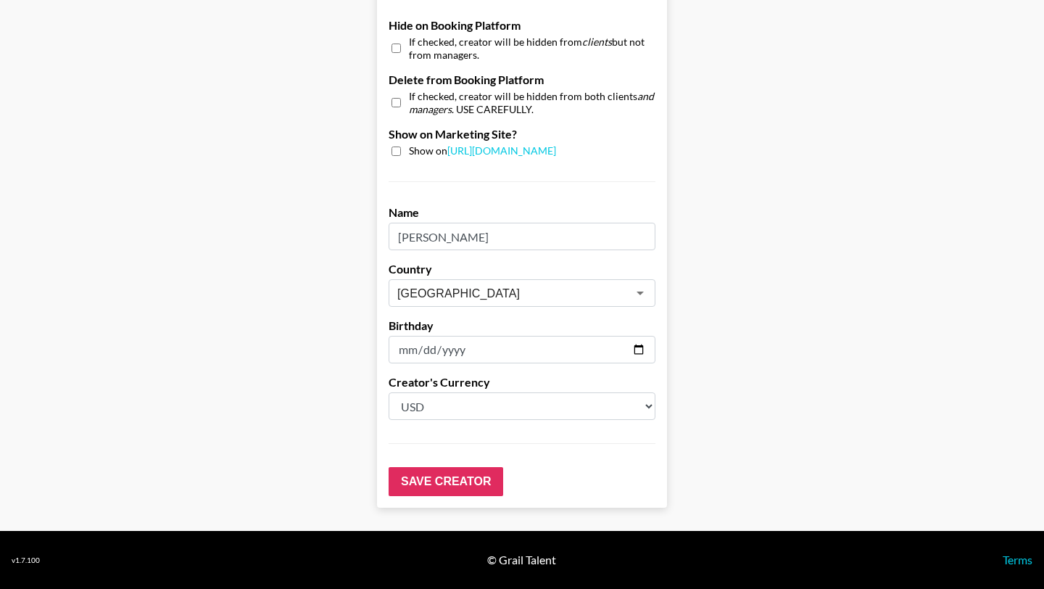
click at [457, 484] on input "Save Creator" at bounding box center [446, 481] width 115 height 29
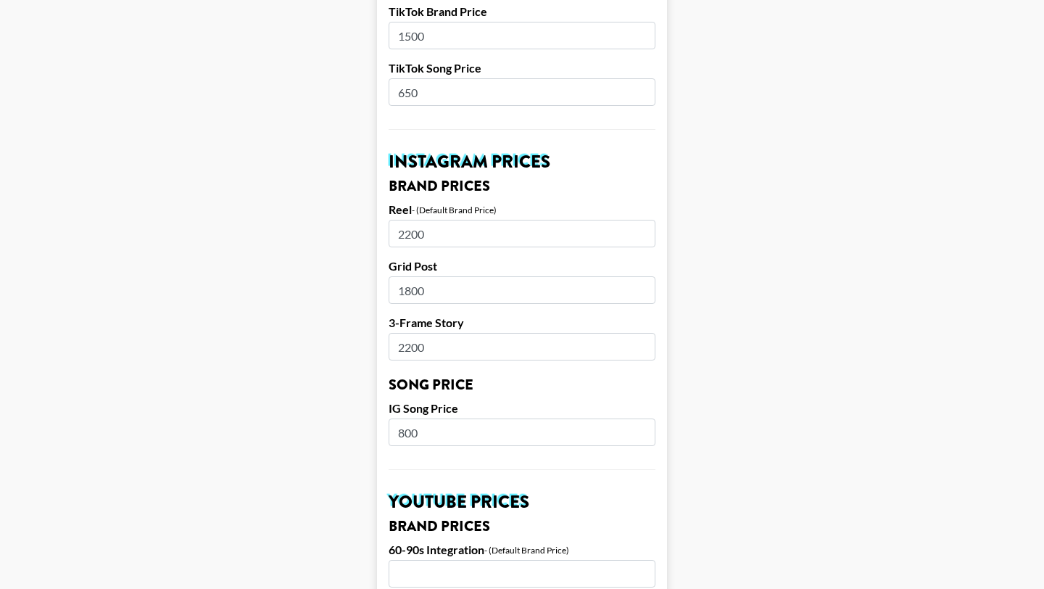
scroll to position [0, 0]
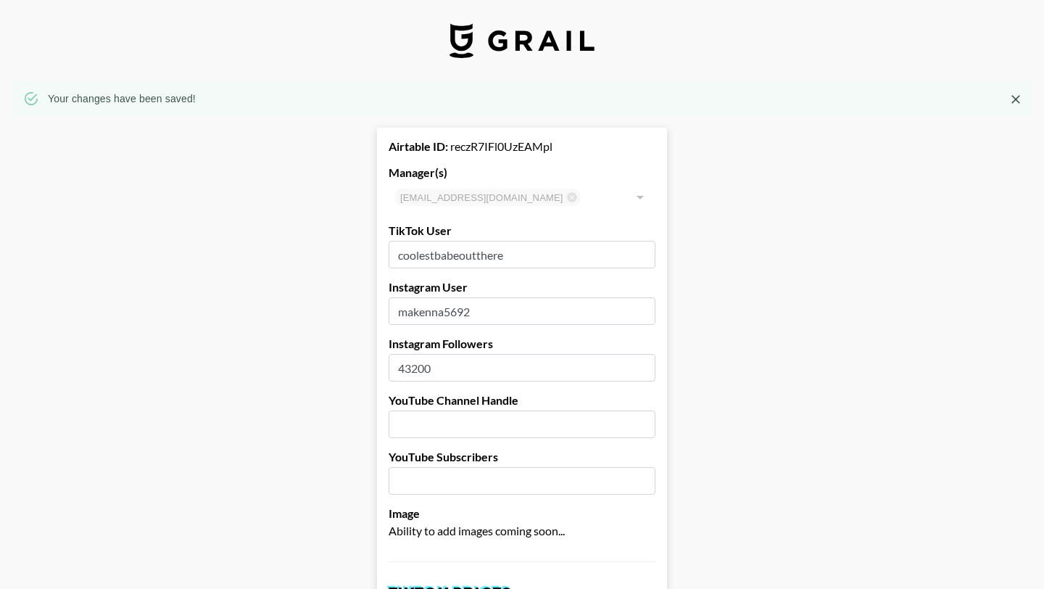
click at [431, 370] on input "43200" at bounding box center [522, 368] width 267 height 28
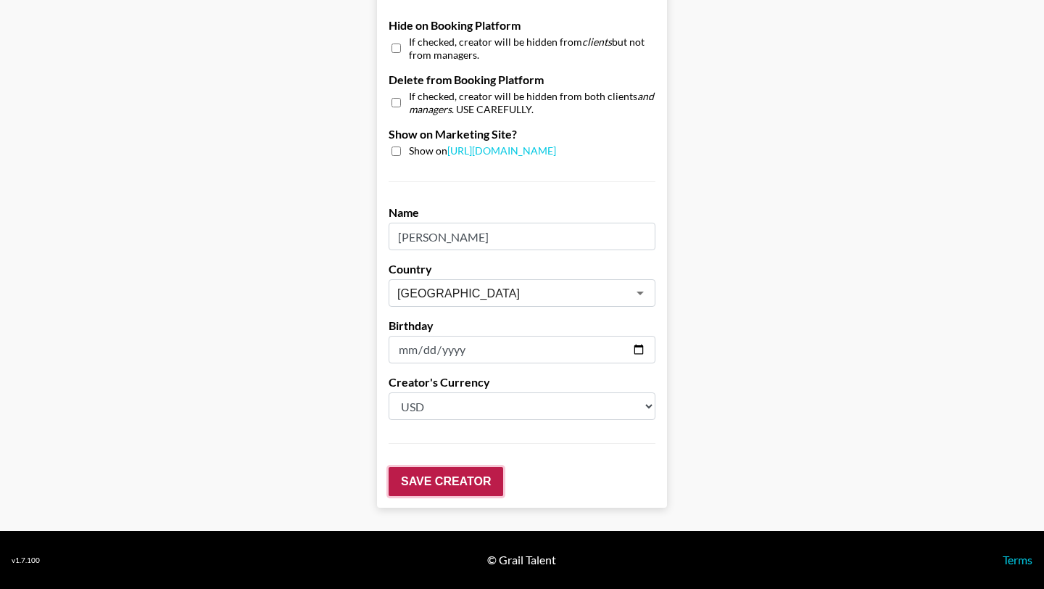
click at [427, 476] on input "Save Creator" at bounding box center [446, 481] width 115 height 29
click at [447, 474] on input "Save Creator" at bounding box center [446, 481] width 115 height 29
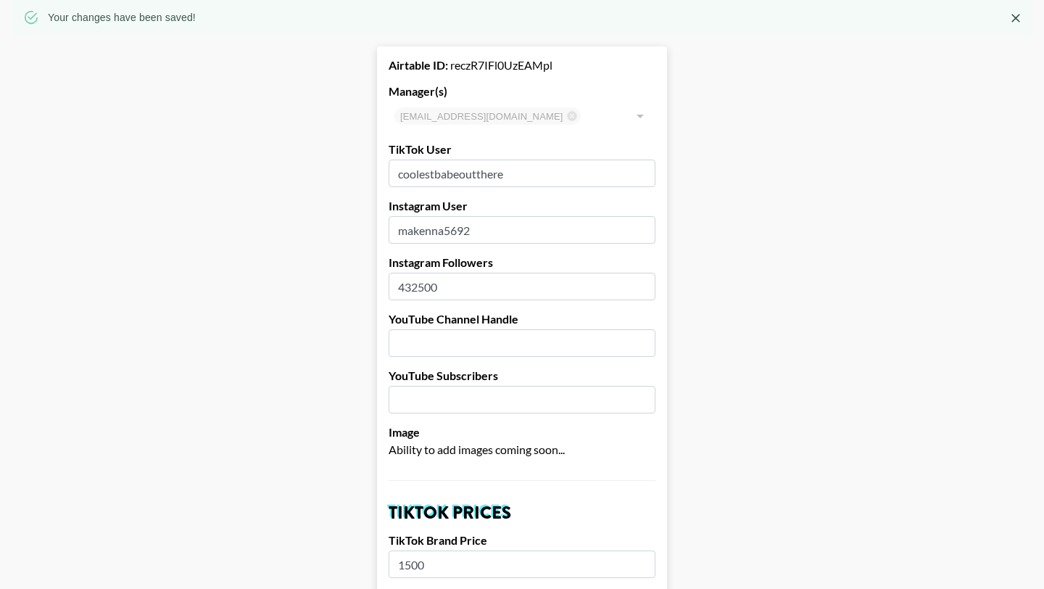
click at [433, 281] on input "432500" at bounding box center [522, 287] width 267 height 28
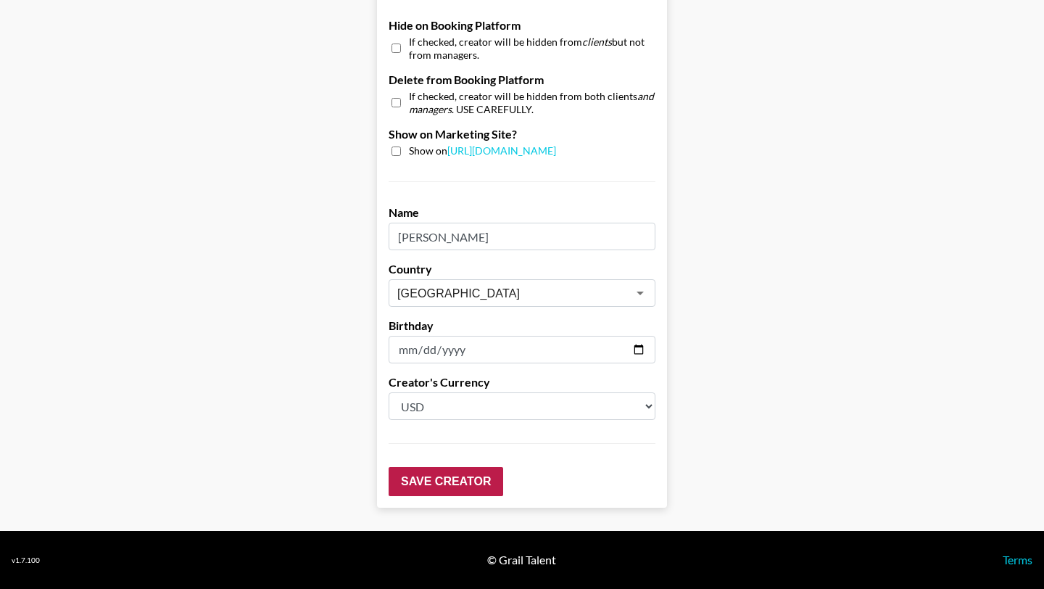
type input "43250"
click at [453, 480] on input "Save Creator" at bounding box center [446, 481] width 115 height 29
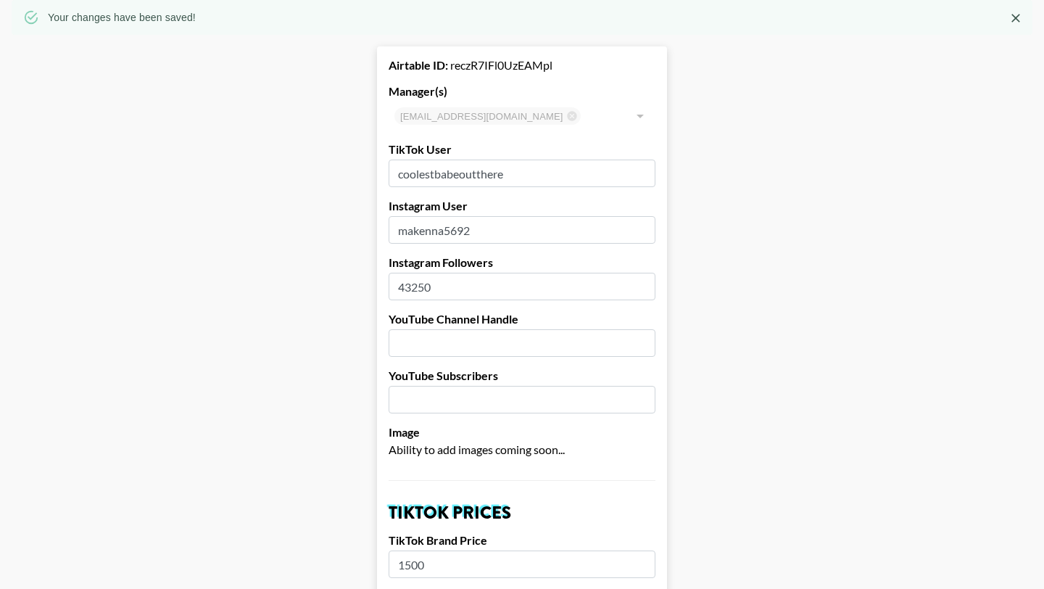
drag, startPoint x: 443, startPoint y: 291, endPoint x: 320, endPoint y: 286, distance: 123.3
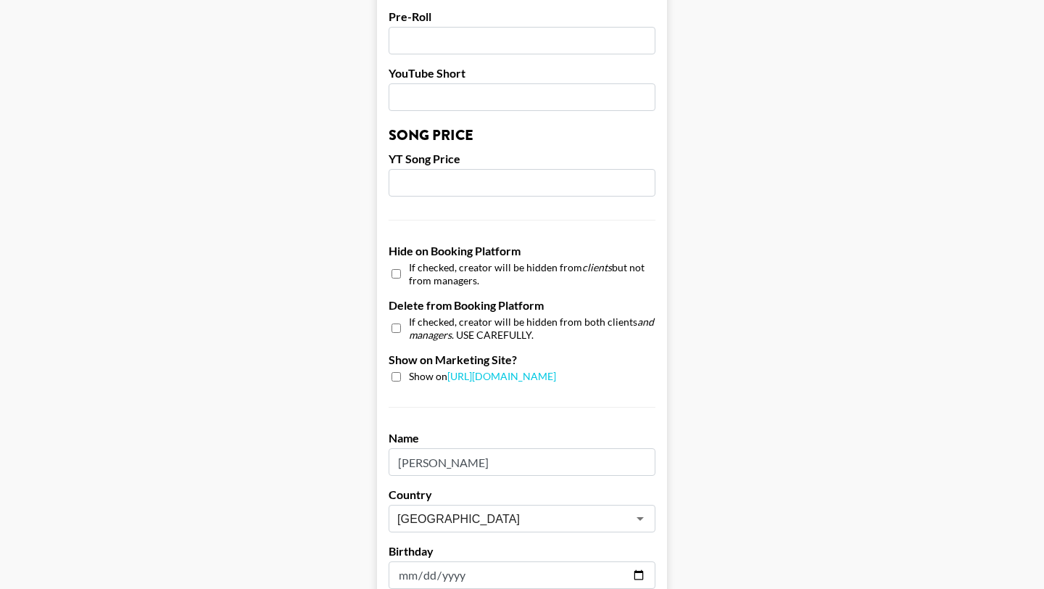
scroll to position [1424, 0]
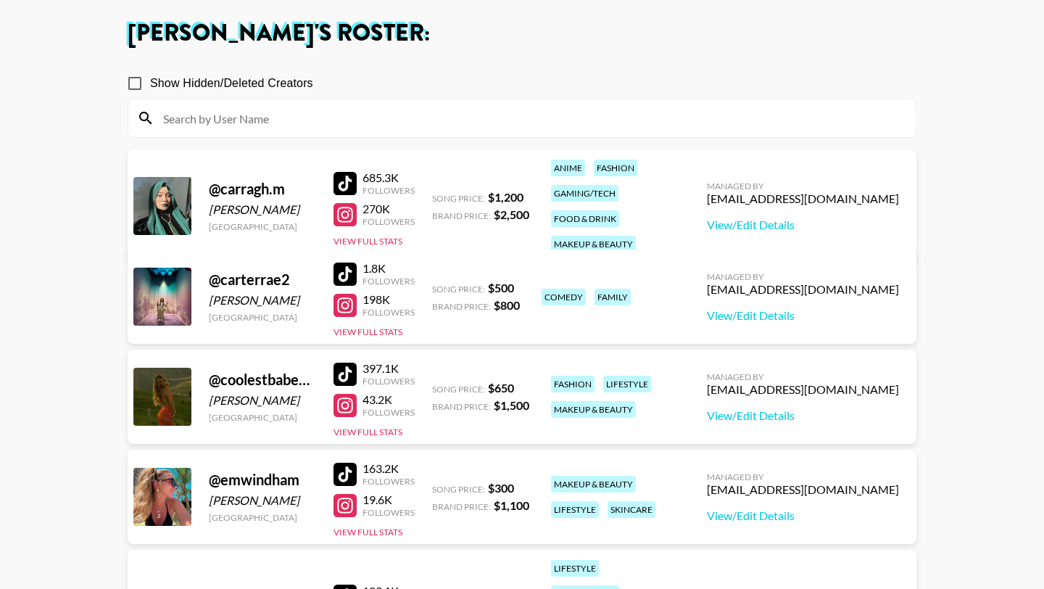
scroll to position [72, 0]
click at [349, 372] on div at bounding box center [344, 373] width 23 height 23
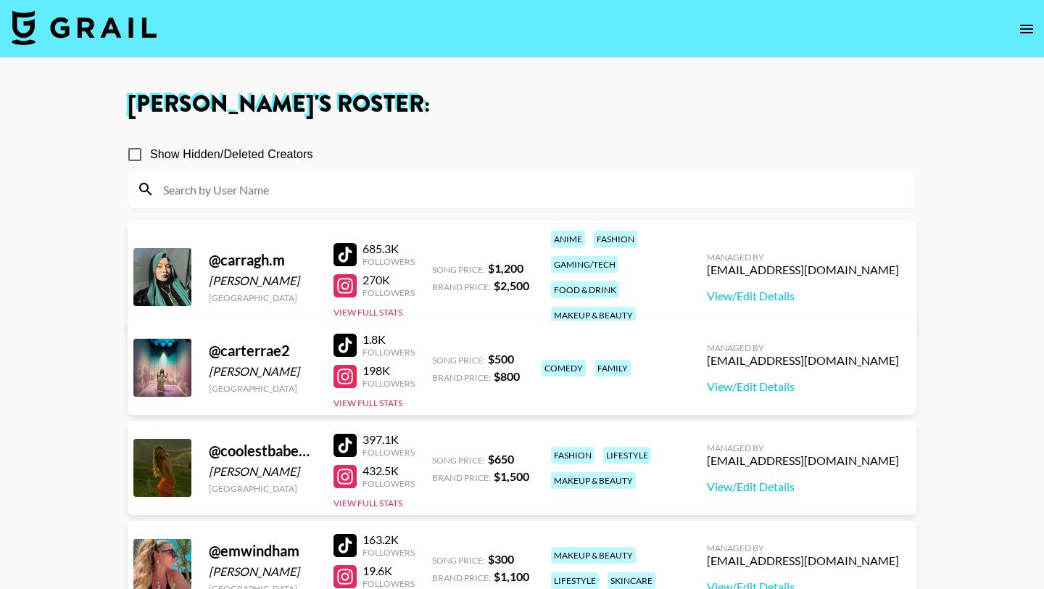
scroll to position [103, 0]
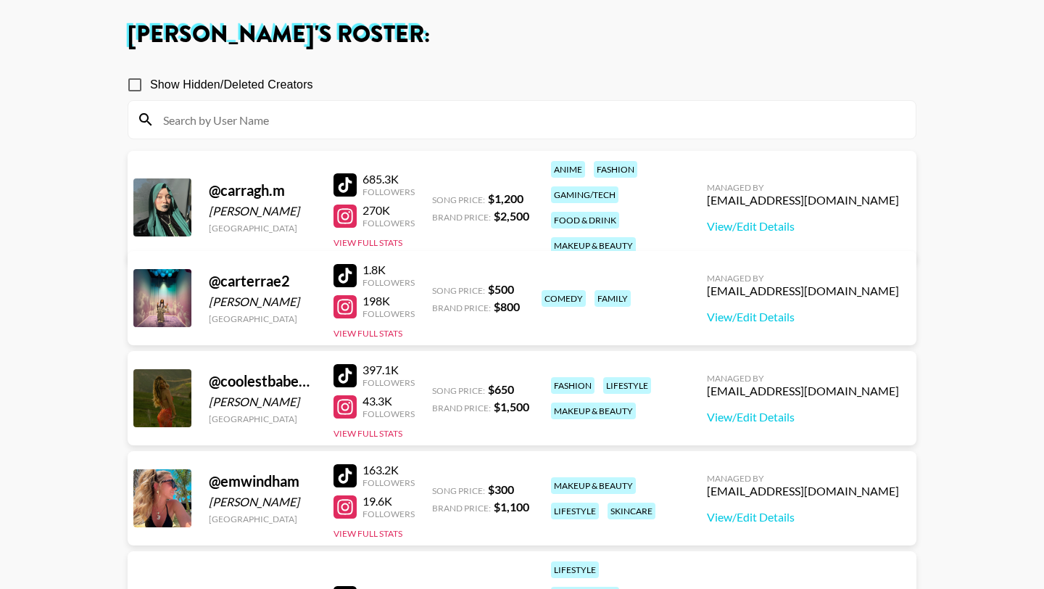
scroll to position [77, 0]
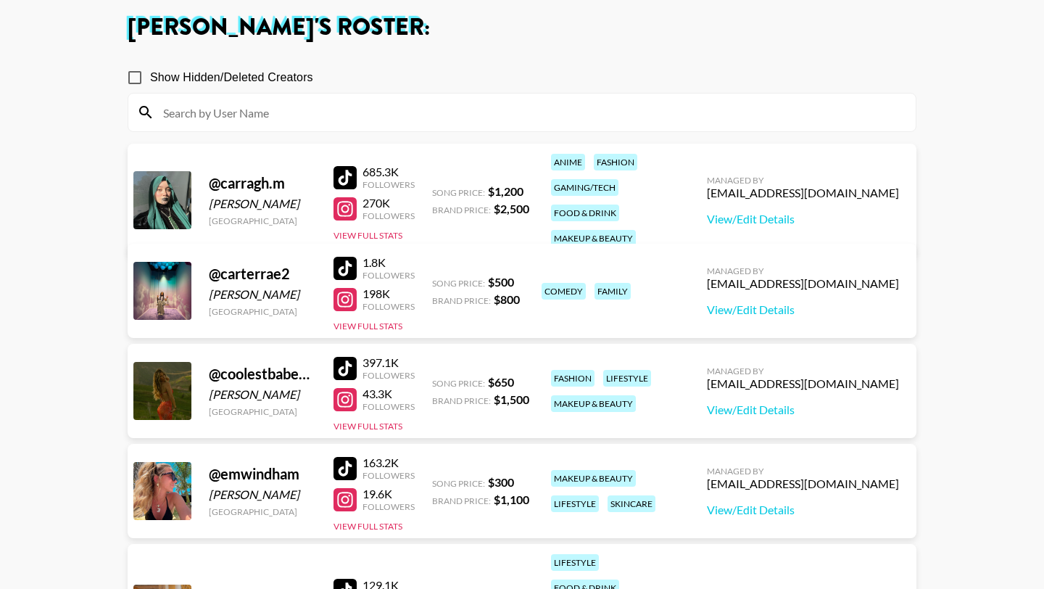
click at [345, 366] on div at bounding box center [344, 368] width 23 height 23
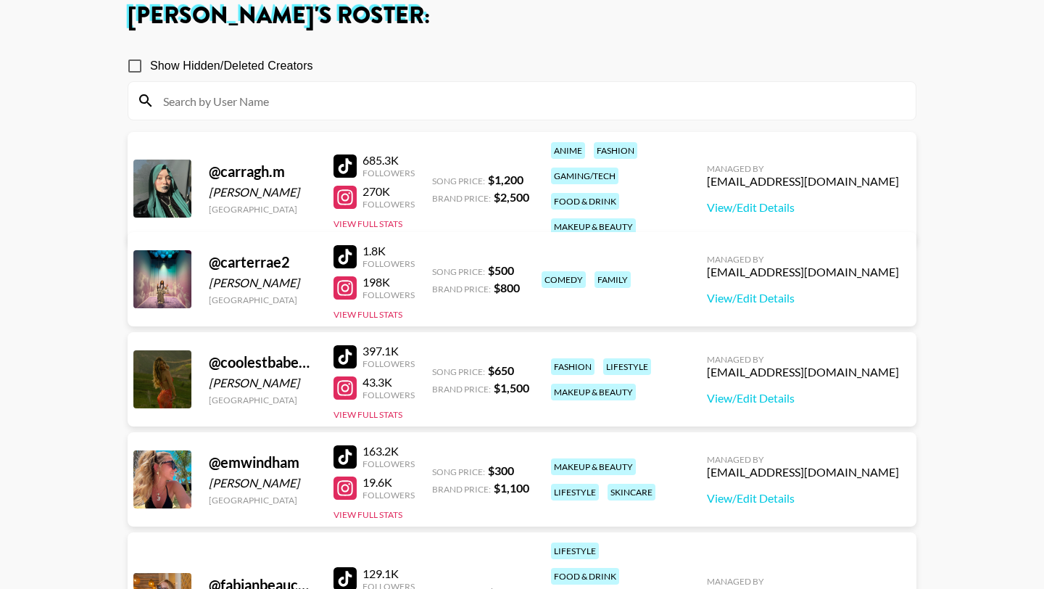
scroll to position [90, 0]
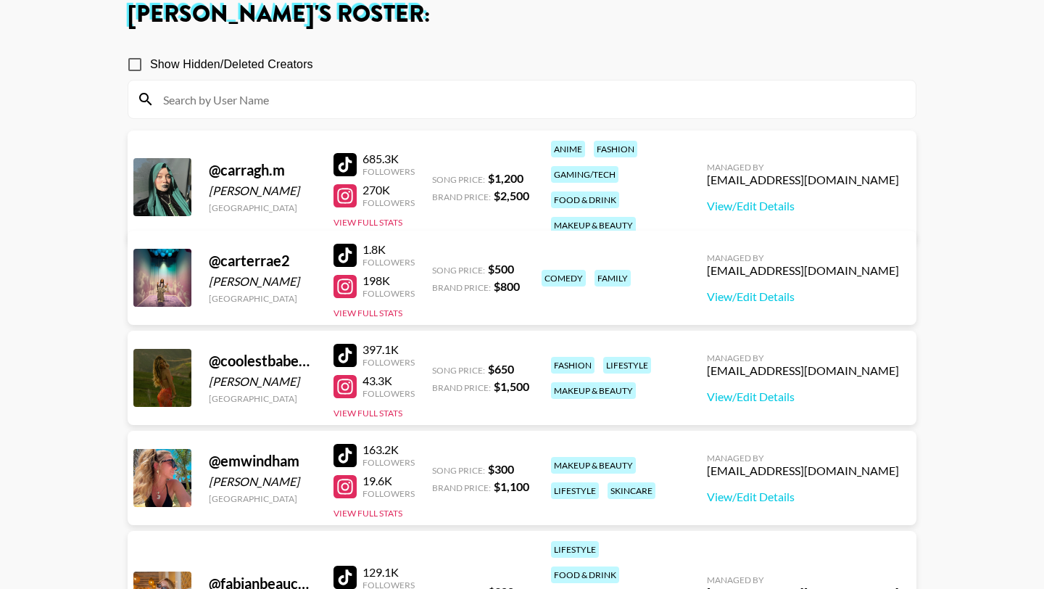
click at [345, 389] on div at bounding box center [344, 386] width 23 height 23
click at [822, 397] on link "View/Edit Details" at bounding box center [803, 396] width 192 height 14
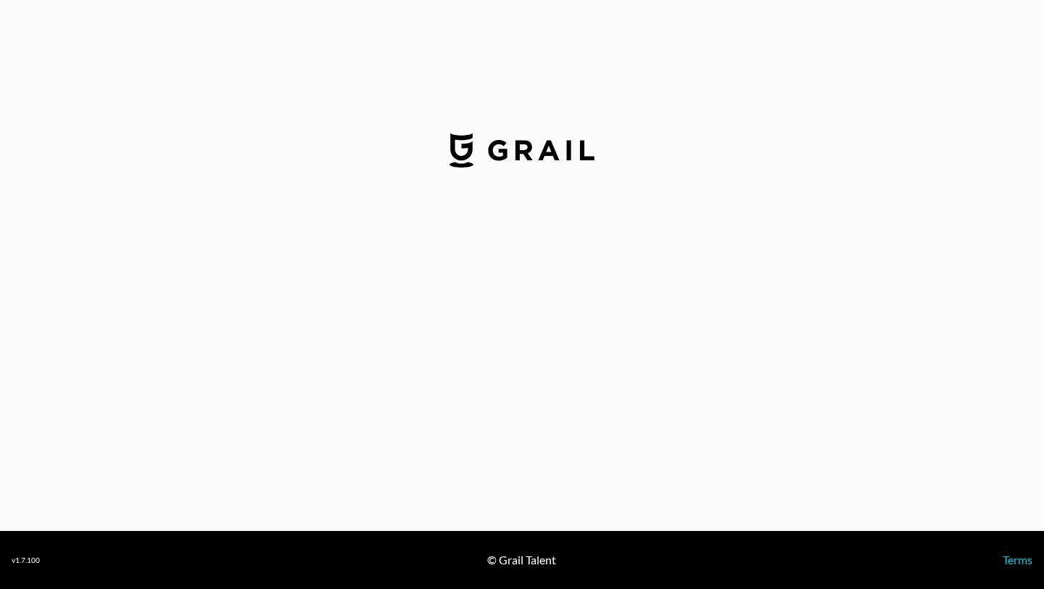
select select "USD"
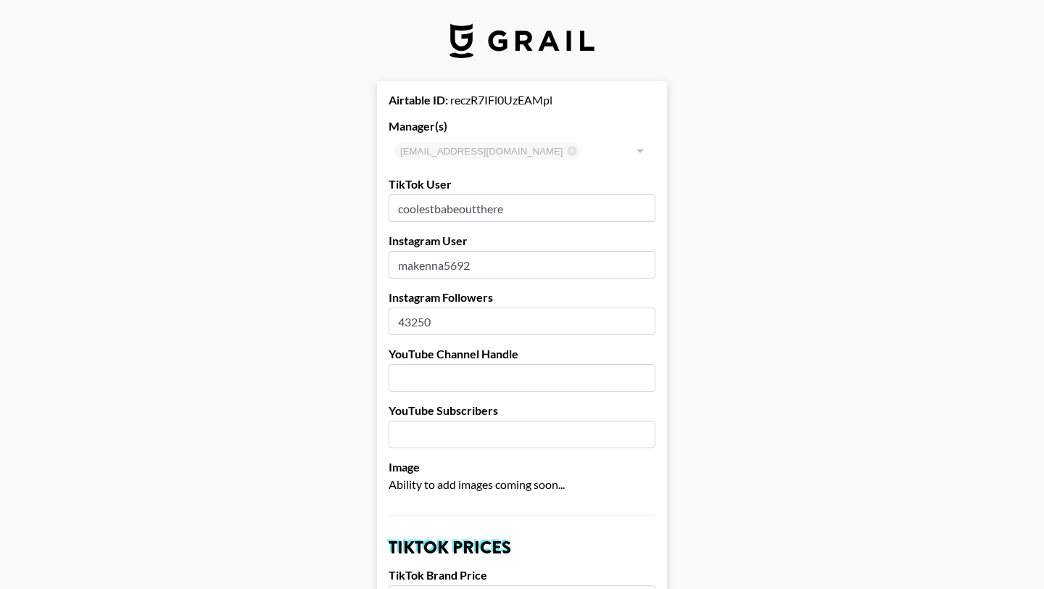
drag, startPoint x: 451, startPoint y: 322, endPoint x: 346, endPoint y: 322, distance: 105.1
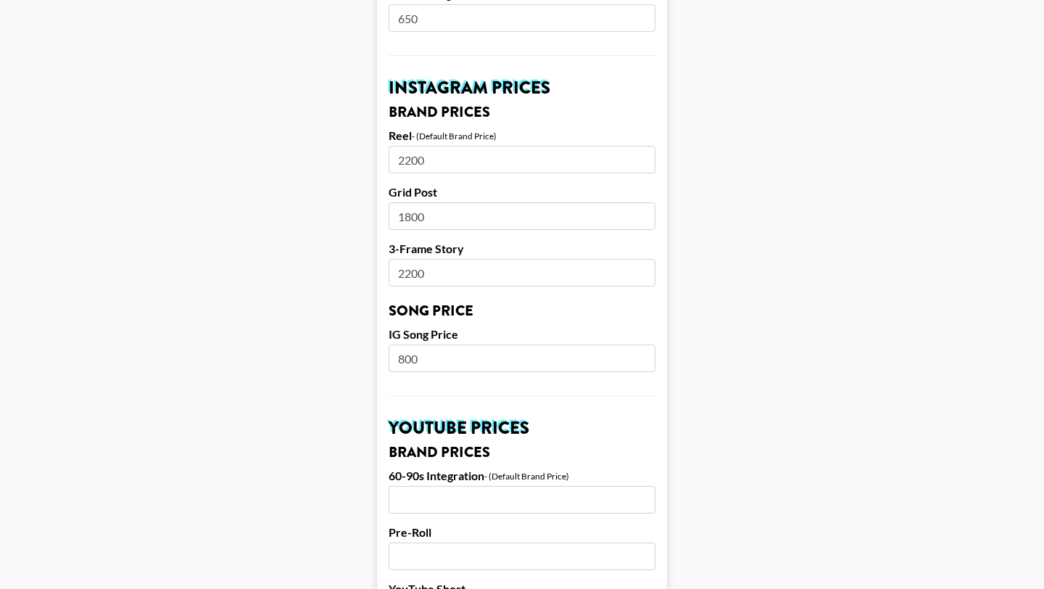
scroll to position [1378, 0]
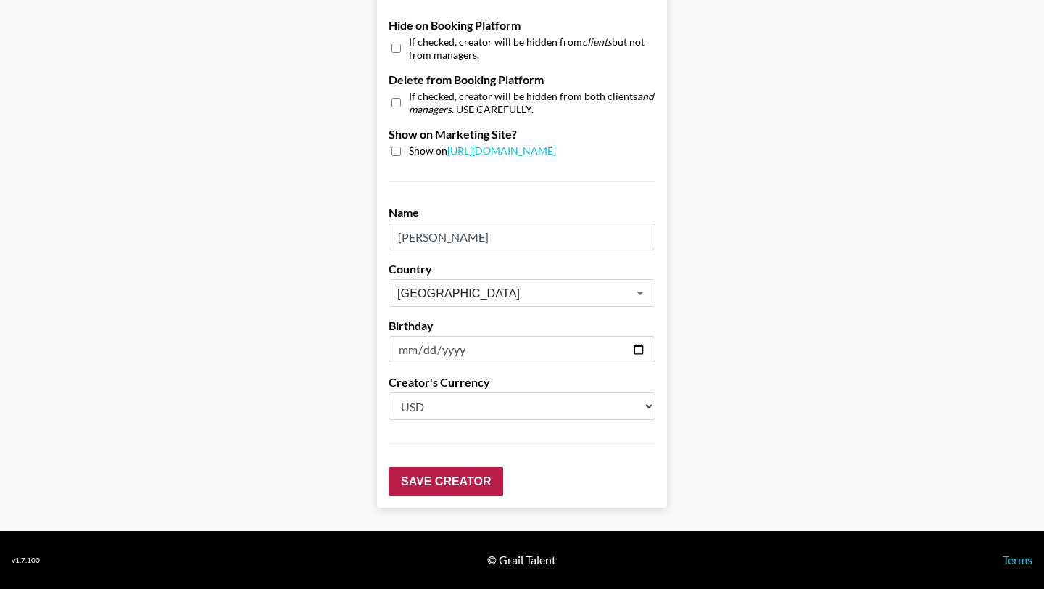
type input "12000"
click at [436, 473] on input "Save Creator" at bounding box center [446, 481] width 115 height 29
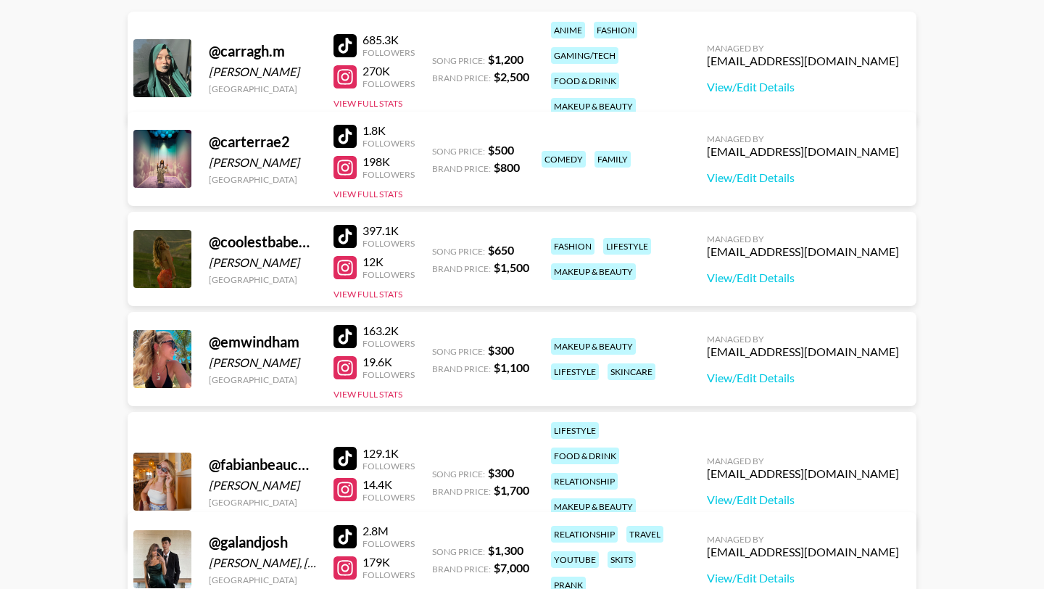
scroll to position [227, 0]
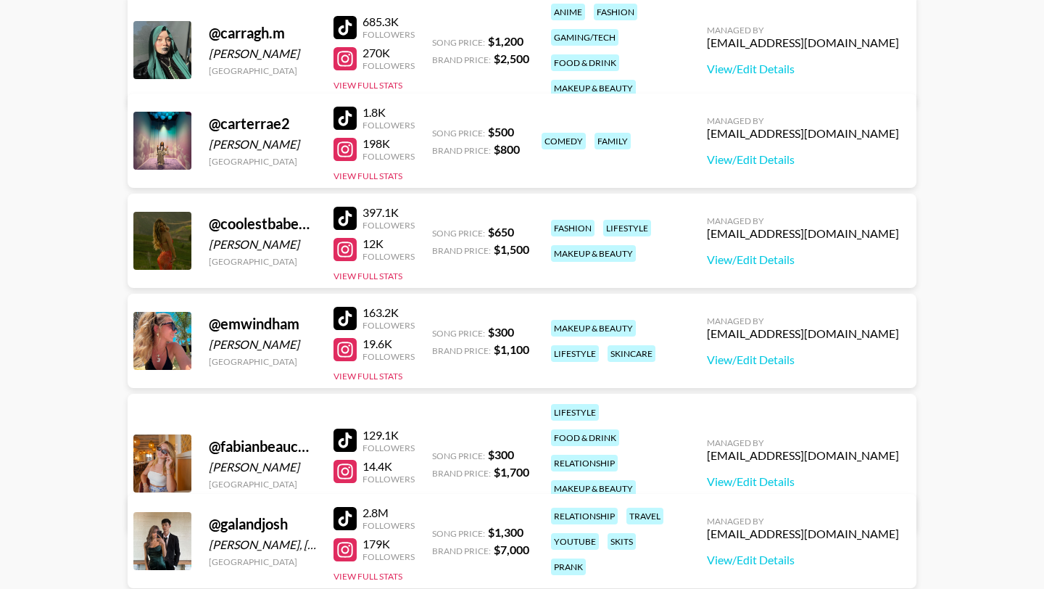
click at [344, 323] on div at bounding box center [344, 318] width 23 height 23
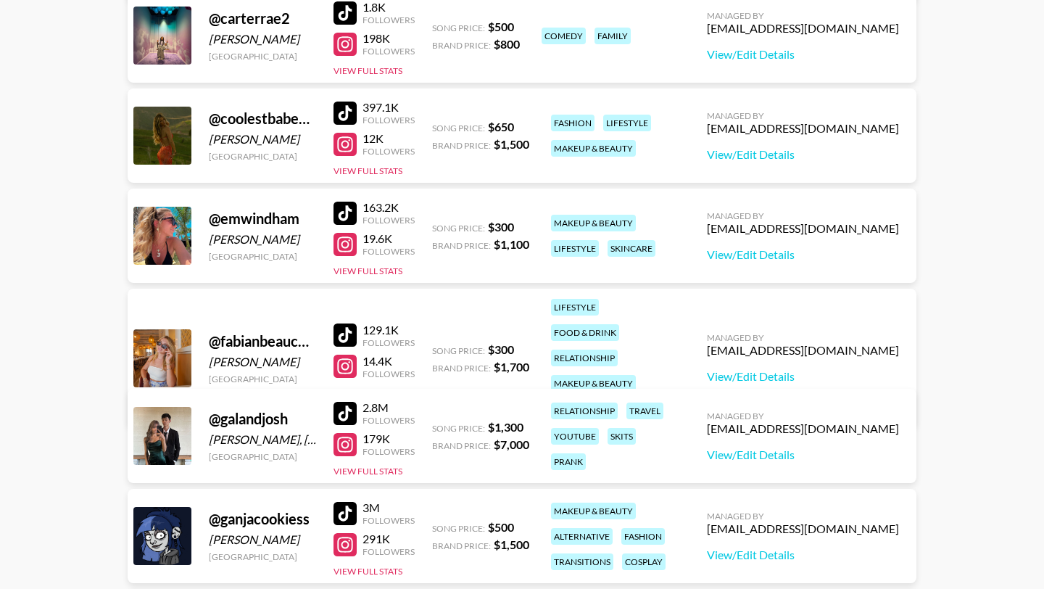
scroll to position [333, 0]
click at [346, 246] on div at bounding box center [344, 243] width 23 height 23
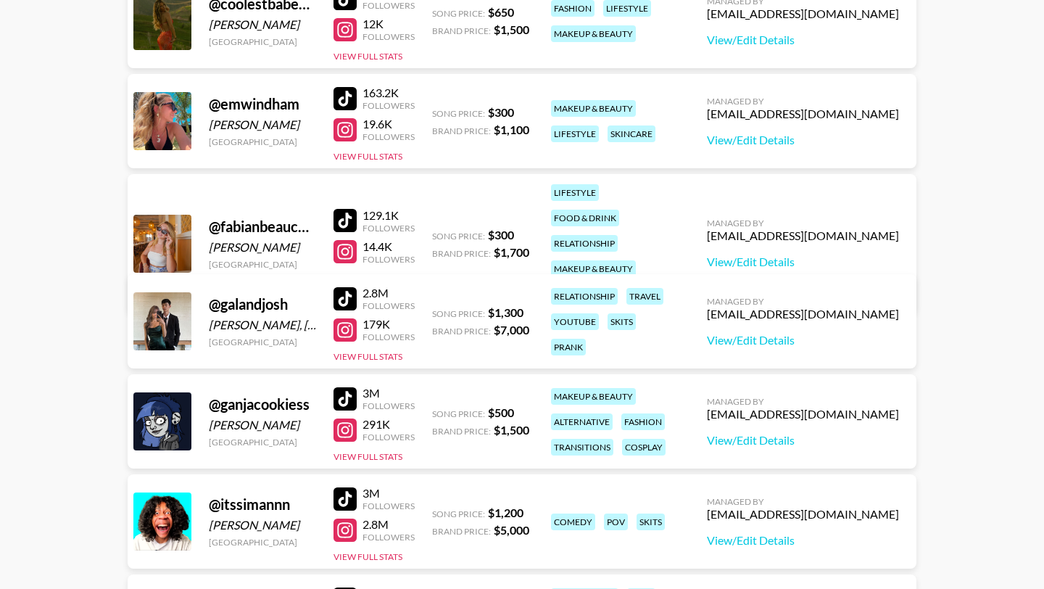
scroll to position [494, 0]
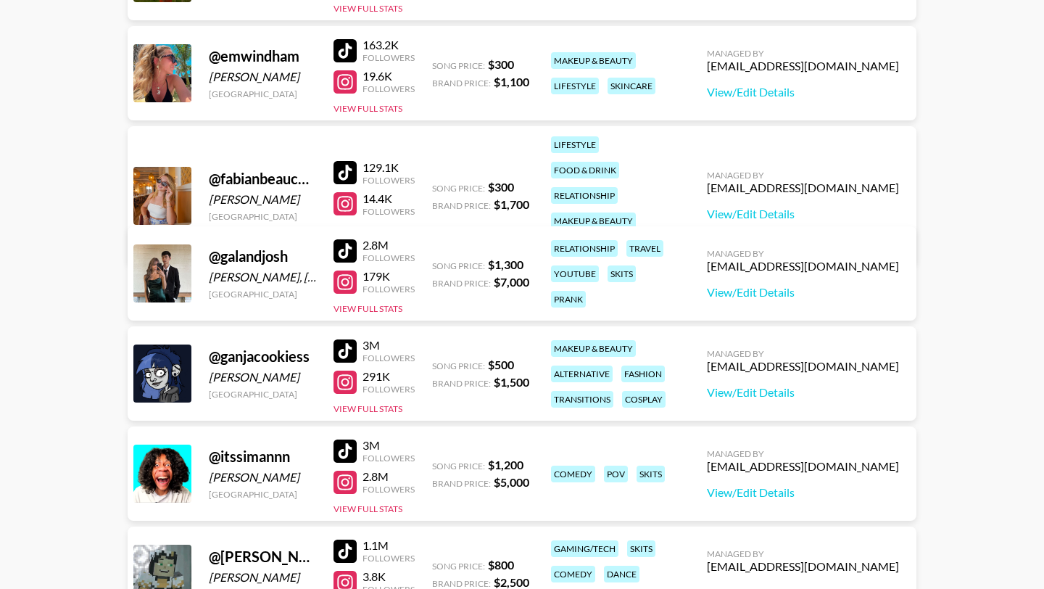
click at [339, 280] on div at bounding box center [344, 281] width 23 height 23
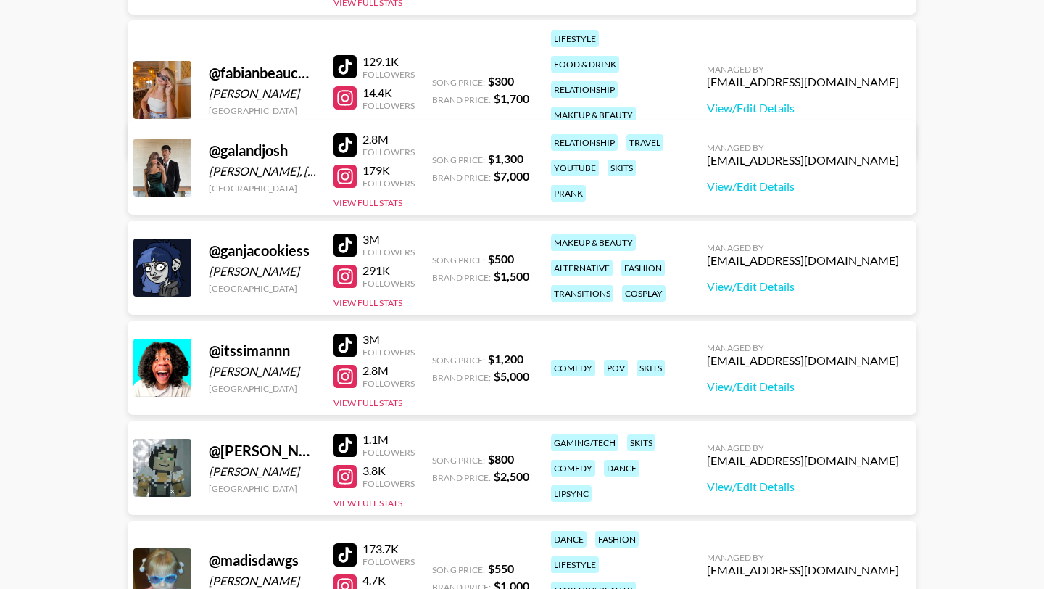
scroll to position [618, 0]
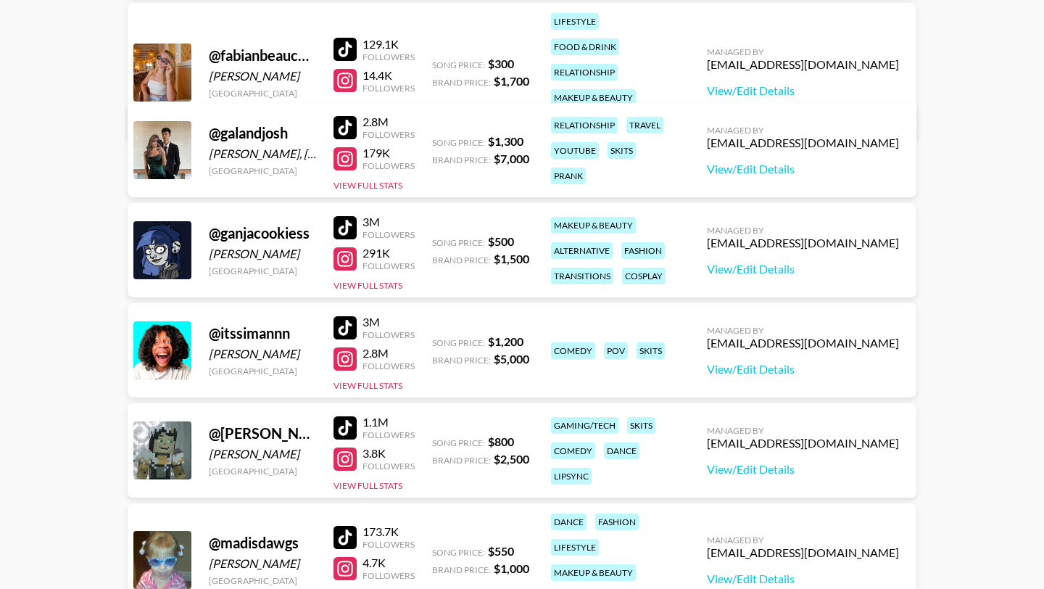
click at [346, 262] on div at bounding box center [344, 258] width 23 height 23
click at [347, 231] on div at bounding box center [344, 227] width 23 height 23
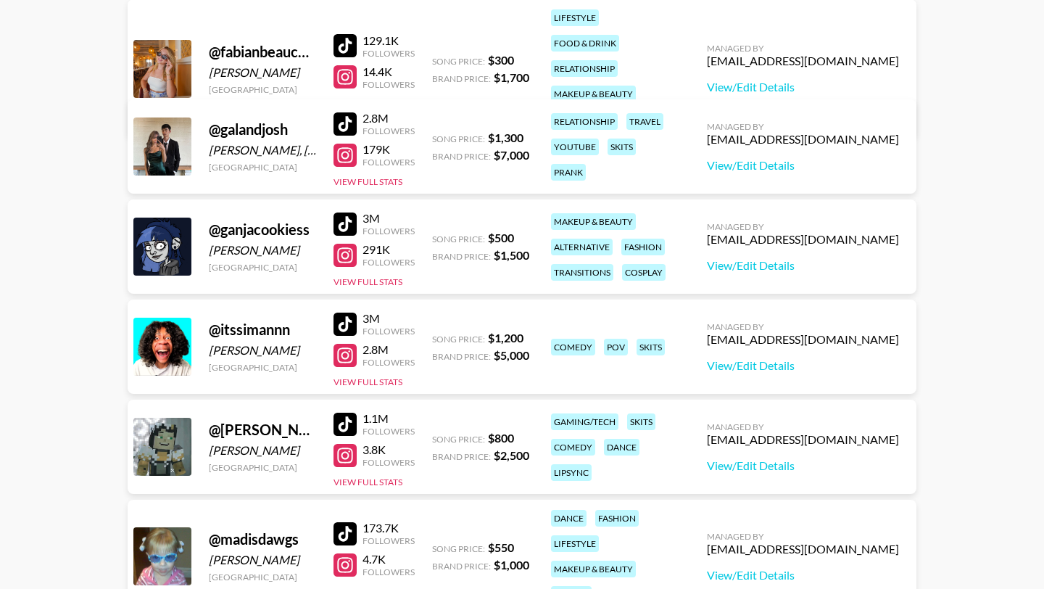
scroll to position [653, 0]
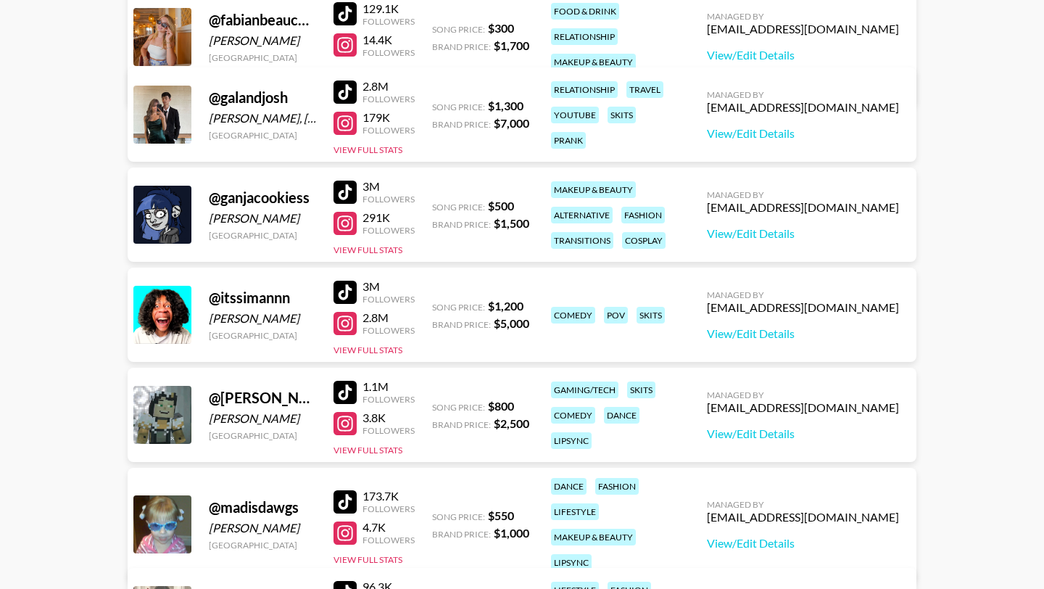
click at [349, 293] on div at bounding box center [344, 292] width 23 height 23
click at [343, 324] on div at bounding box center [344, 323] width 23 height 23
click at [868, 329] on link "View/Edit Details" at bounding box center [803, 333] width 192 height 14
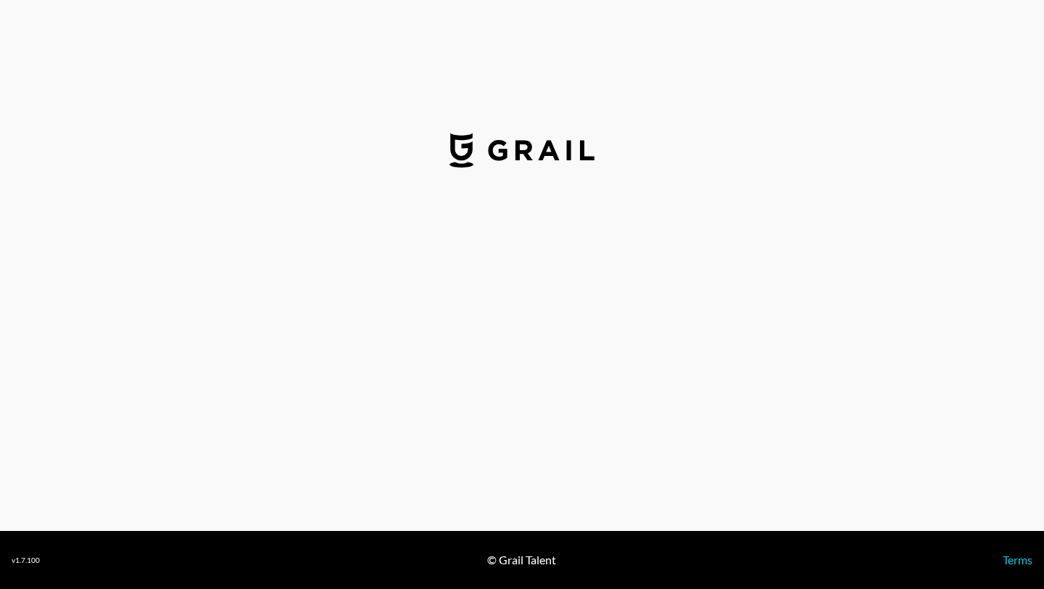
select select "USD"
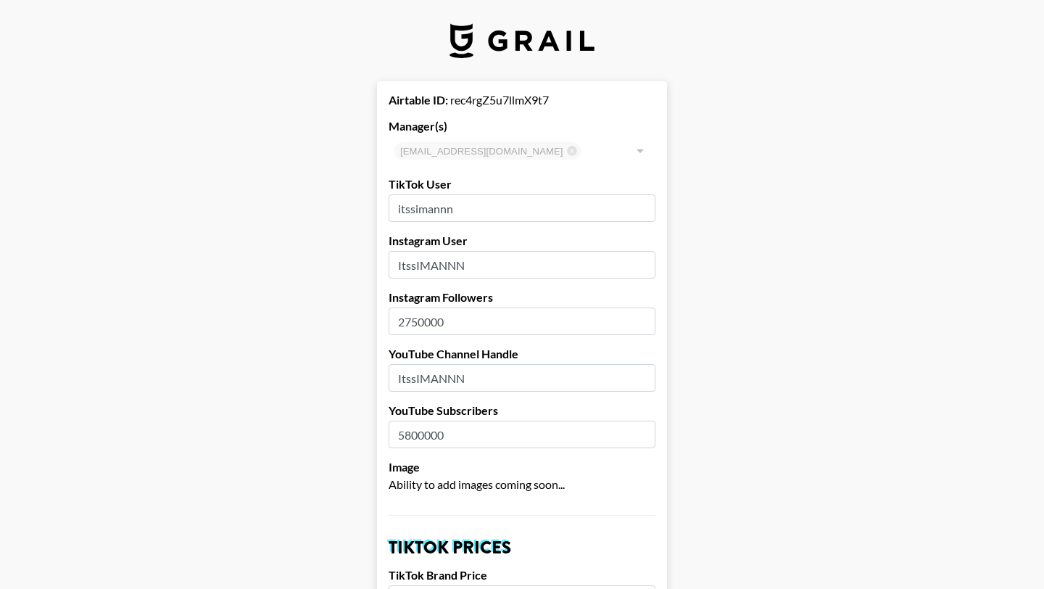
type input "[GEOGRAPHIC_DATA]"
drag, startPoint x: 465, startPoint y: 326, endPoint x: 296, endPoint y: 326, distance: 168.2
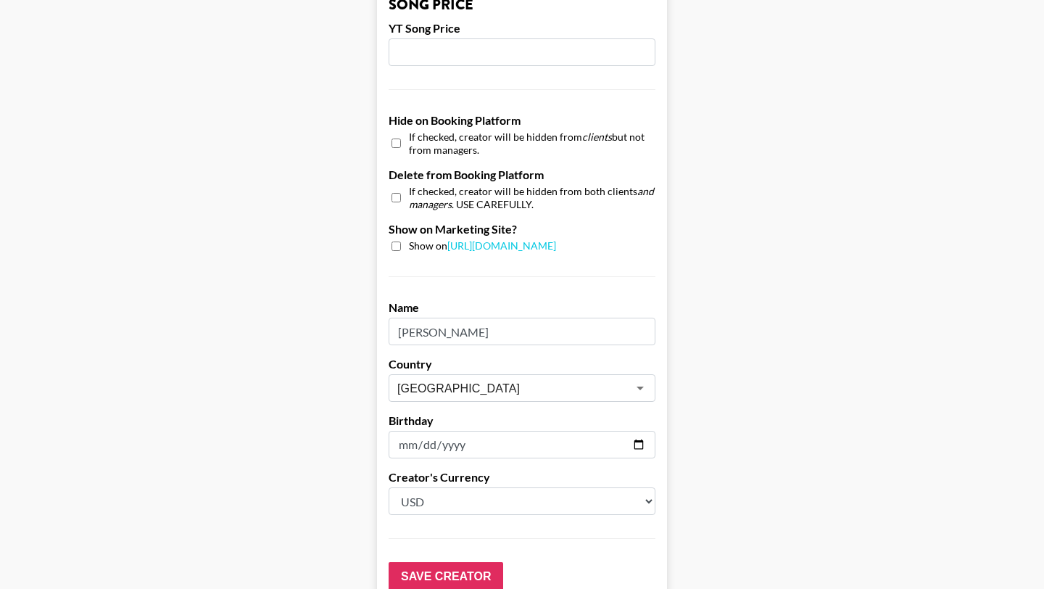
scroll to position [1378, 0]
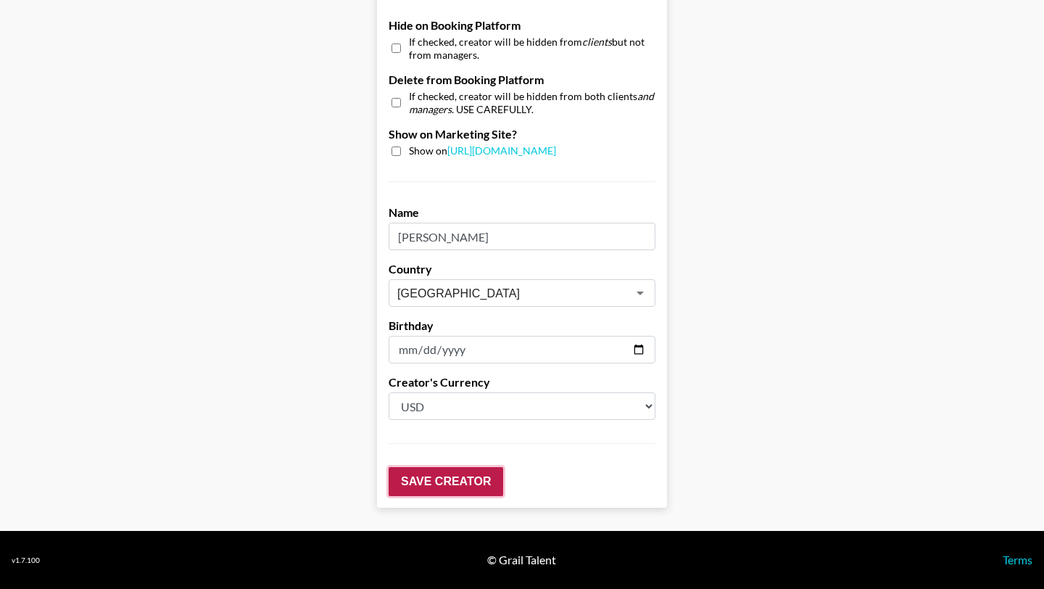
click at [437, 476] on input "Save Creator" at bounding box center [446, 481] width 115 height 29
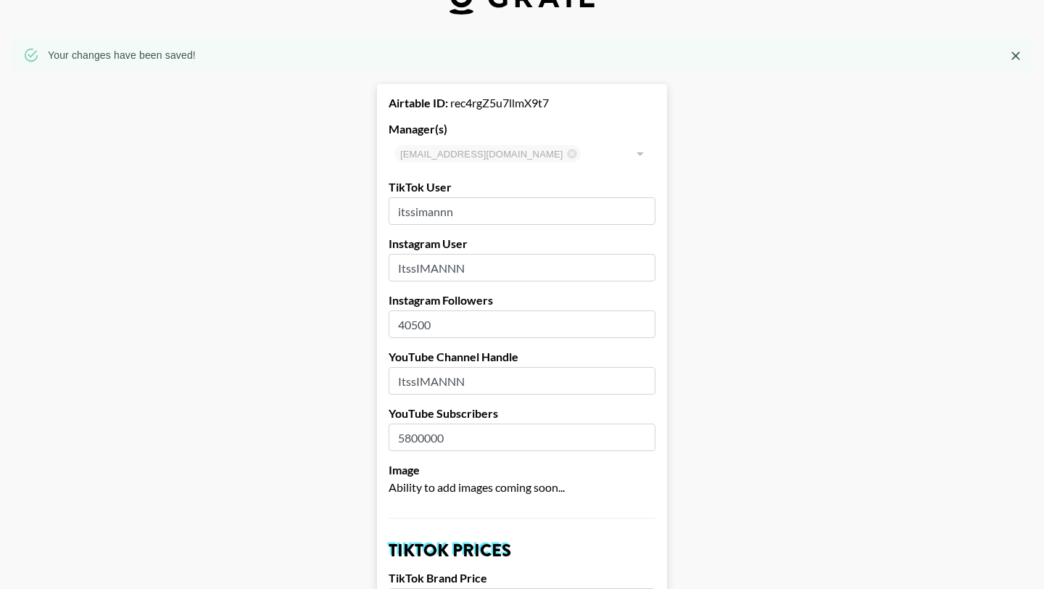
scroll to position [0, 0]
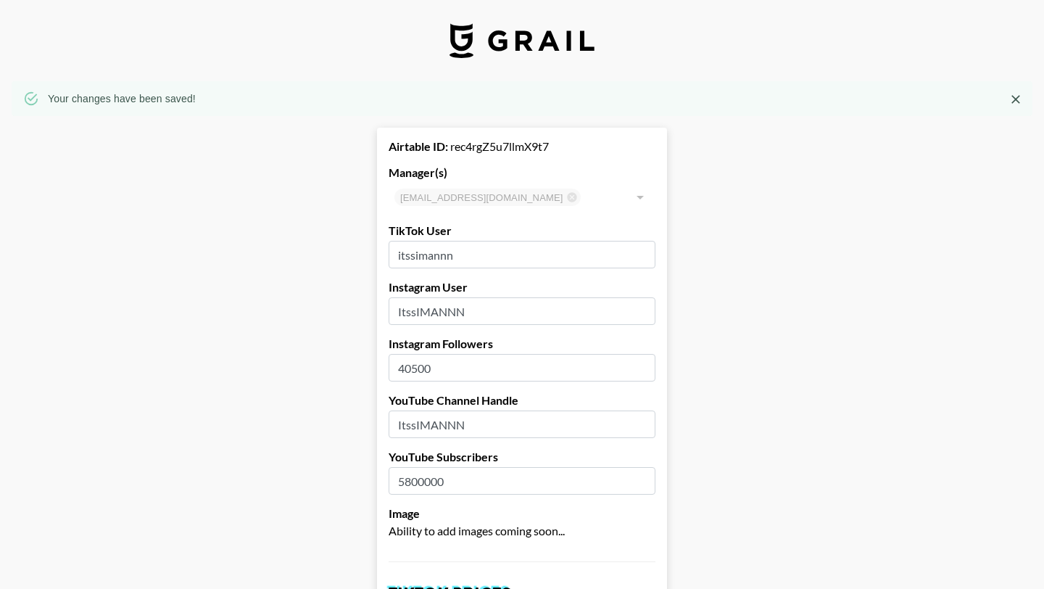
click at [454, 373] on input "40500" at bounding box center [522, 368] width 267 height 28
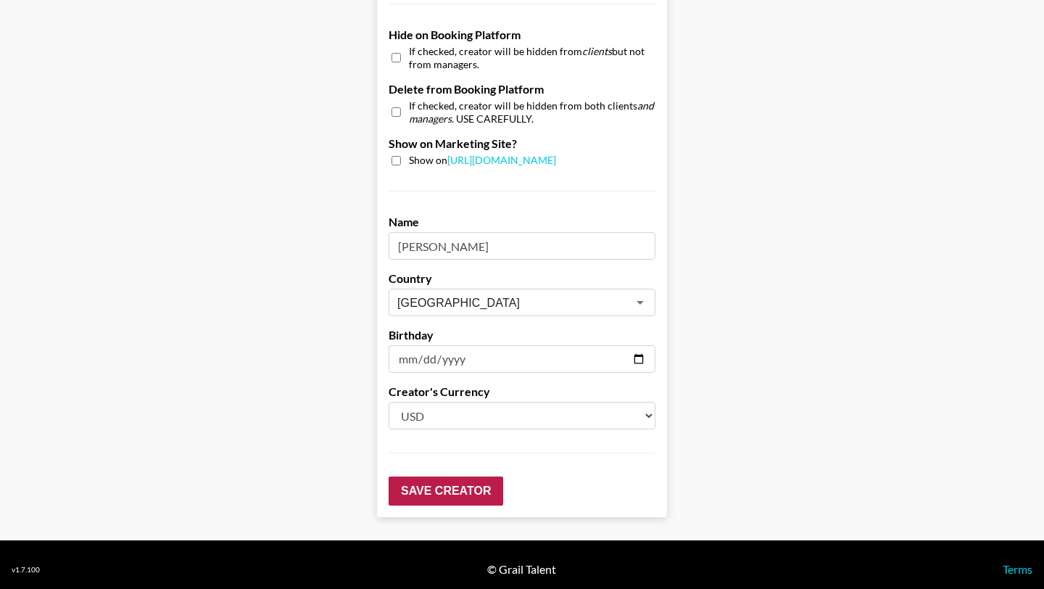
scroll to position [1424, 0]
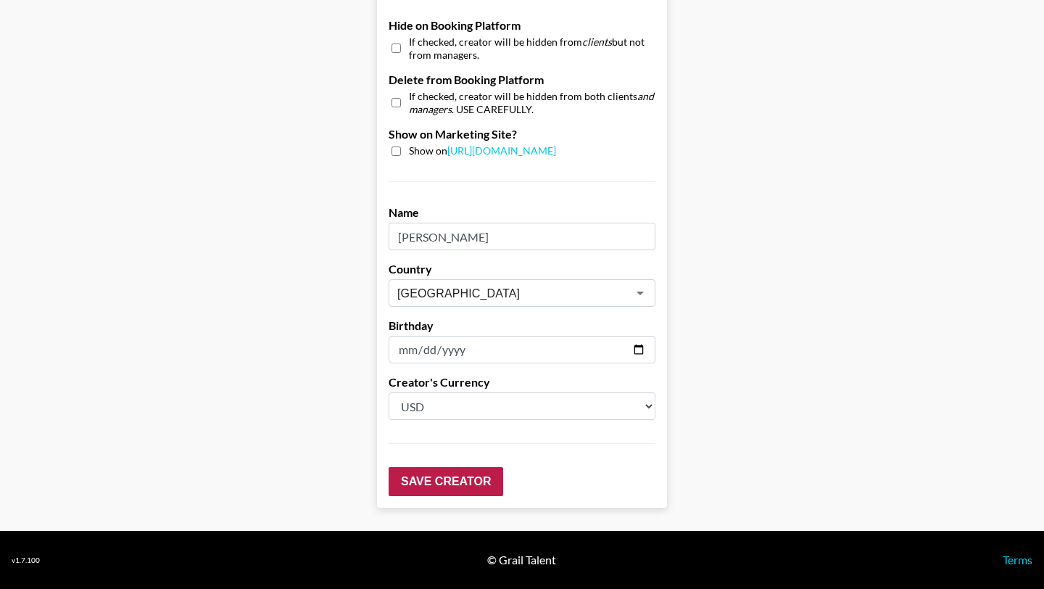
type input "405000"
click at [431, 486] on input "Save Creator" at bounding box center [446, 481] width 115 height 29
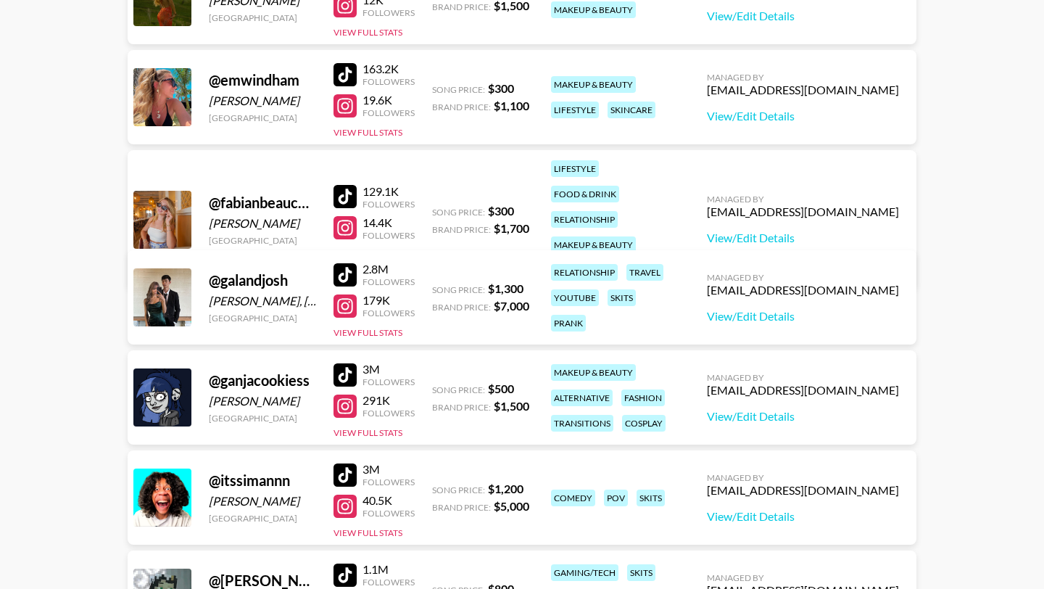
scroll to position [493, 0]
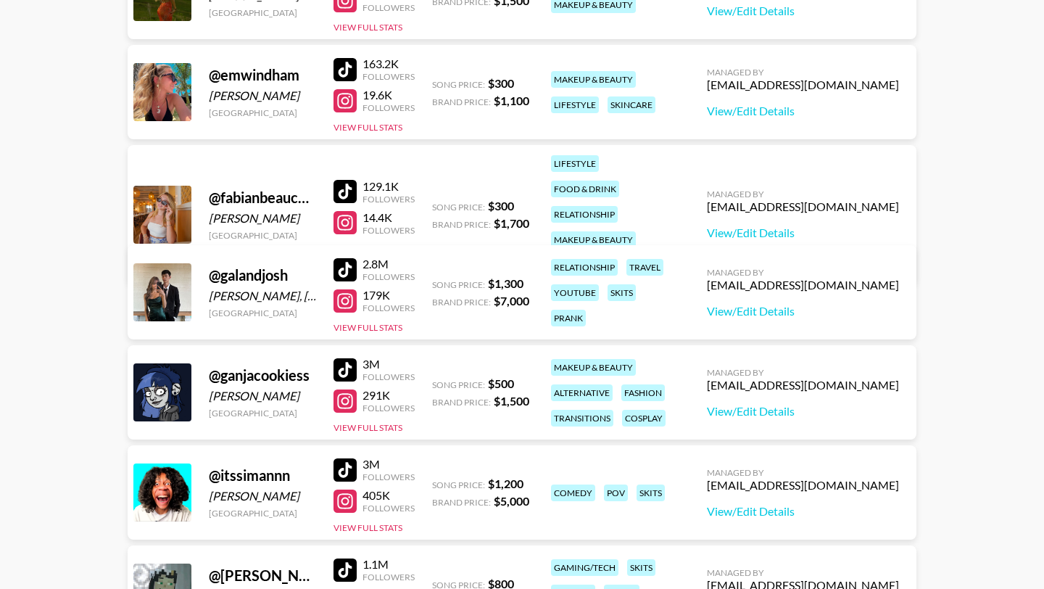
scroll to position [743, 0]
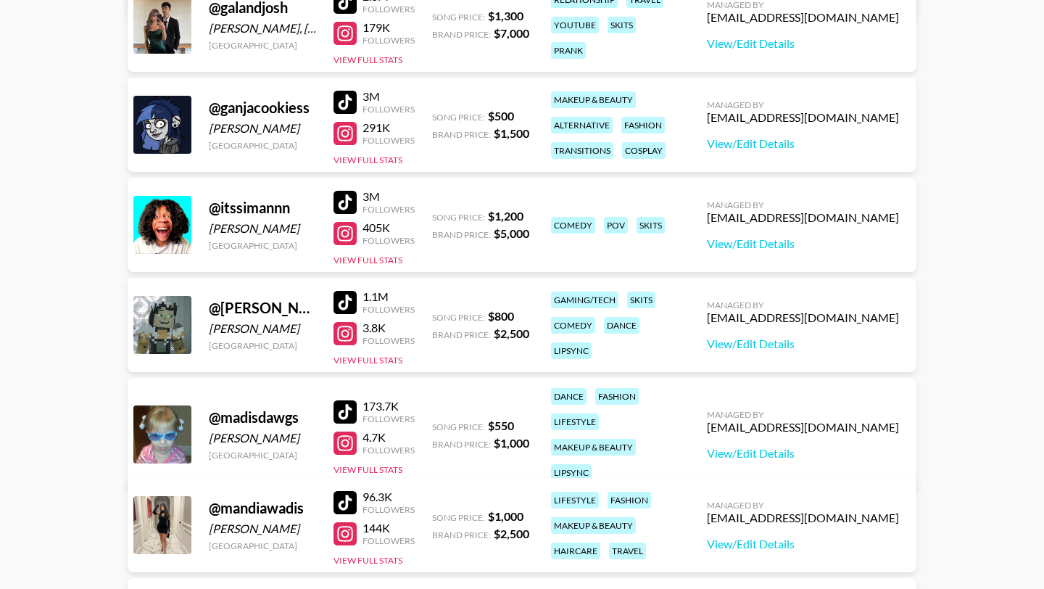
click at [344, 344] on div at bounding box center [344, 333] width 23 height 23
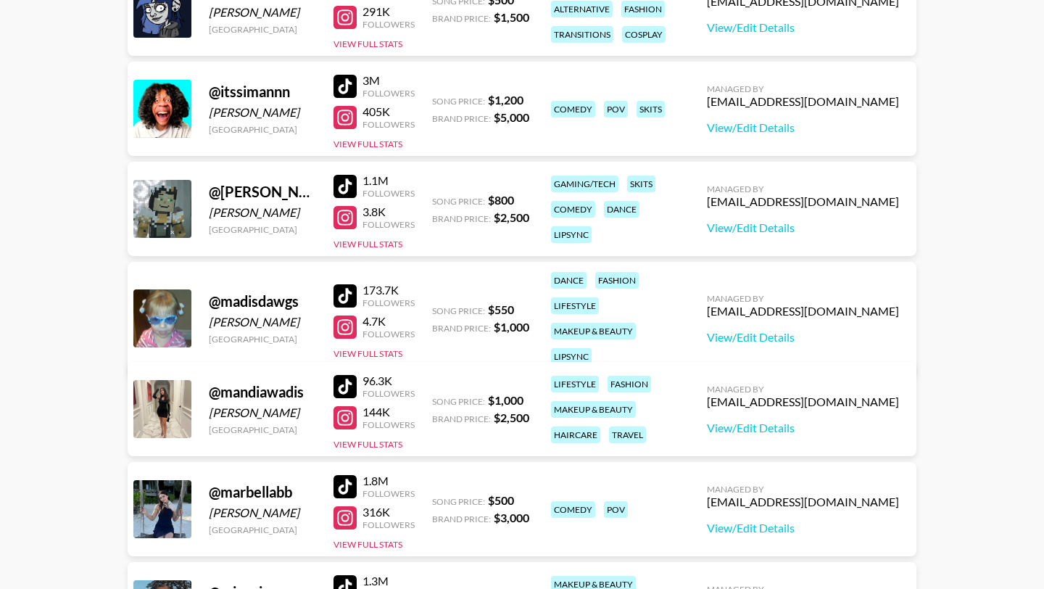
scroll to position [860, 0]
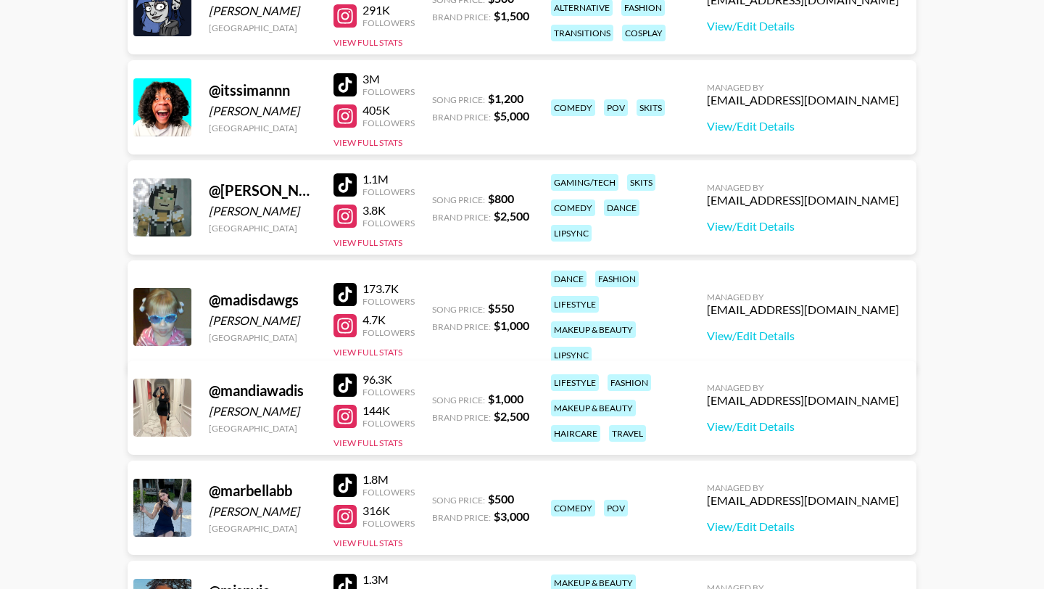
click at [349, 314] on div at bounding box center [344, 325] width 23 height 23
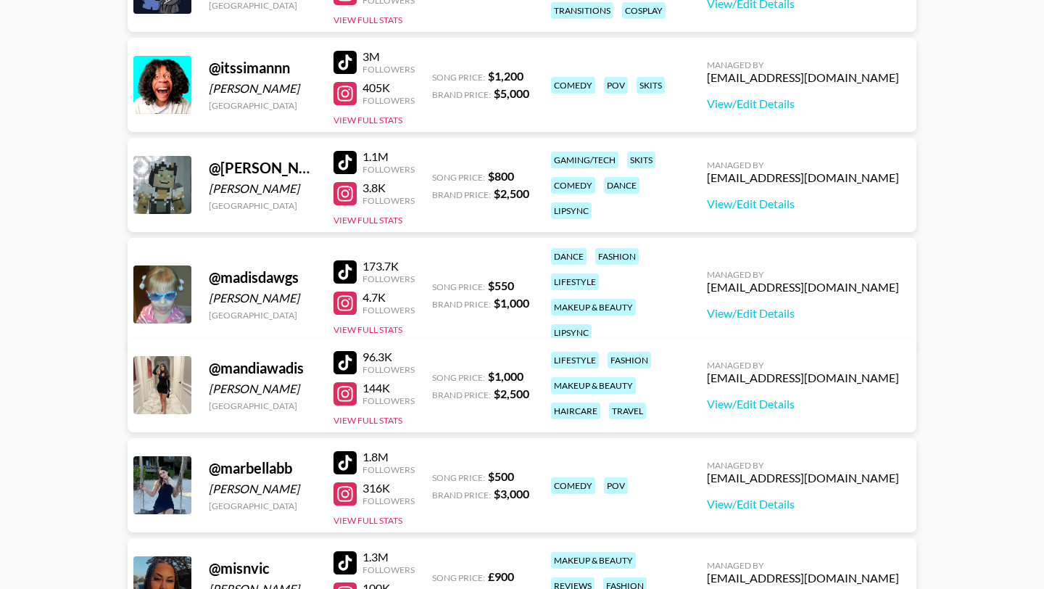
scroll to position [887, 0]
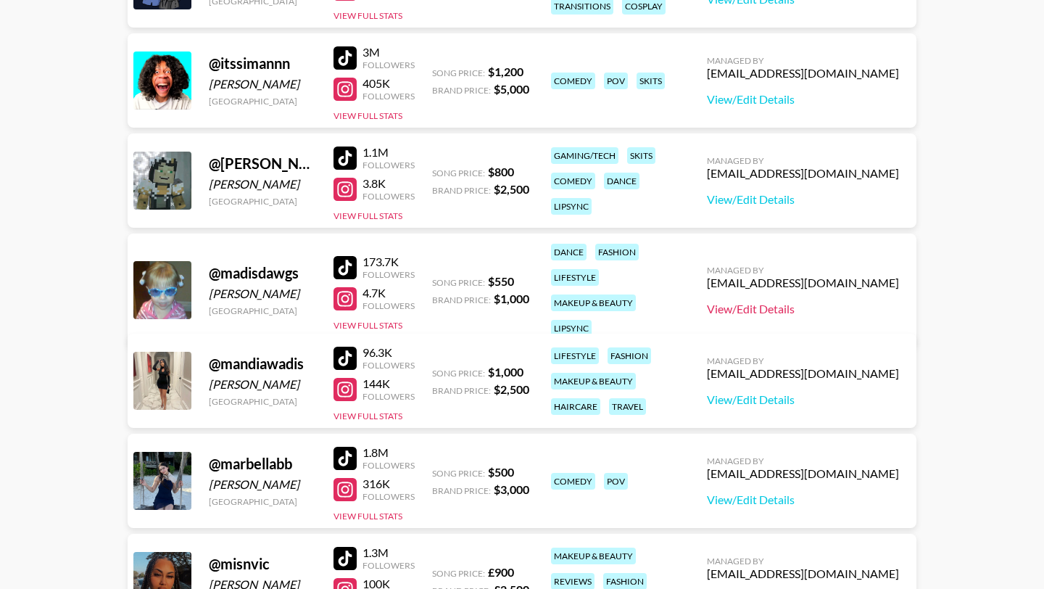
click at [822, 302] on link "View/Edit Details" at bounding box center [803, 309] width 192 height 14
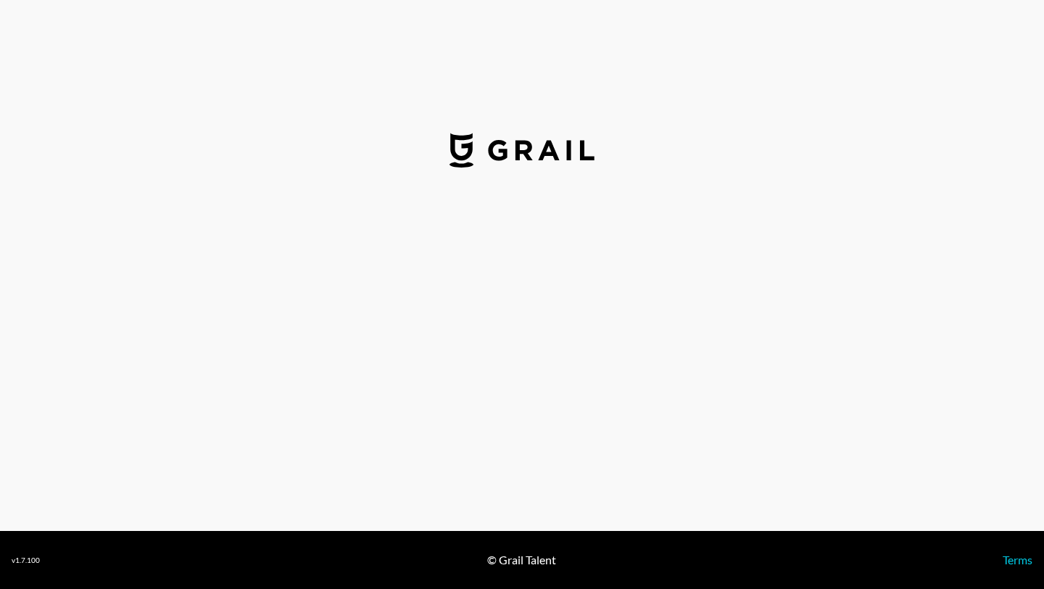
select select "USD"
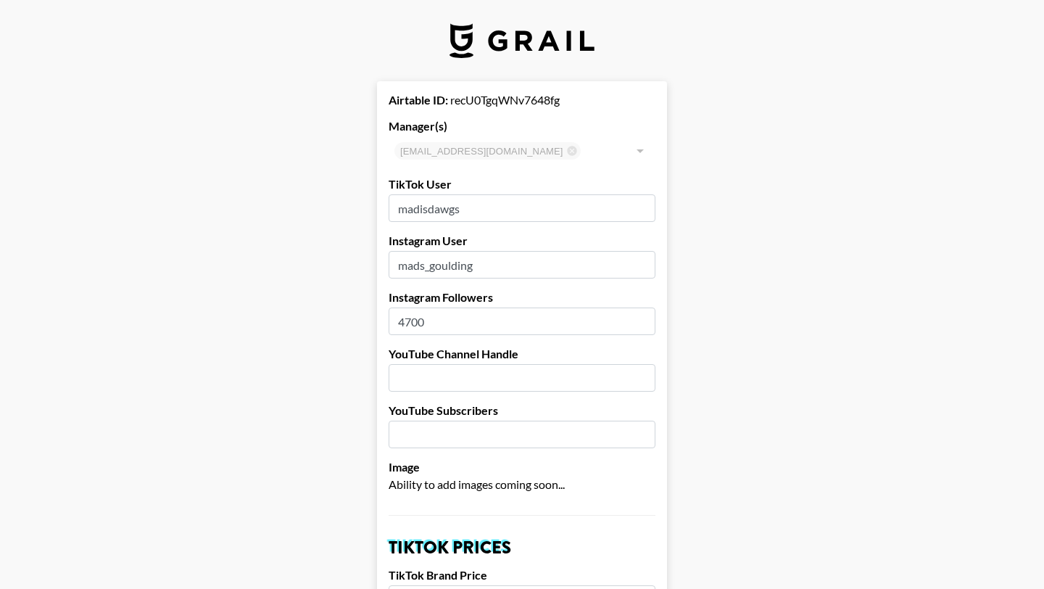
drag, startPoint x: 433, startPoint y: 331, endPoint x: 381, endPoint y: 319, distance: 52.9
click at [414, 331] on input "4700" at bounding box center [522, 321] width 267 height 28
type input "4"
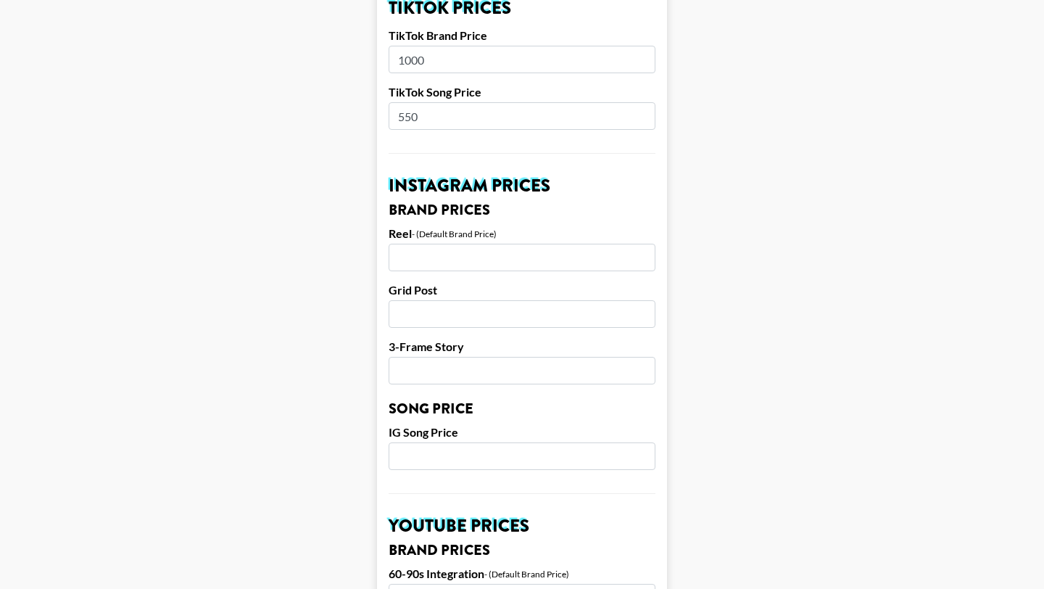
scroll to position [1378, 0]
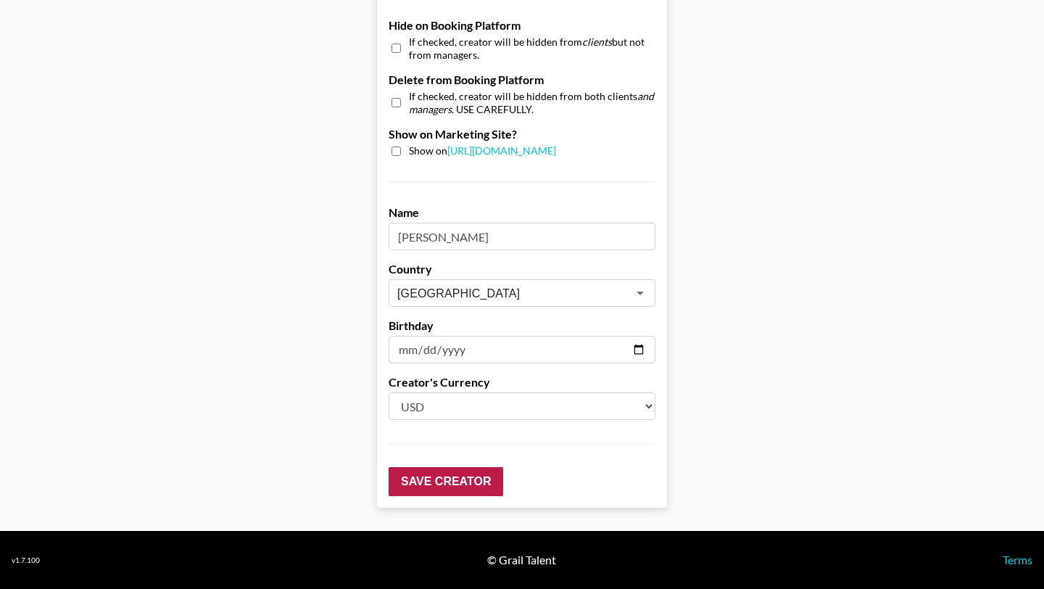
type input "8600"
click at [436, 477] on input "Save Creator" at bounding box center [446, 481] width 115 height 29
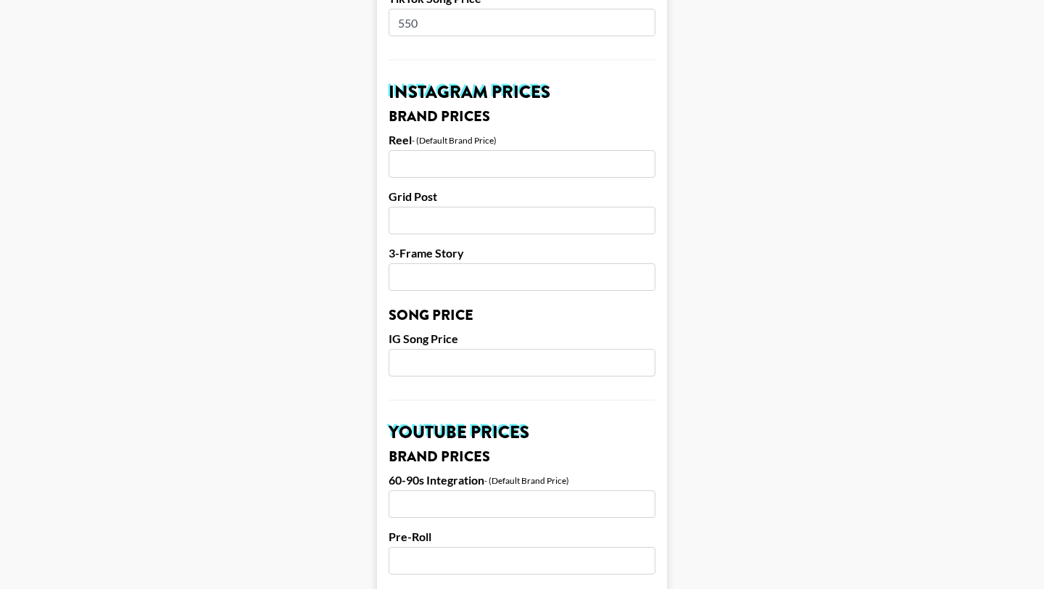
scroll to position [1424, 0]
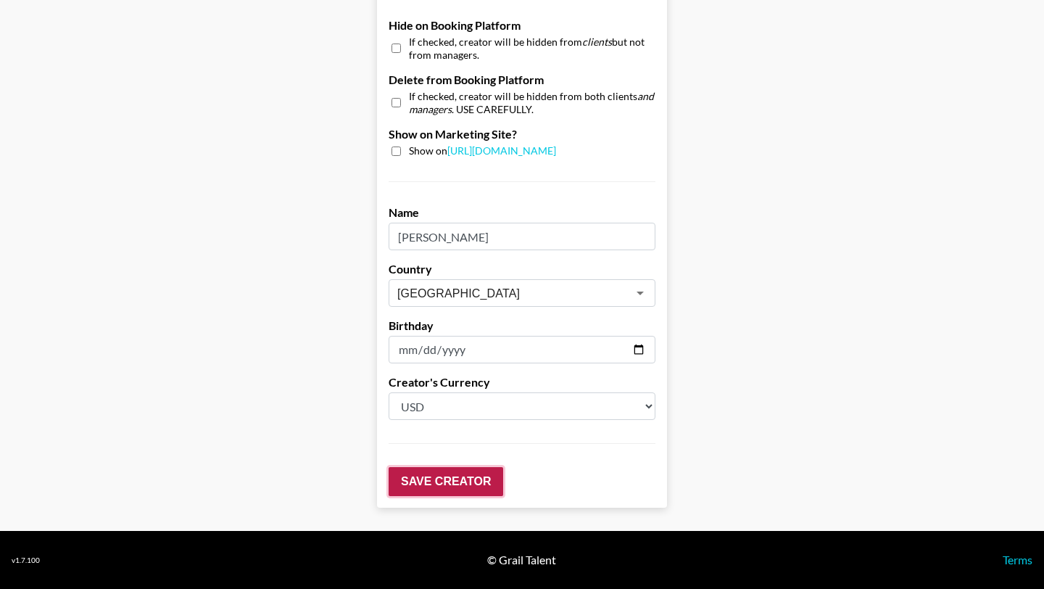
click at [443, 476] on input "Save Creator" at bounding box center [446, 481] width 115 height 29
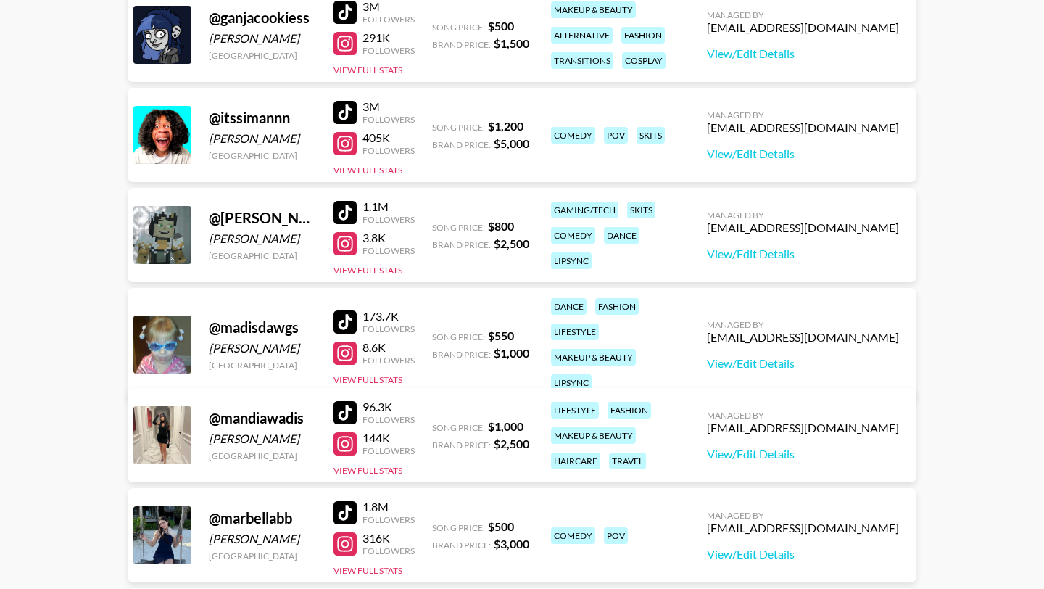
scroll to position [845, 0]
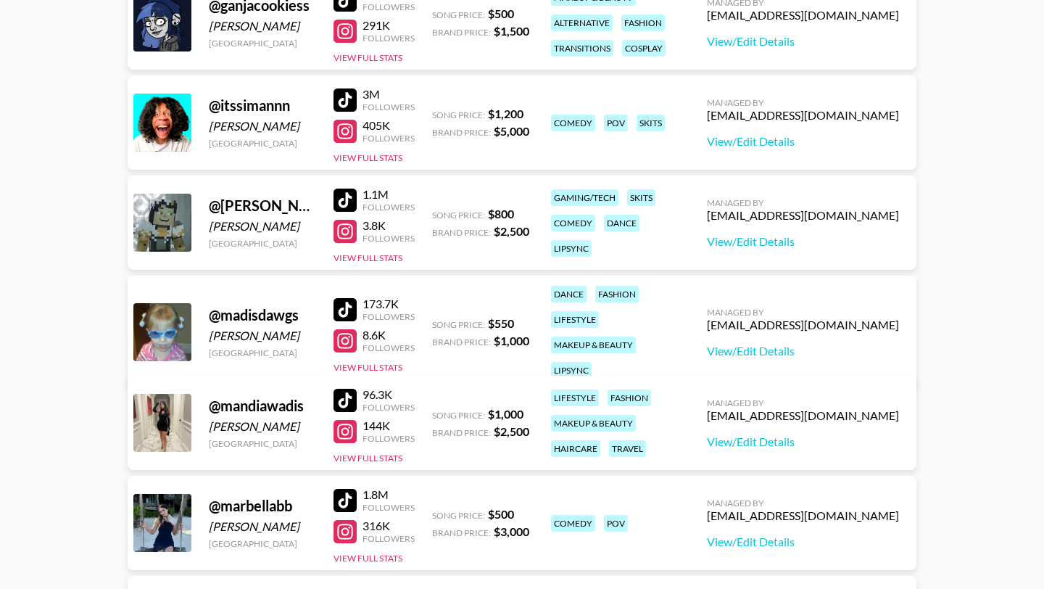
click at [338, 191] on div at bounding box center [344, 199] width 23 height 23
click at [338, 232] on div at bounding box center [344, 231] width 23 height 23
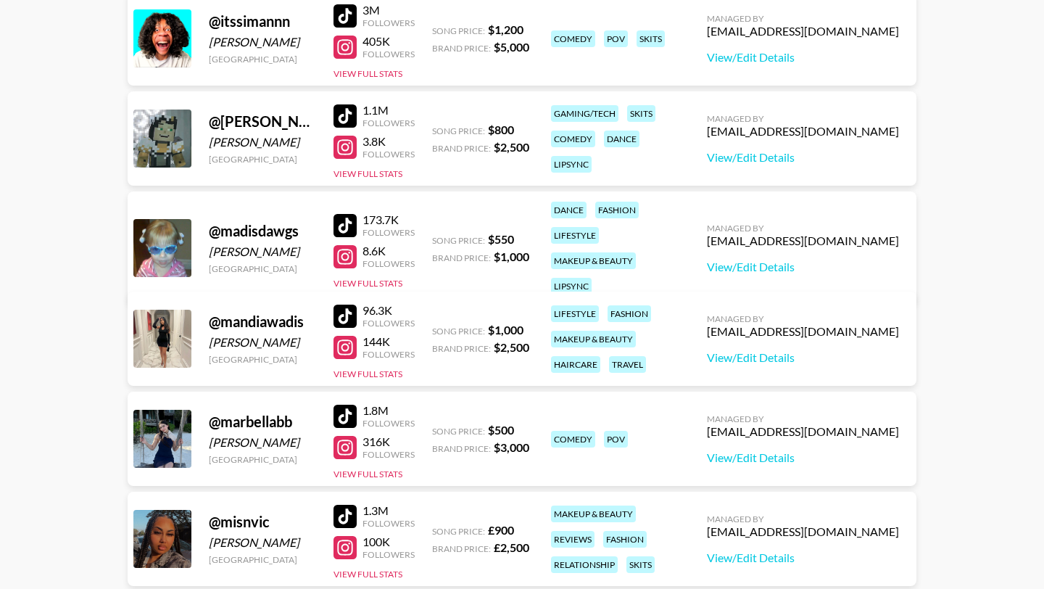
scroll to position [953, 0]
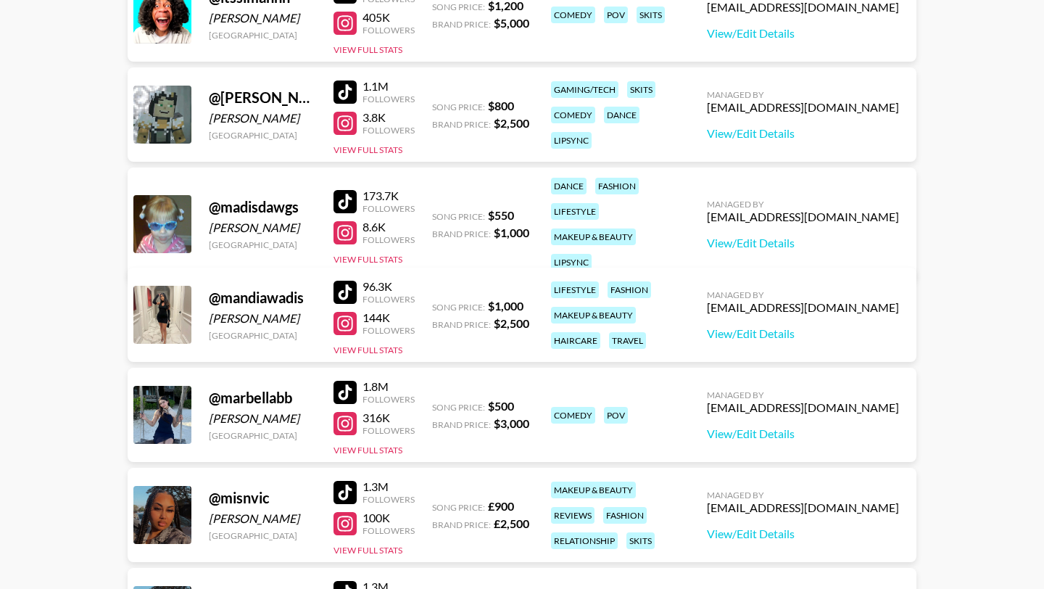
click at [332, 289] on div "@ mandiawadis [PERSON_NAME] [GEOGRAPHIC_DATA] 96.3K Followers 144K Followers Vi…" at bounding box center [522, 314] width 789 height 94
click at [339, 289] on div at bounding box center [344, 292] width 23 height 23
click at [340, 336] on div "96.3K Followers 144K Followers View Full Stats" at bounding box center [373, 314] width 81 height 83
click at [347, 324] on div at bounding box center [344, 323] width 23 height 23
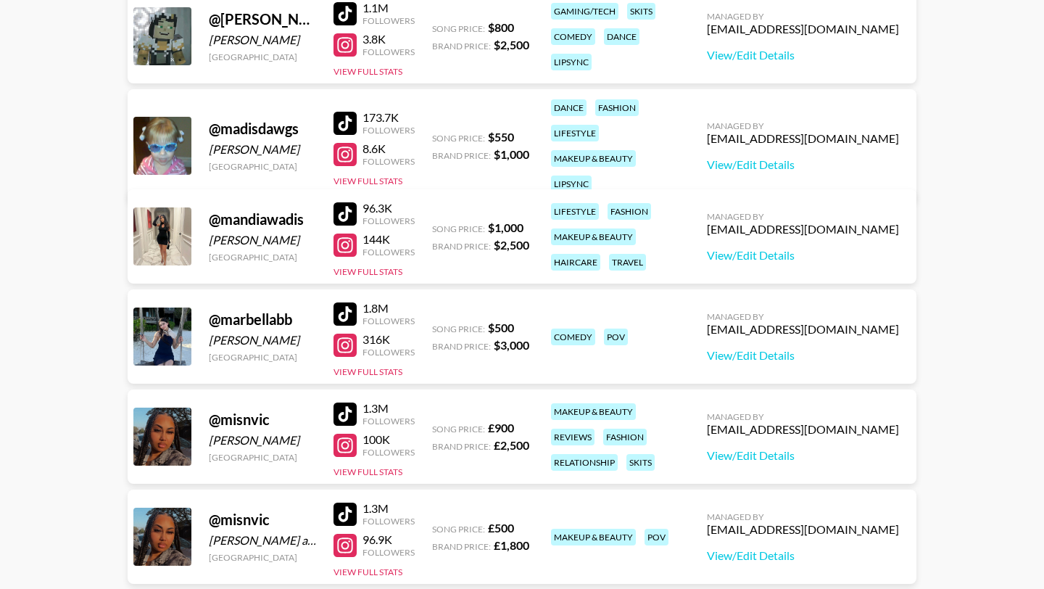
scroll to position [1060, 0]
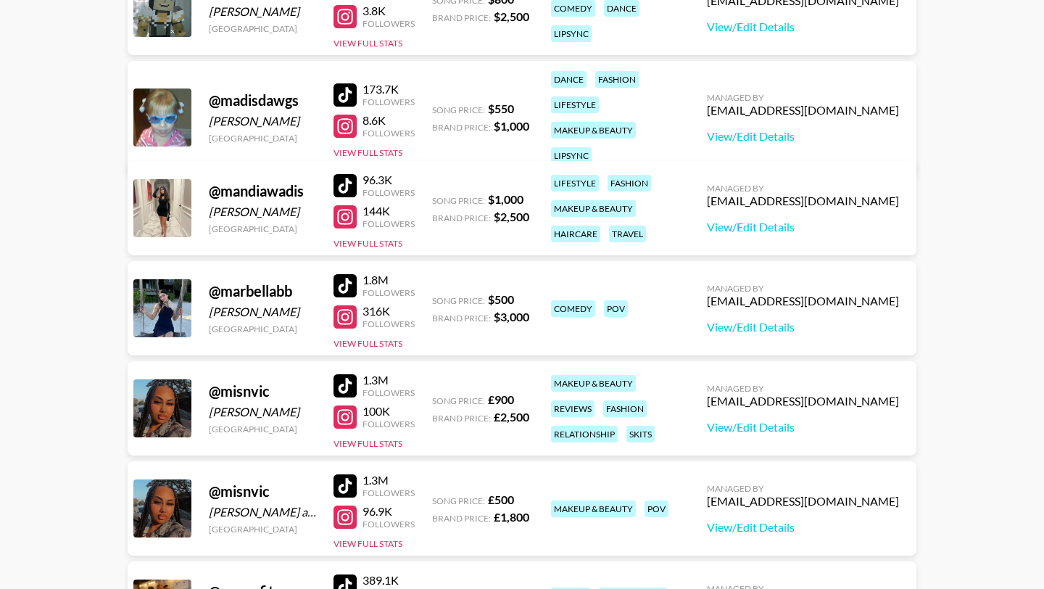
click at [341, 283] on div at bounding box center [344, 285] width 23 height 23
click at [356, 323] on div at bounding box center [344, 316] width 23 height 23
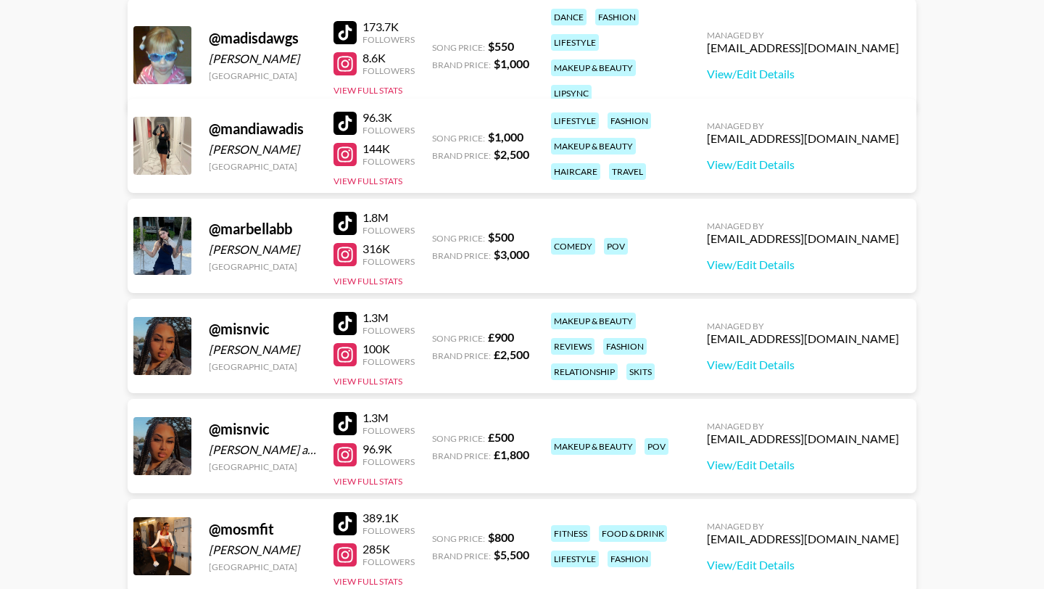
scroll to position [1170, 0]
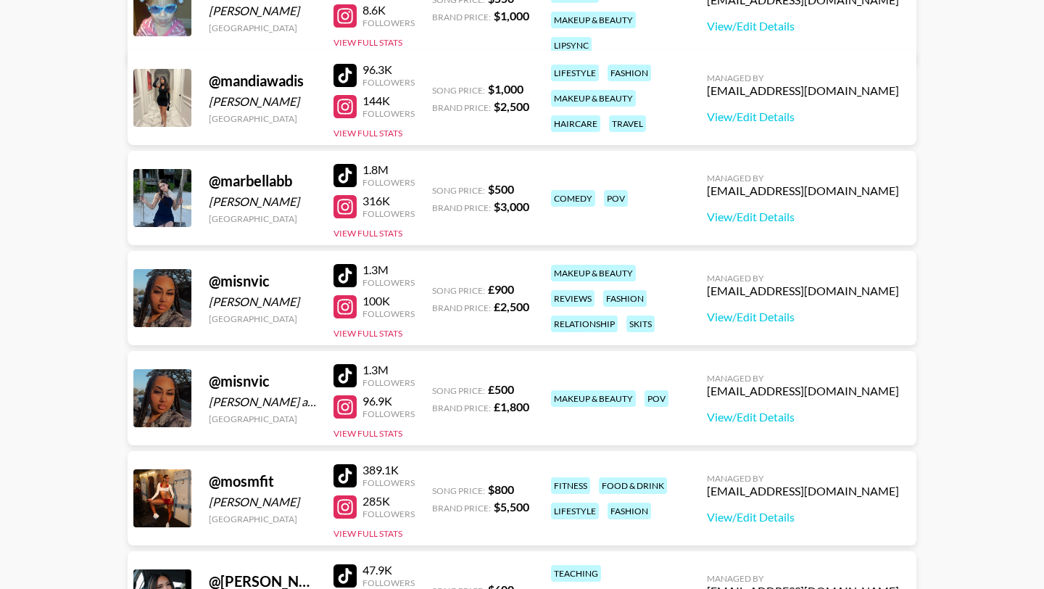
click at [341, 303] on div at bounding box center [344, 306] width 23 height 23
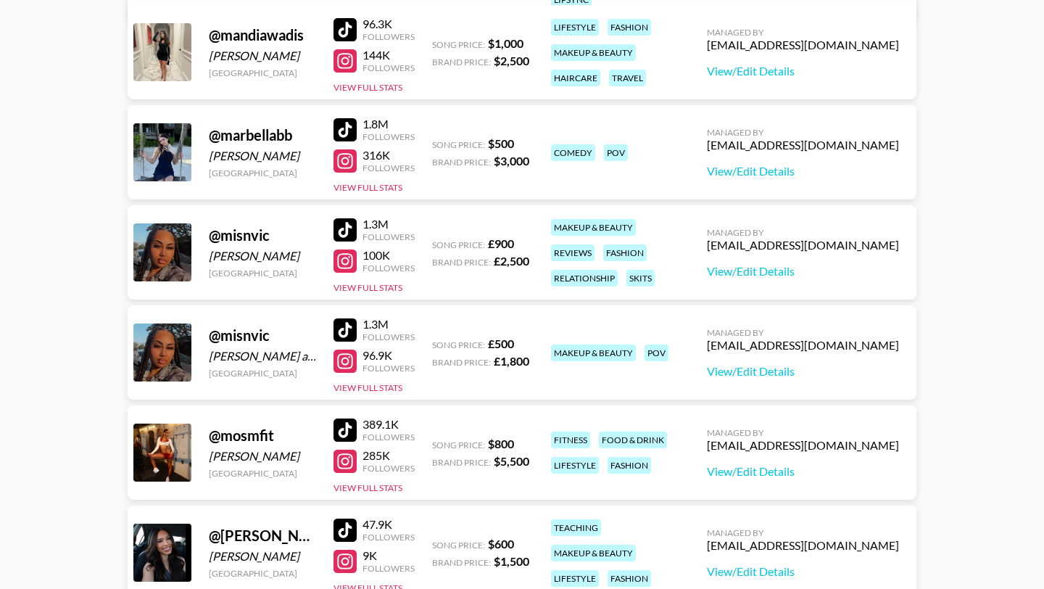
scroll to position [1233, 0]
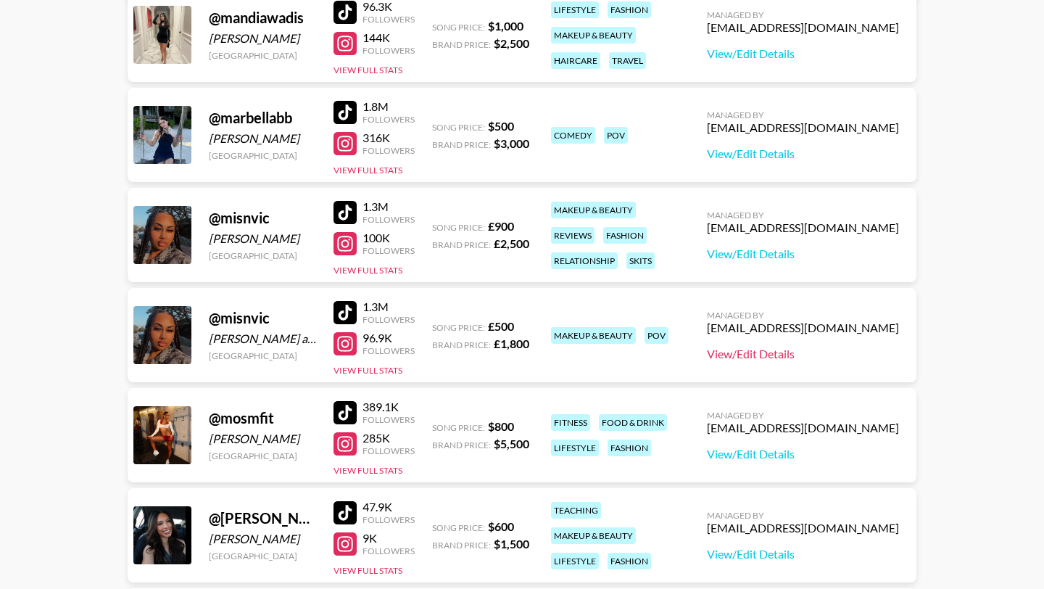
click at [831, 351] on link "View/Edit Details" at bounding box center [803, 354] width 192 height 14
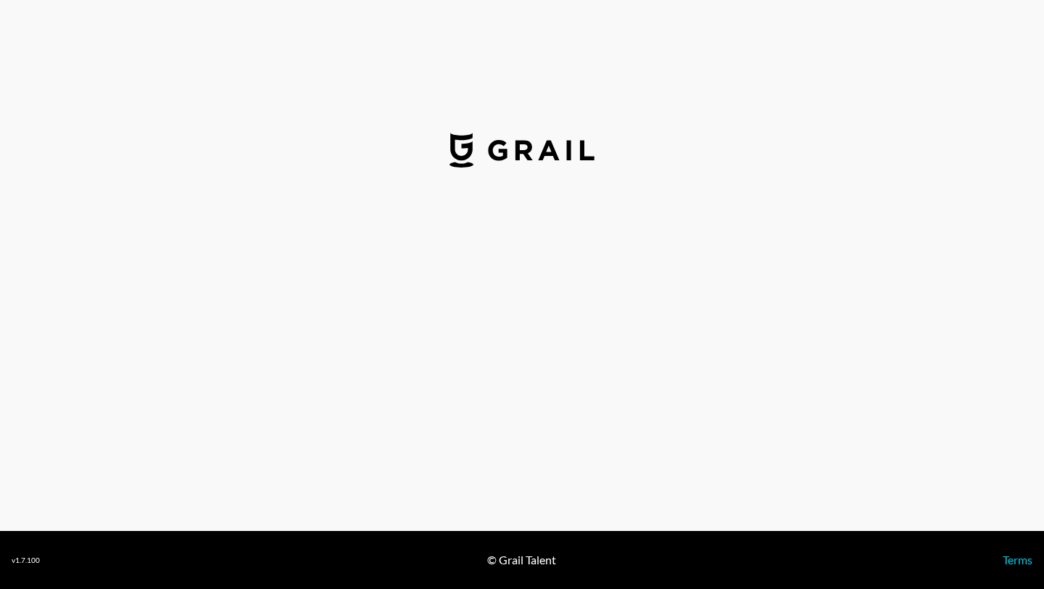
select select "GBP"
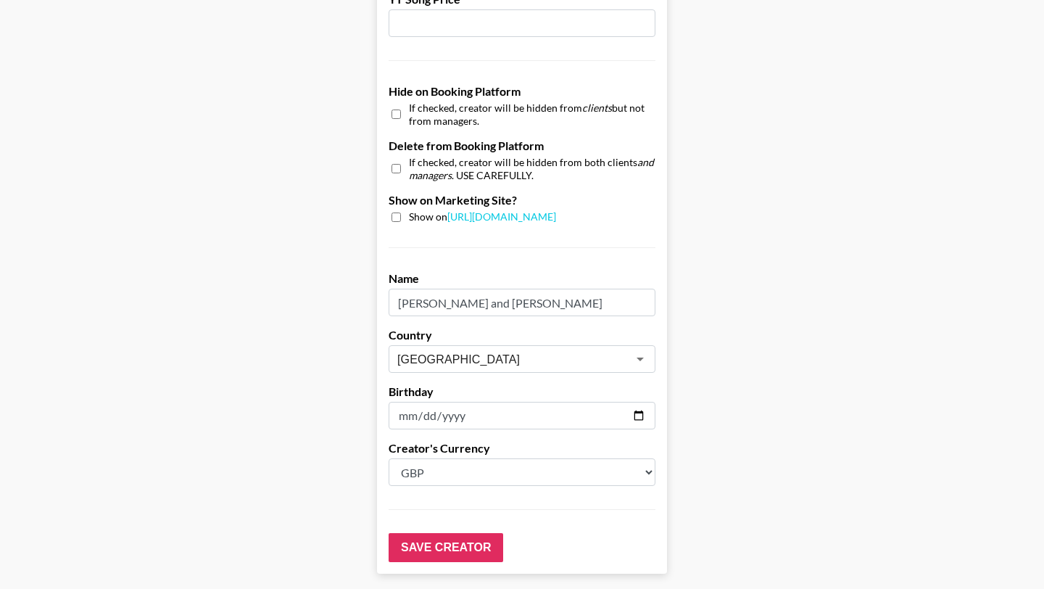
scroll to position [1299, 0]
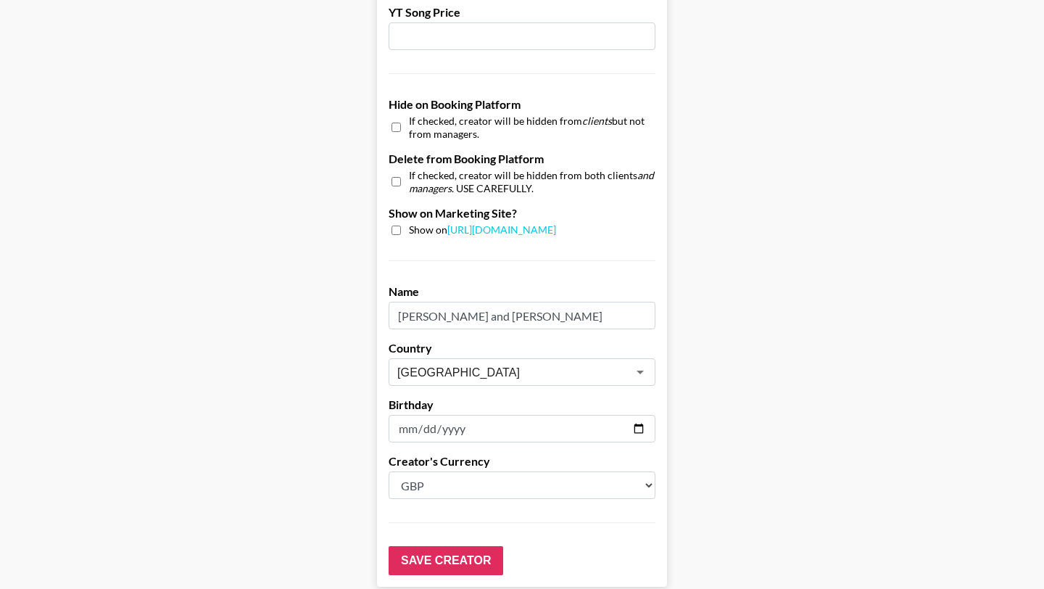
click at [393, 123] on input "checkbox" at bounding box center [395, 127] width 9 height 21
checkbox input "true"
click at [409, 565] on input "Save Creator" at bounding box center [446, 560] width 115 height 29
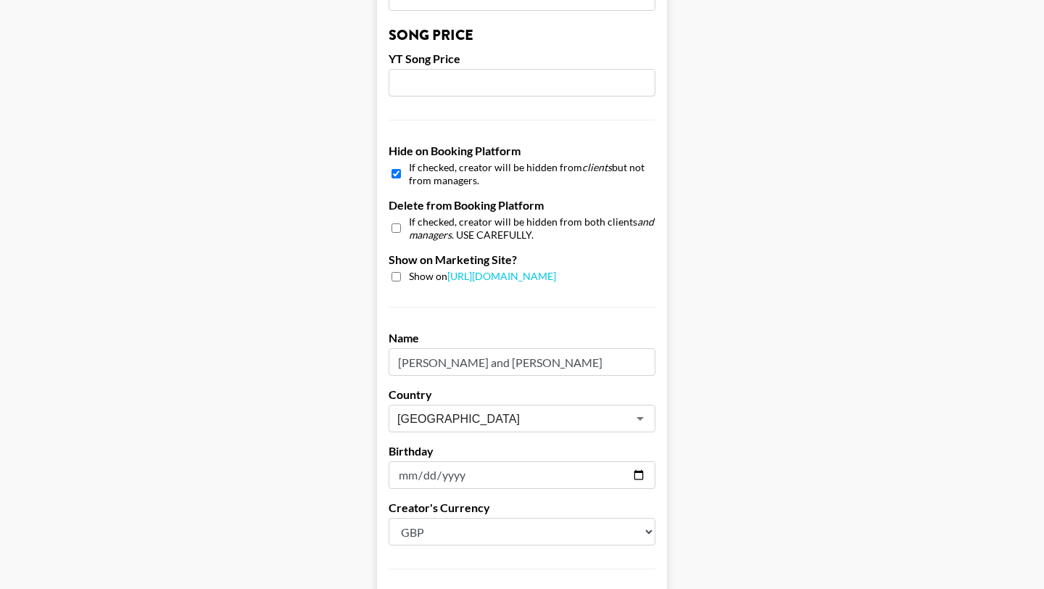
scroll to position [1345, 0]
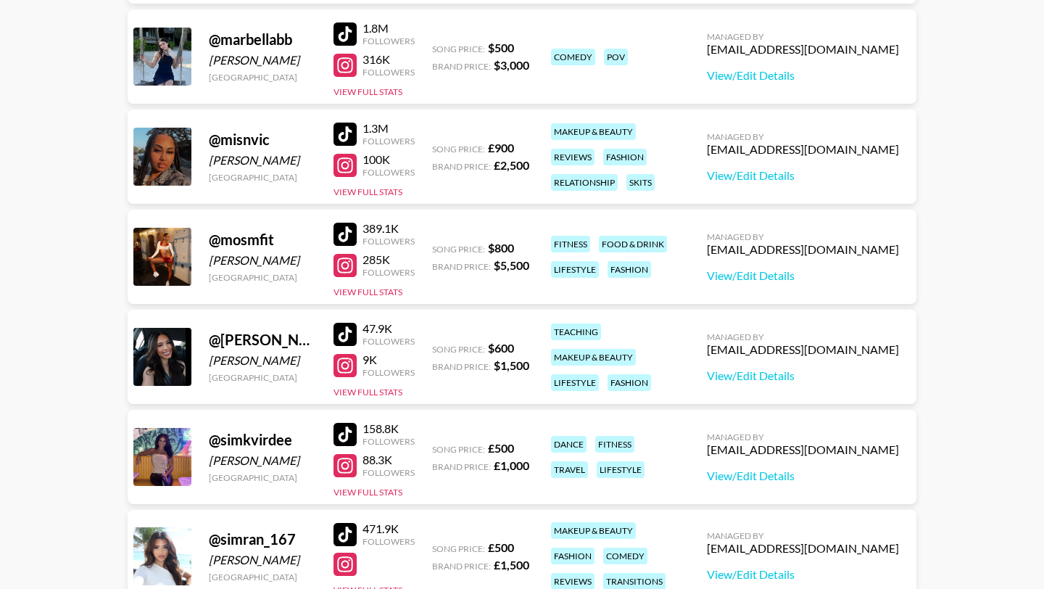
scroll to position [1323, 0]
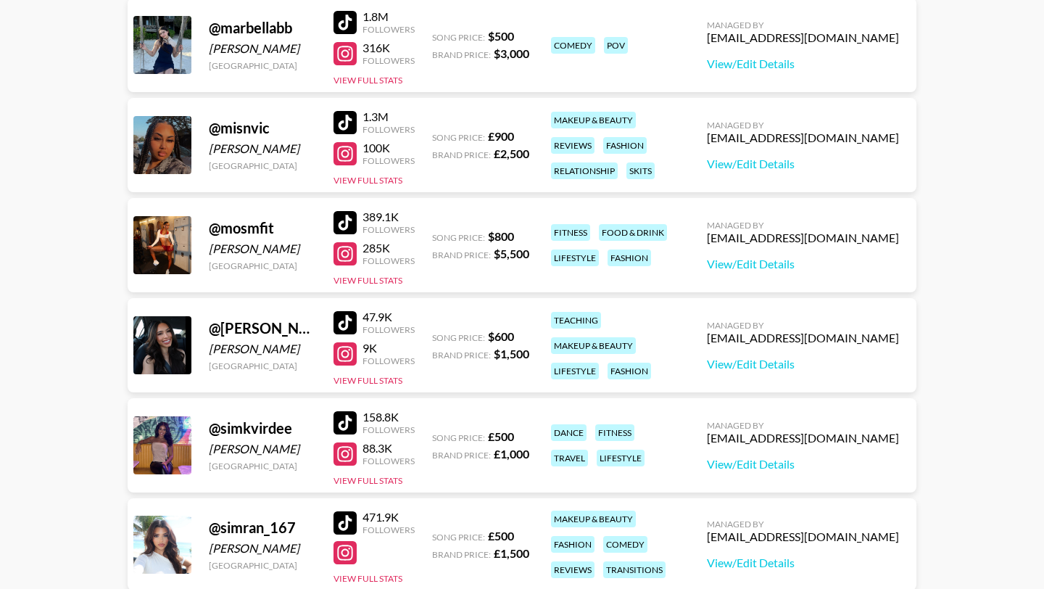
click at [347, 259] on div at bounding box center [344, 253] width 23 height 23
click at [837, 260] on link "View/Edit Details" at bounding box center [803, 264] width 192 height 14
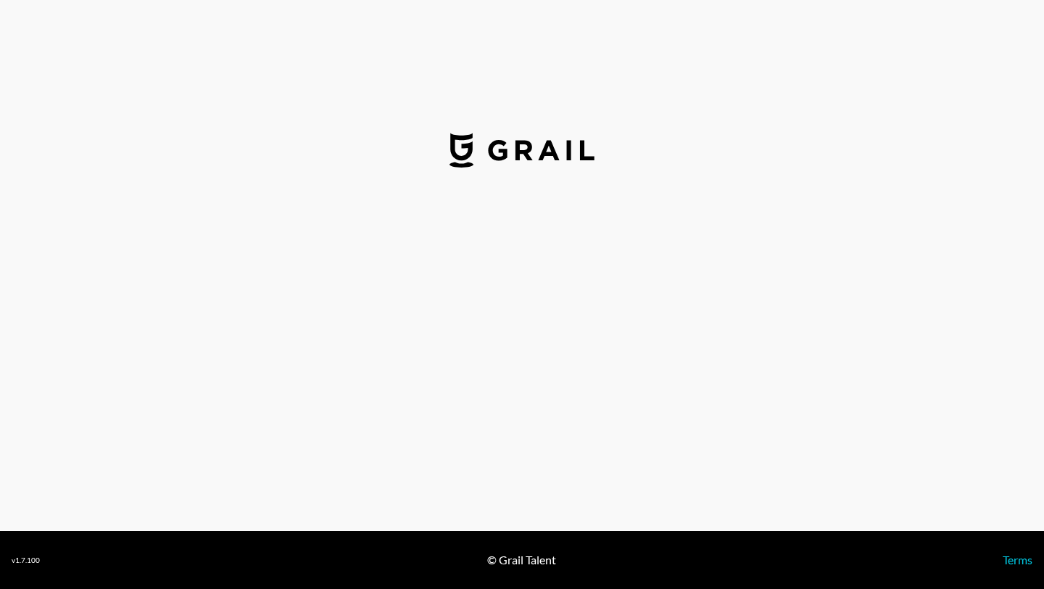
select select "USD"
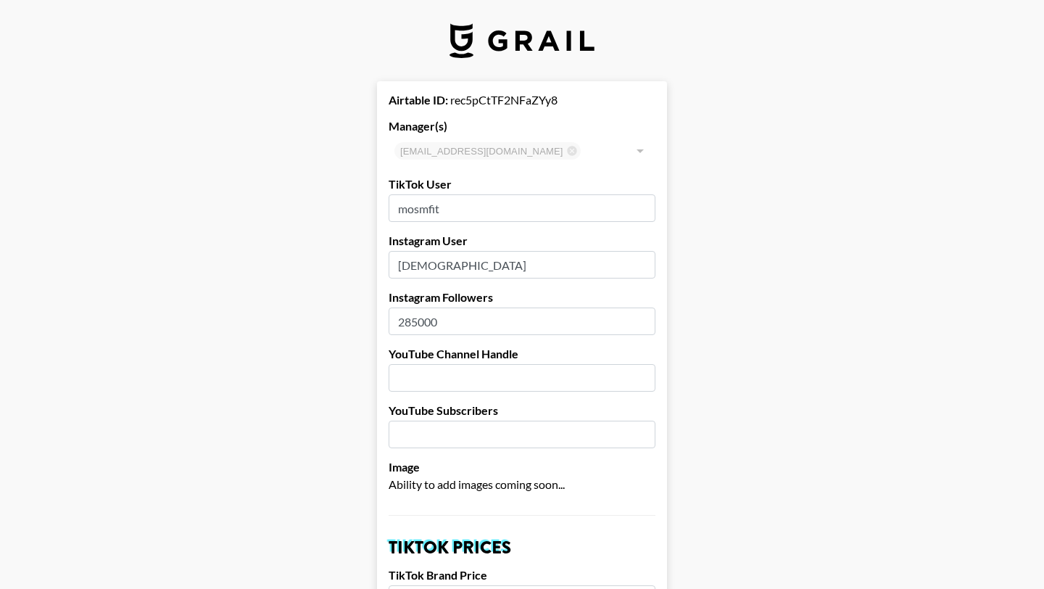
drag, startPoint x: 439, startPoint y: 320, endPoint x: 286, endPoint y: 316, distance: 153.7
click at [418, 322] on input "285000" at bounding box center [522, 321] width 267 height 28
drag, startPoint x: 418, startPoint y: 322, endPoint x: 377, endPoint y: 322, distance: 40.6
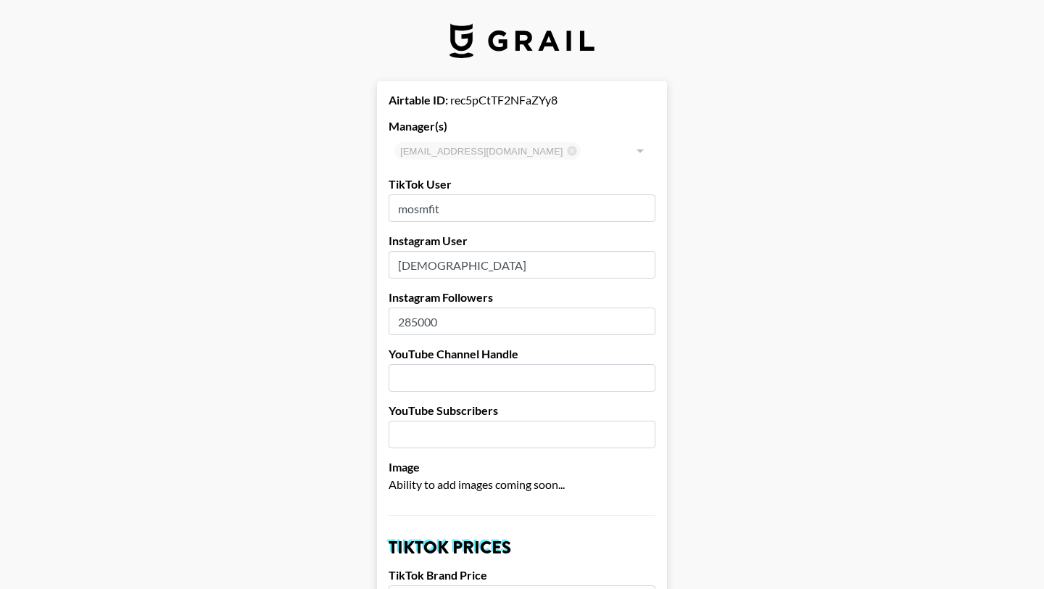
click at [415, 319] on input "285000" at bounding box center [522, 321] width 267 height 28
click at [417, 319] on input "285000" at bounding box center [522, 321] width 267 height 28
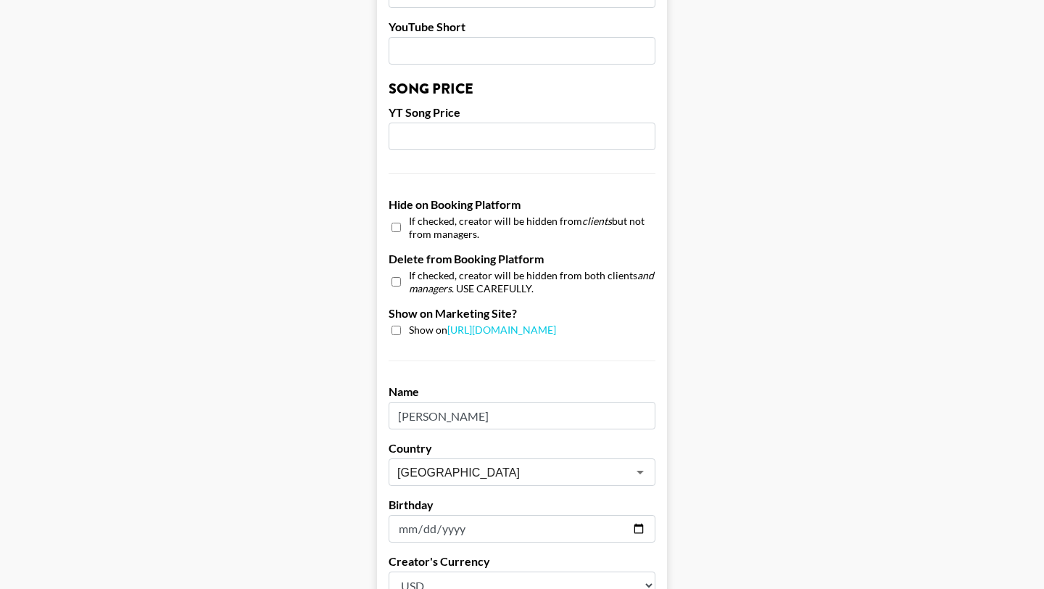
scroll to position [1378, 0]
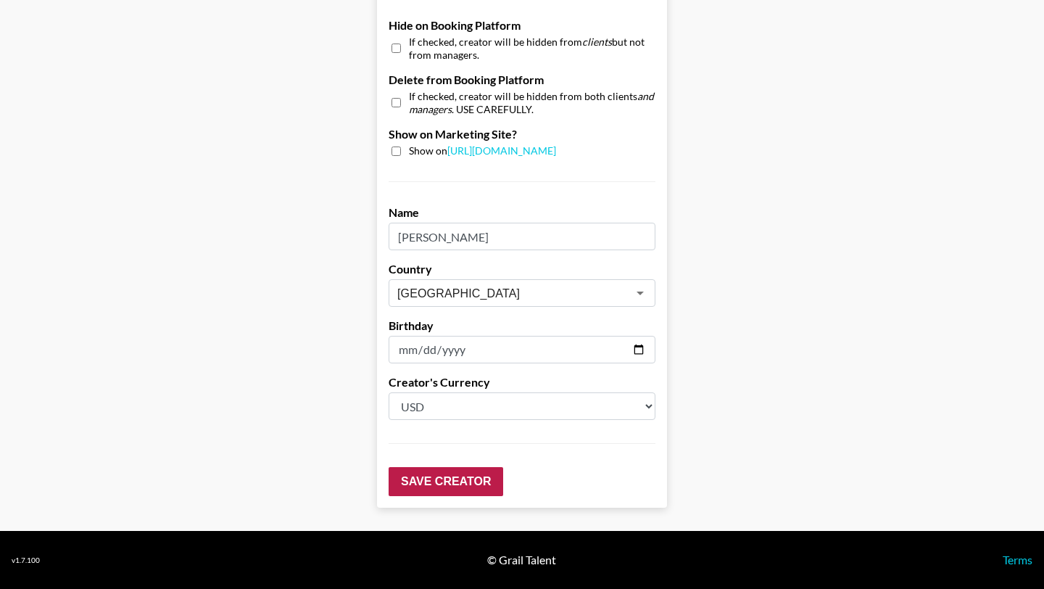
type input "412000"
click at [447, 479] on input "Save Creator" at bounding box center [446, 481] width 115 height 29
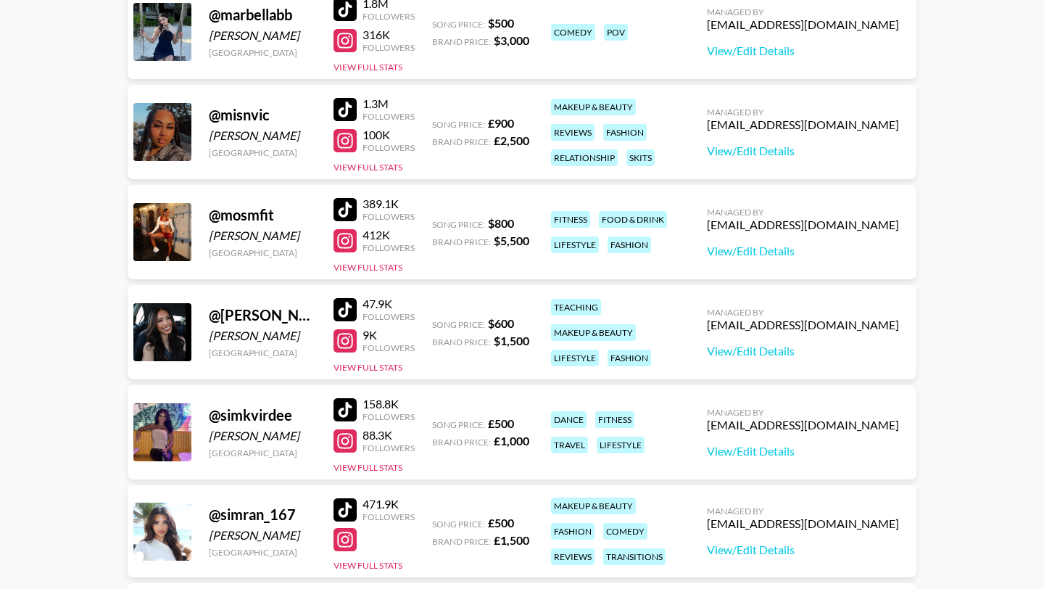
scroll to position [1337, 0]
click at [342, 340] on div at bounding box center [344, 339] width 23 height 23
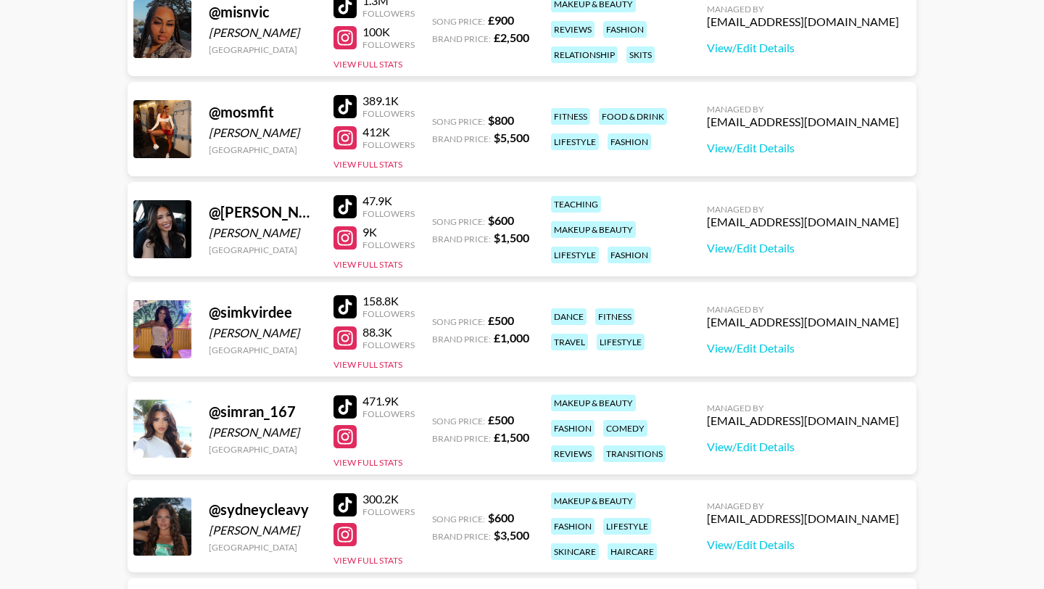
scroll to position [1453, 0]
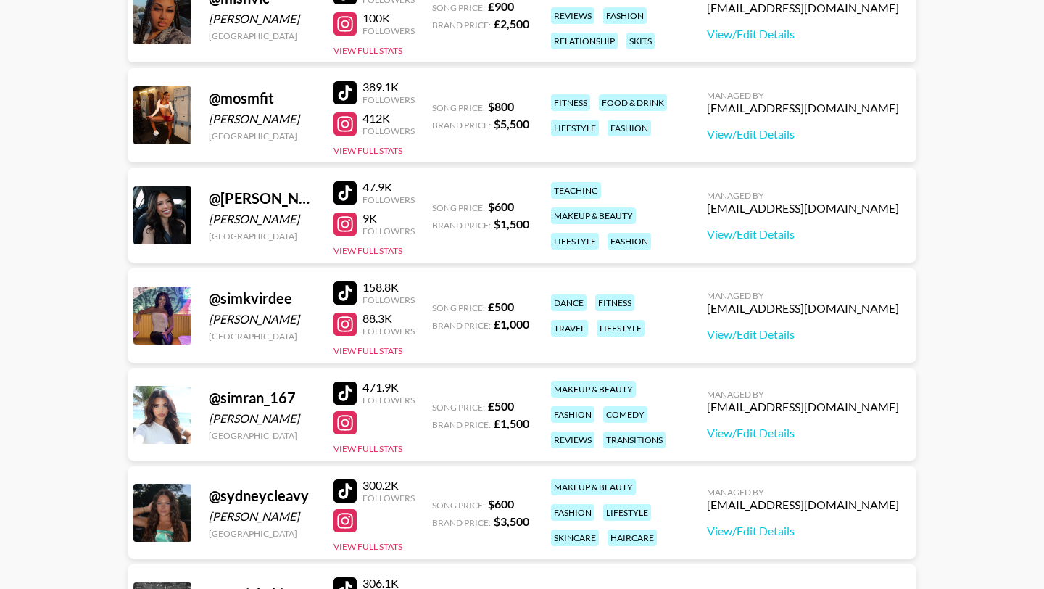
click at [341, 329] on div at bounding box center [344, 323] width 23 height 23
click at [337, 420] on div at bounding box center [344, 422] width 23 height 23
click at [800, 428] on link "View/Edit Details" at bounding box center [803, 433] width 192 height 14
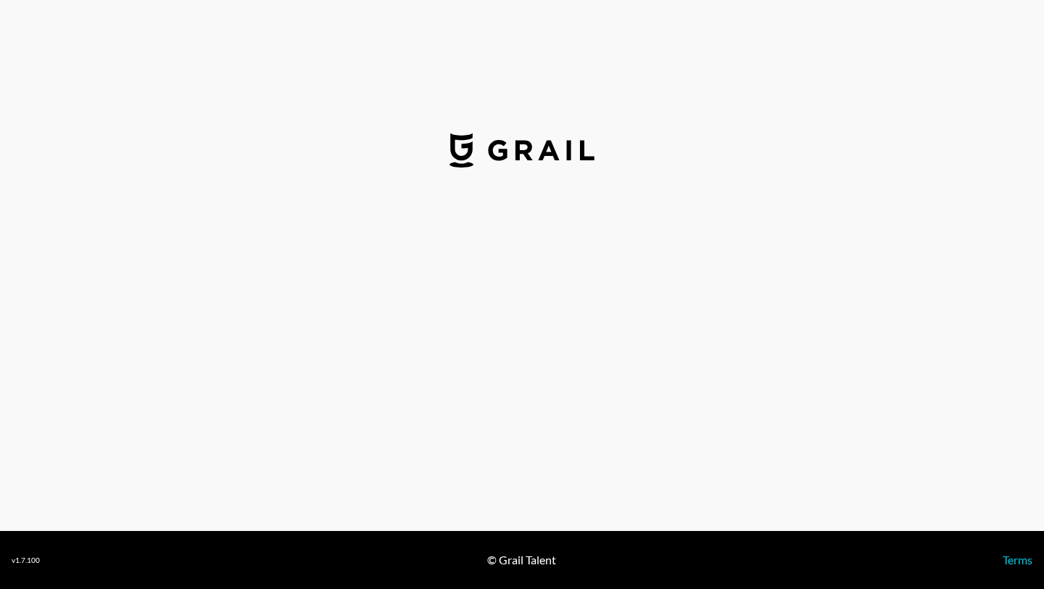
select select "GBP"
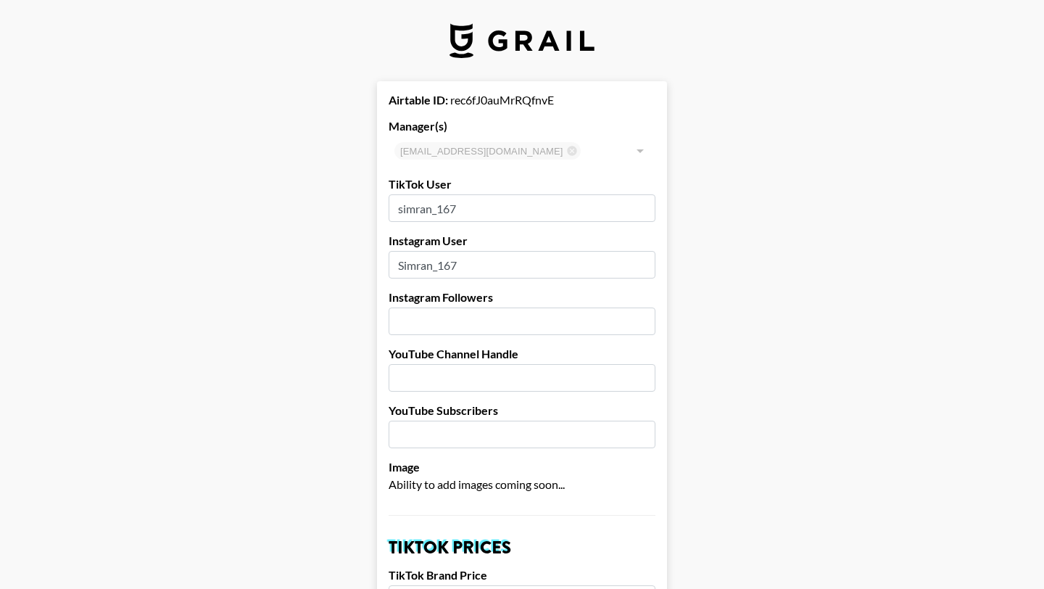
click at [436, 319] on input "number" at bounding box center [522, 321] width 267 height 28
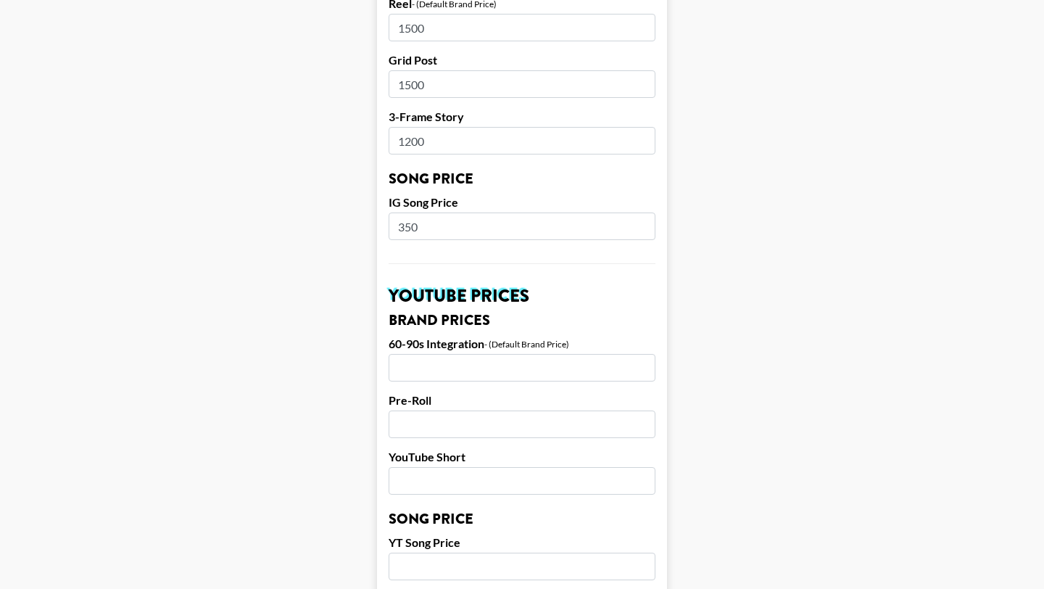
scroll to position [1364, 0]
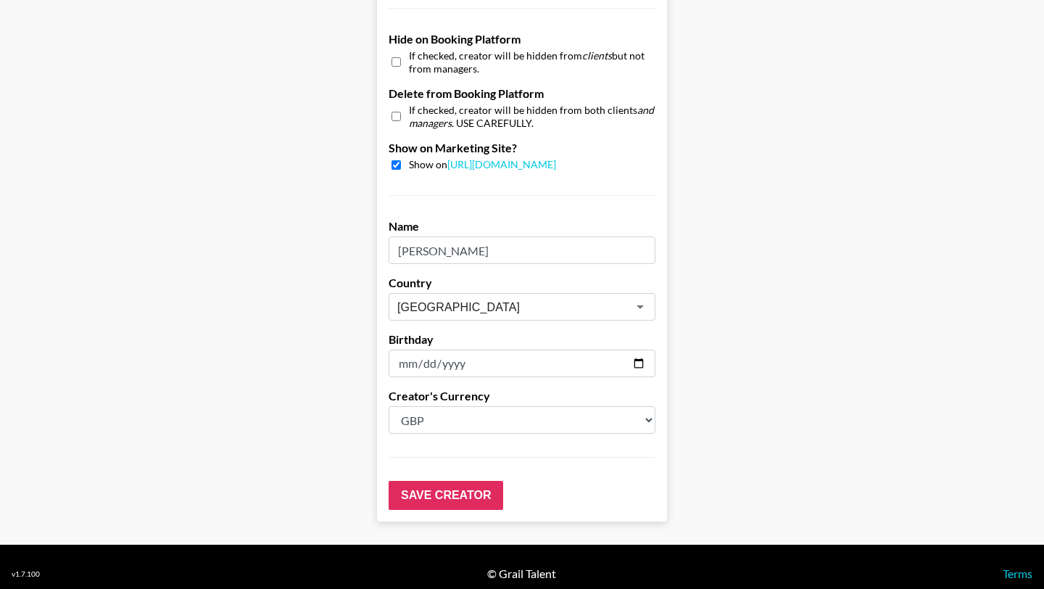
type input "31500"
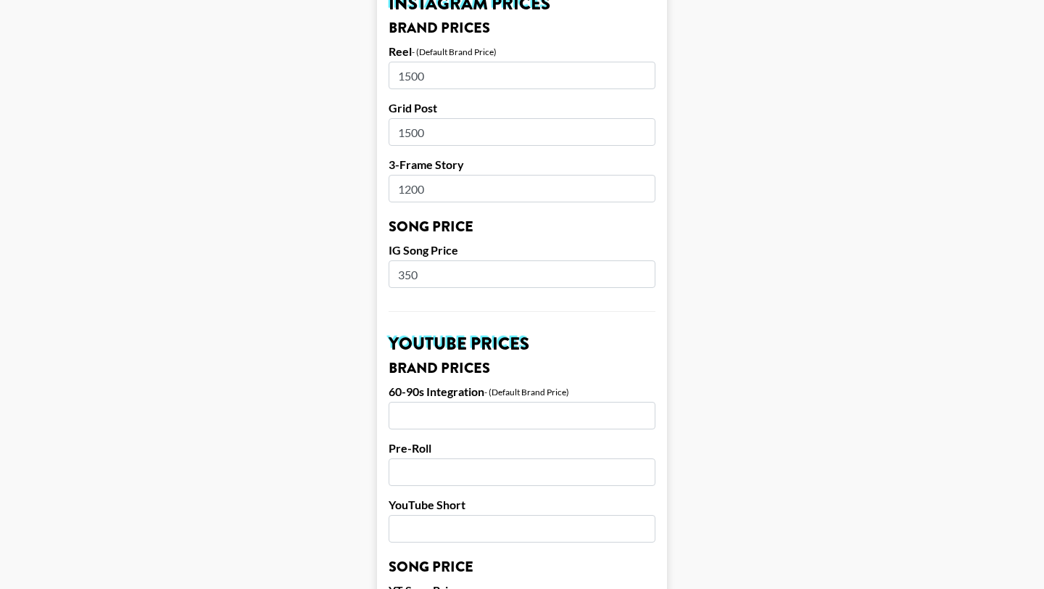
scroll to position [688, 0]
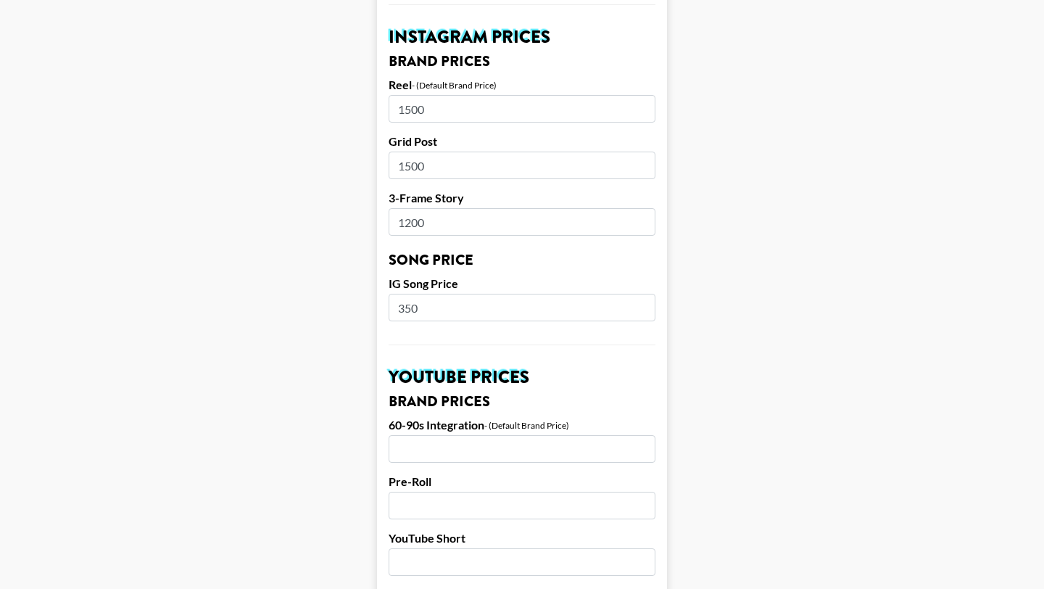
click at [444, 225] on input "1200" at bounding box center [522, 222] width 267 height 28
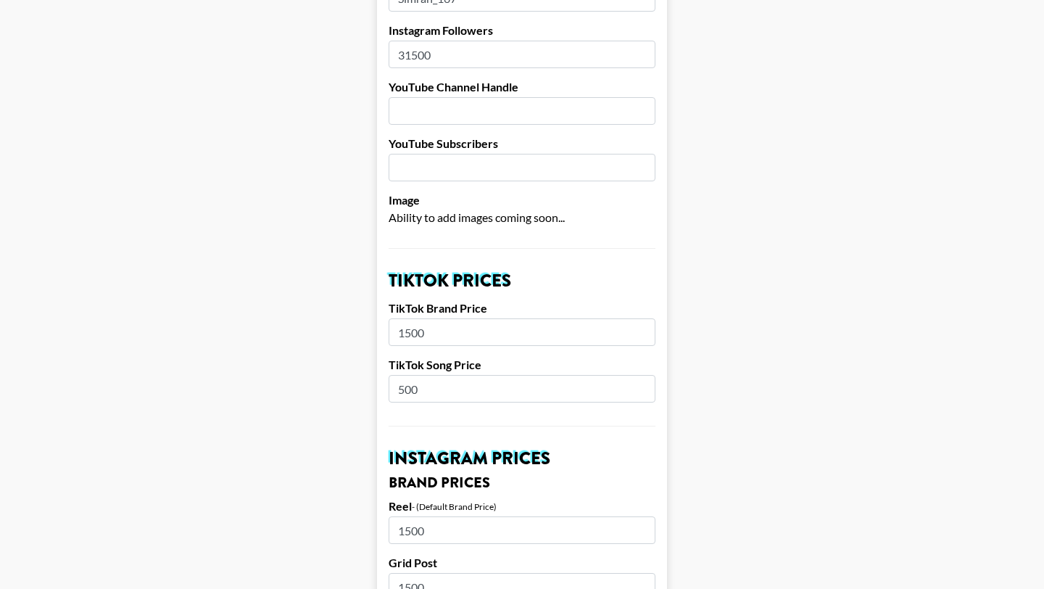
scroll to position [207, 0]
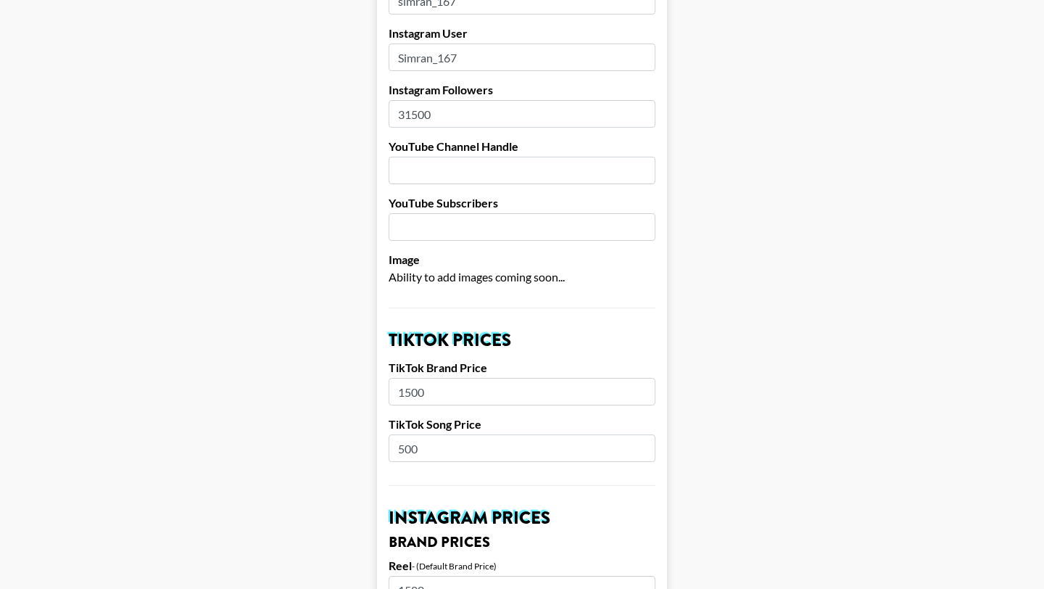
click at [438, 115] on input "31500" at bounding box center [522, 114] width 267 height 28
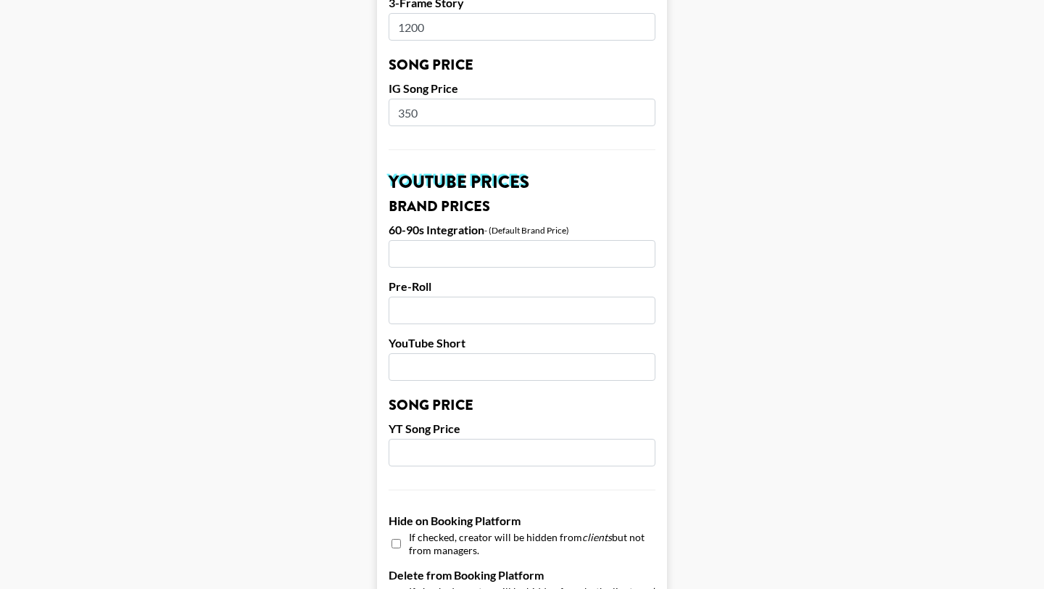
scroll to position [1378, 0]
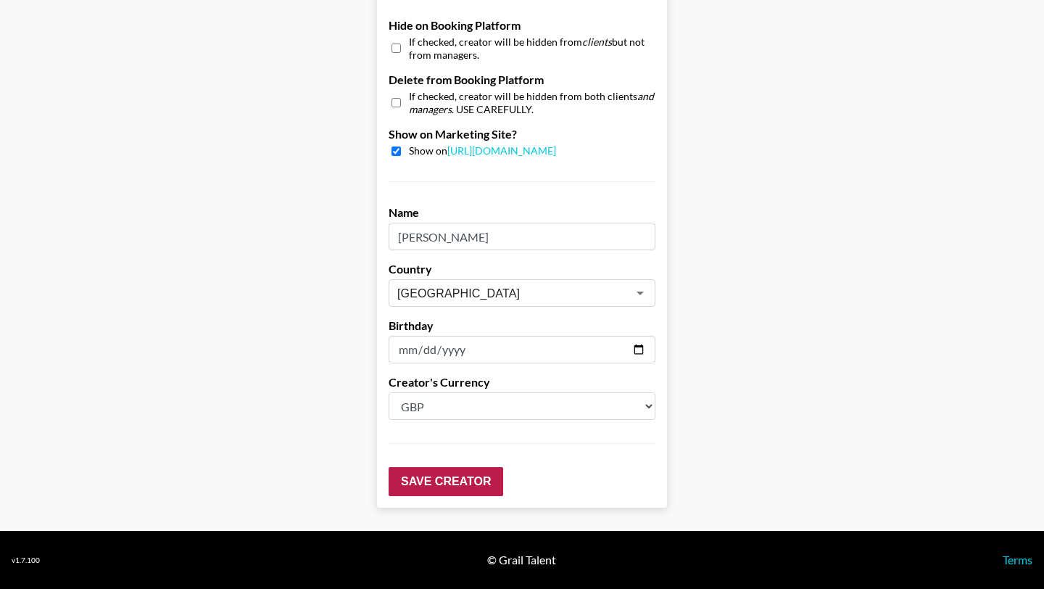
type input "315000"
click at [434, 479] on input "Save Creator" at bounding box center [446, 481] width 115 height 29
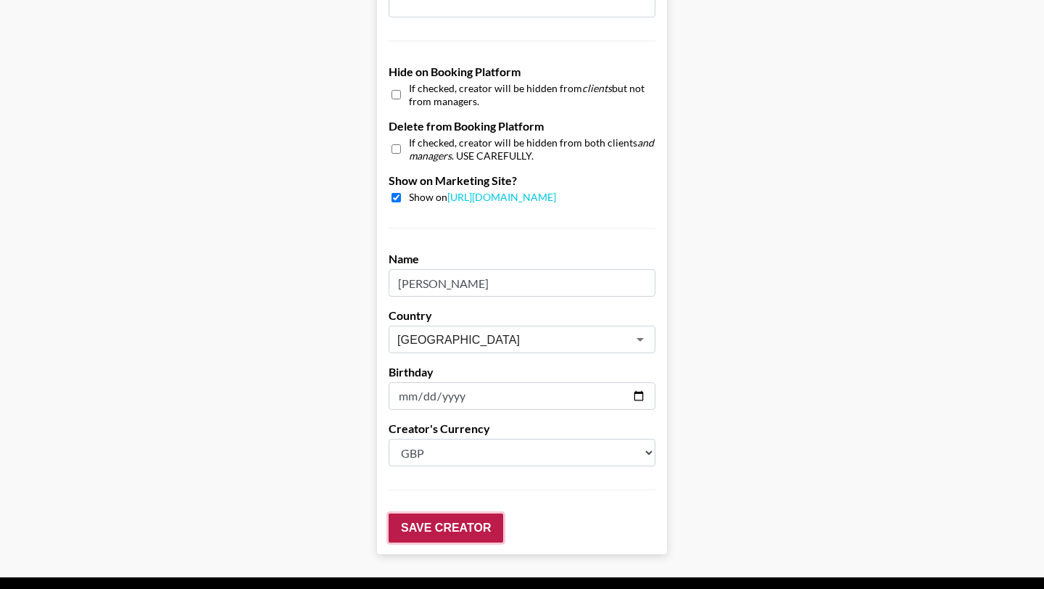
scroll to position [1424, 0]
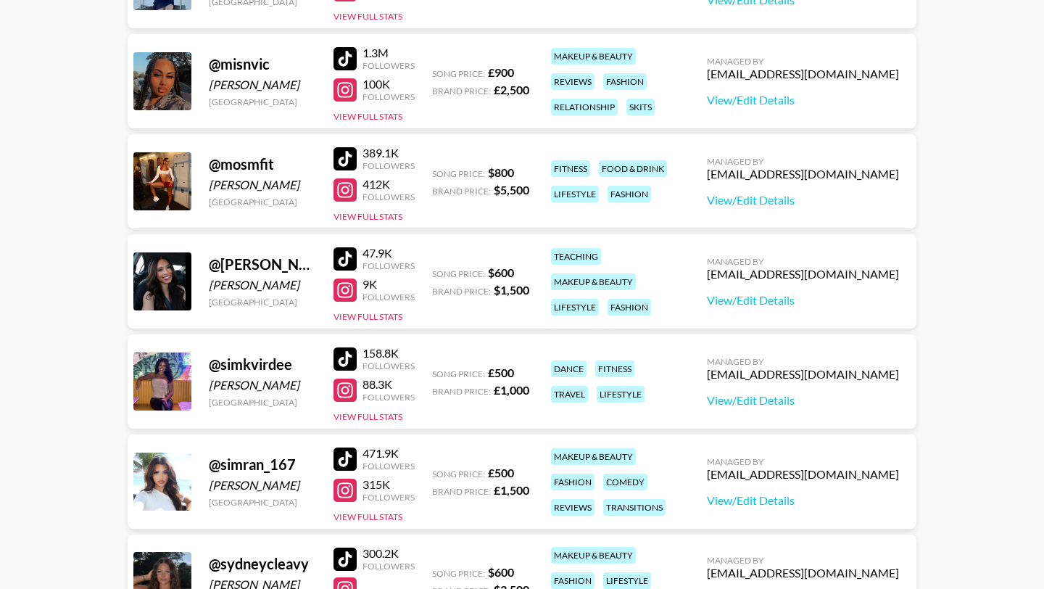
scroll to position [1540, 0]
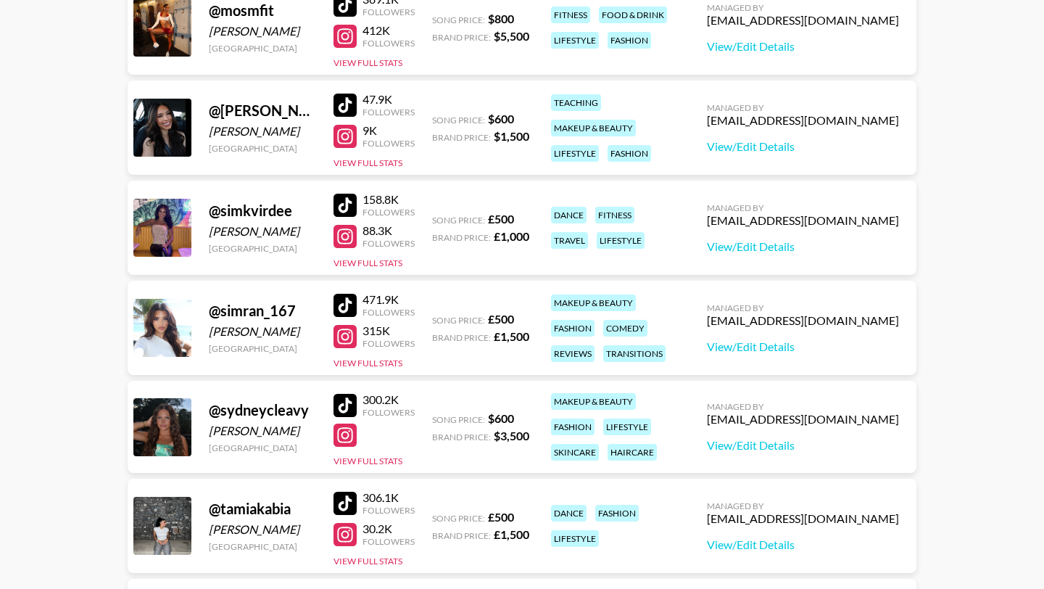
click at [349, 444] on div at bounding box center [344, 434] width 23 height 23
click at [815, 446] on link "View/Edit Details" at bounding box center [803, 445] width 192 height 14
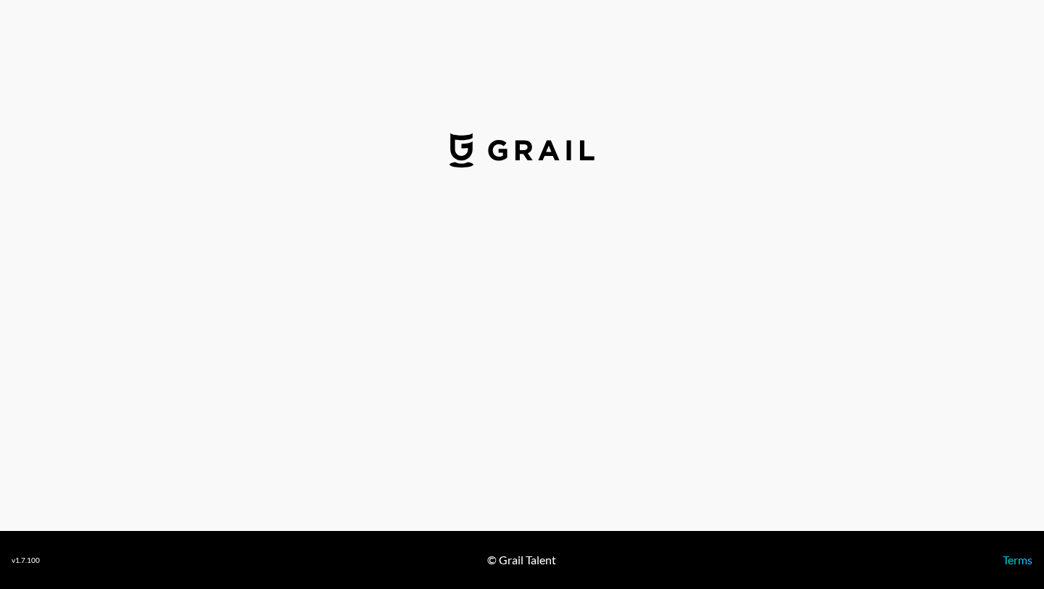
select select "USD"
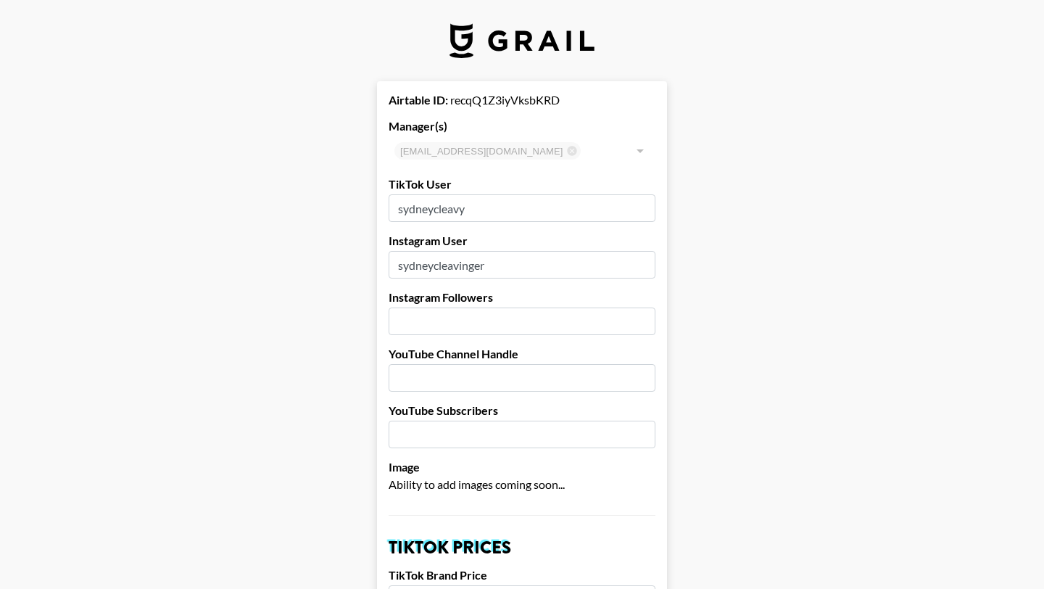
click at [430, 329] on input "number" at bounding box center [522, 321] width 267 height 28
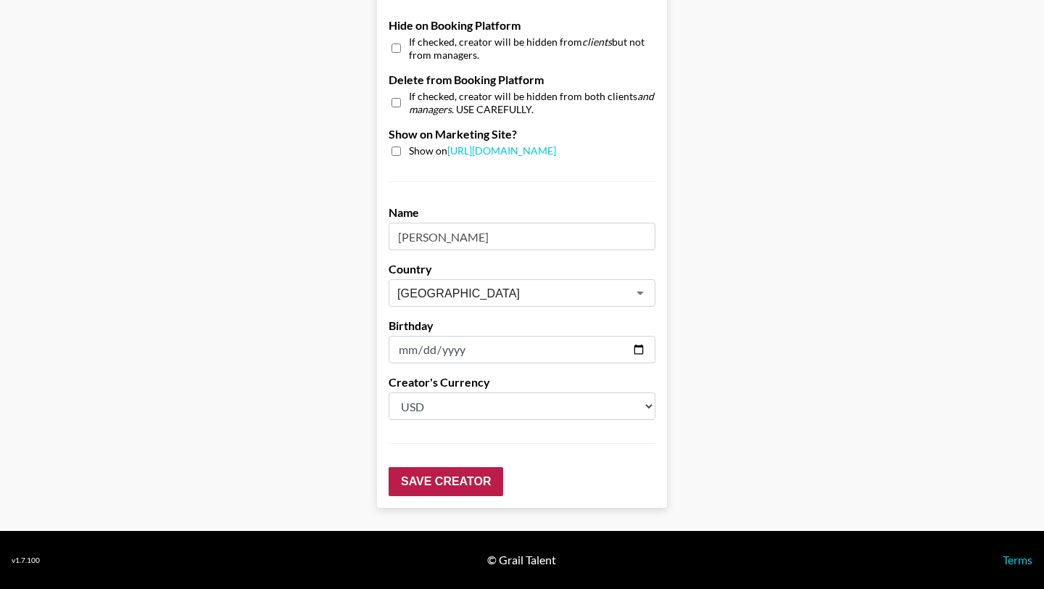
type input "7800"
click at [444, 474] on input "Save Creator" at bounding box center [446, 481] width 115 height 29
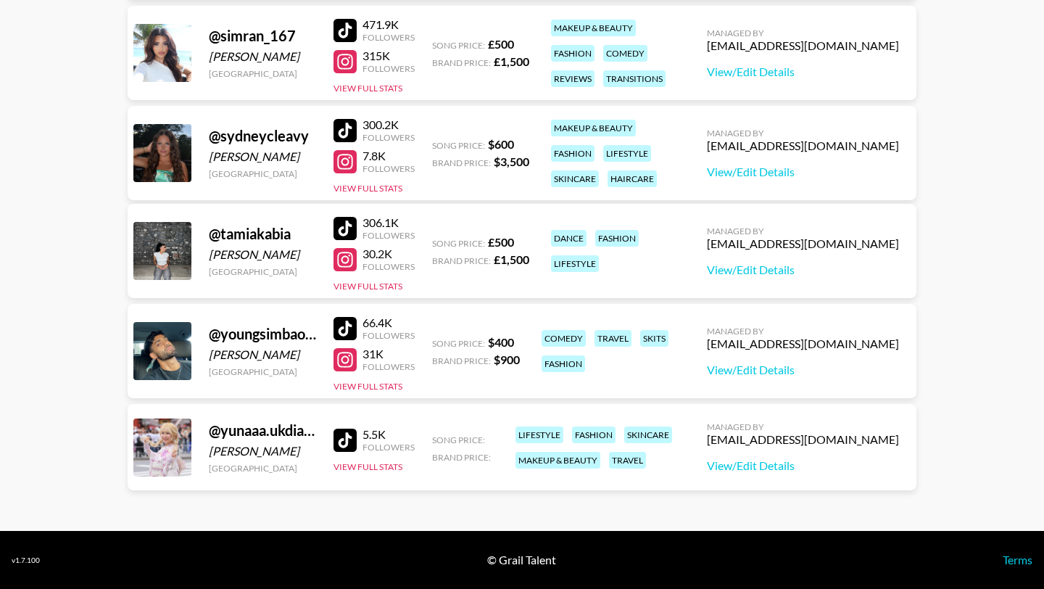
scroll to position [1817, 0]
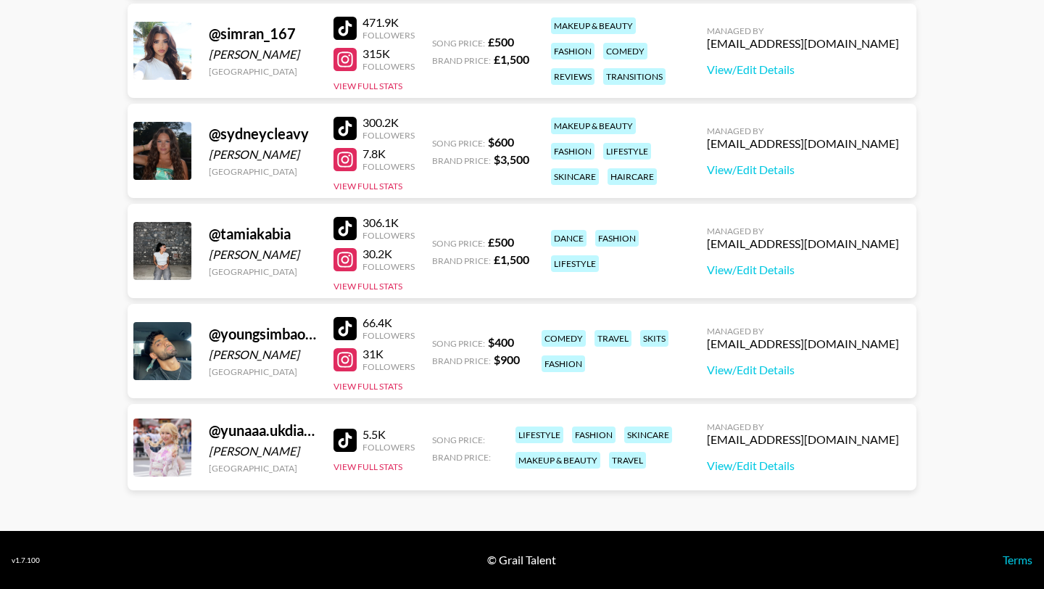
click at [349, 259] on div at bounding box center [344, 259] width 23 height 23
click at [341, 361] on div at bounding box center [344, 359] width 23 height 23
click at [352, 462] on button "View Full Stats" at bounding box center [367, 466] width 69 height 11
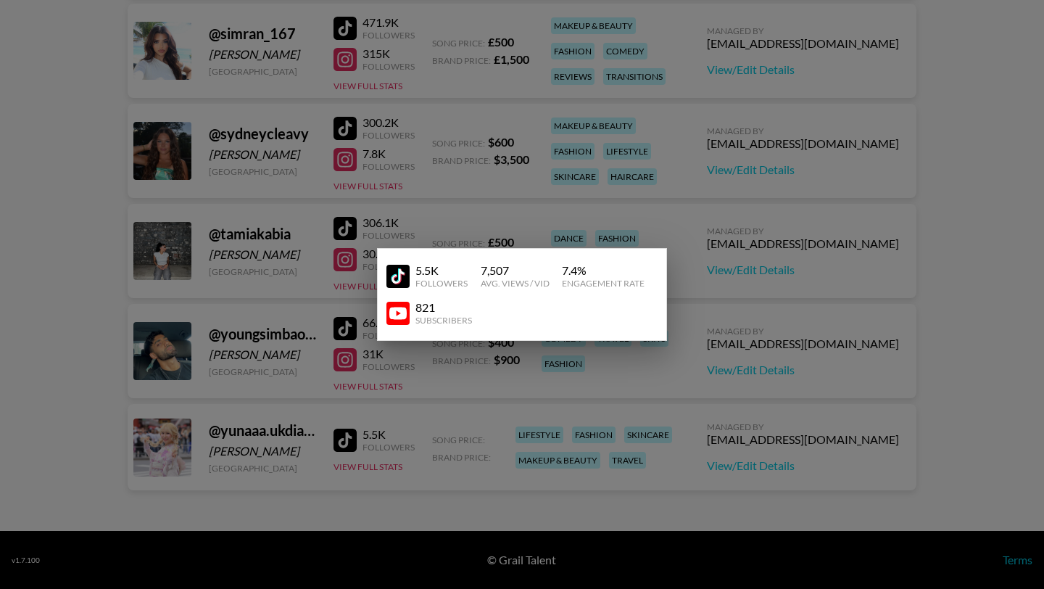
click at [486, 381] on div at bounding box center [522, 294] width 1044 height 589
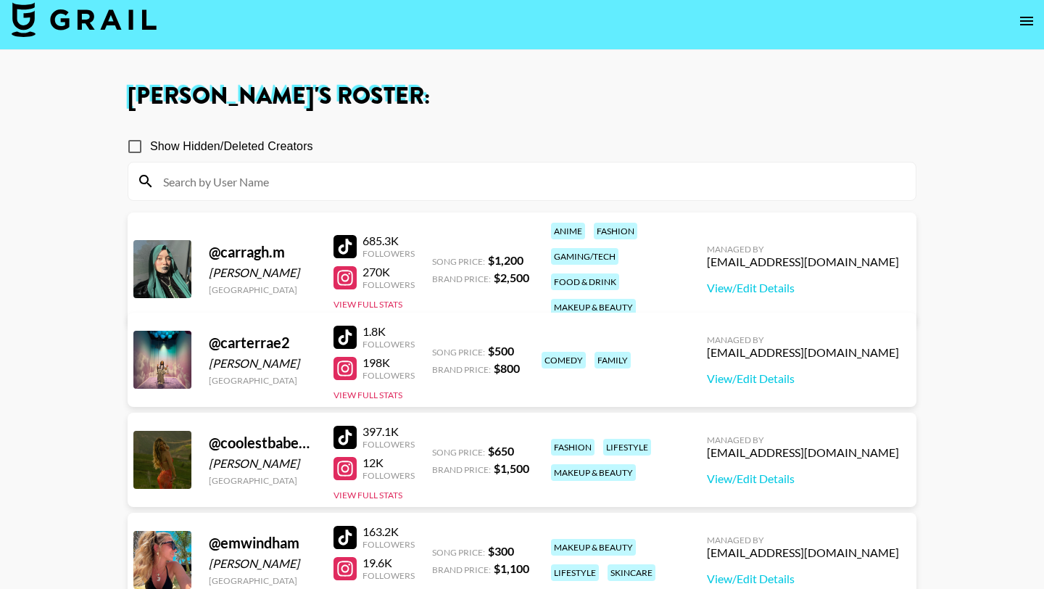
scroll to position [0, 0]
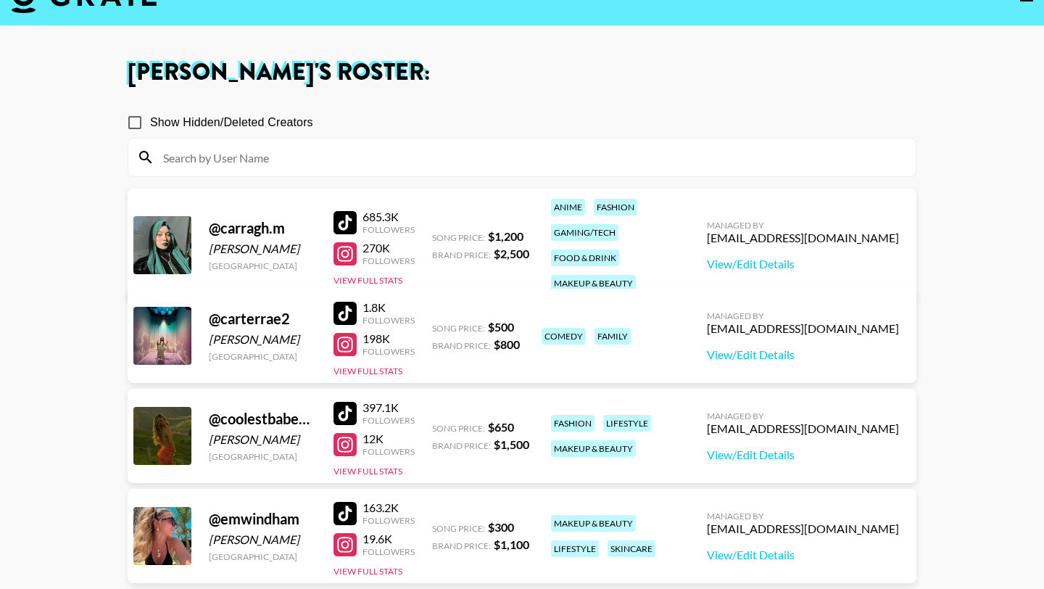
scroll to position [35, 0]
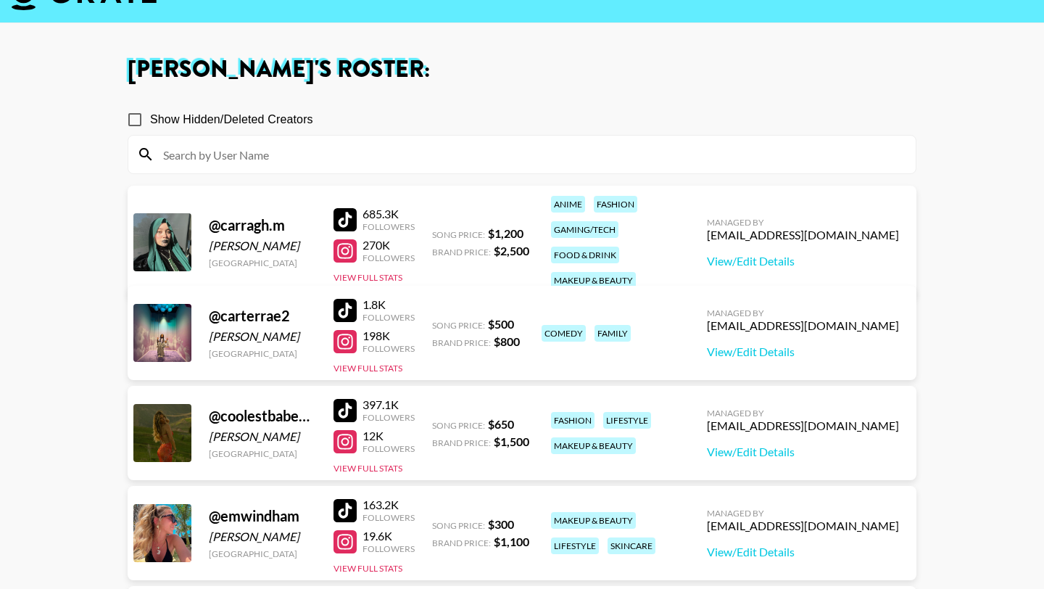
click at [351, 330] on div at bounding box center [344, 341] width 23 height 23
